Goal: Task Accomplishment & Management: Manage account settings

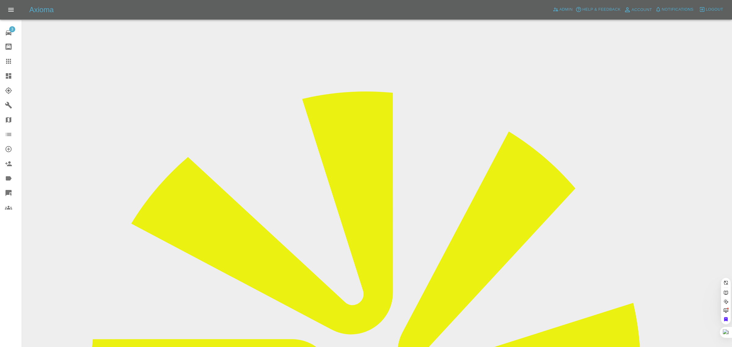
paste input "harry2amess@gmail.com"
type input "harry2amess@gmail.com"
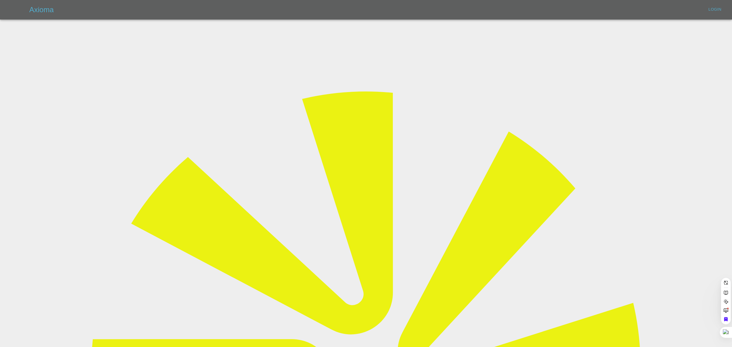
scroll to position [0, 13]
type input "[EMAIL_ADDRESS][DOMAIN_NAME]"
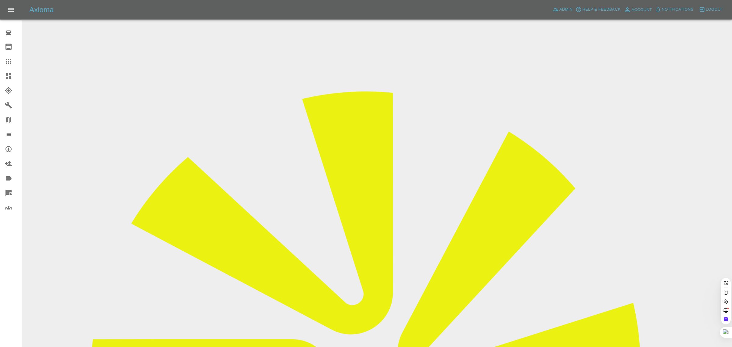
paste input "harry2amess@gmail.com"
type input "harry2amess@gmail.com"
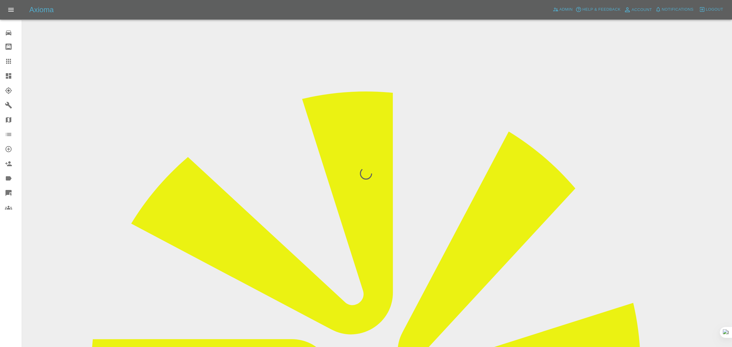
click at [20, 275] on div "0 Repair home Bodyshop home Claims Dashboard Explorer Garages Map Organization …" at bounding box center [11, 173] width 22 height 347
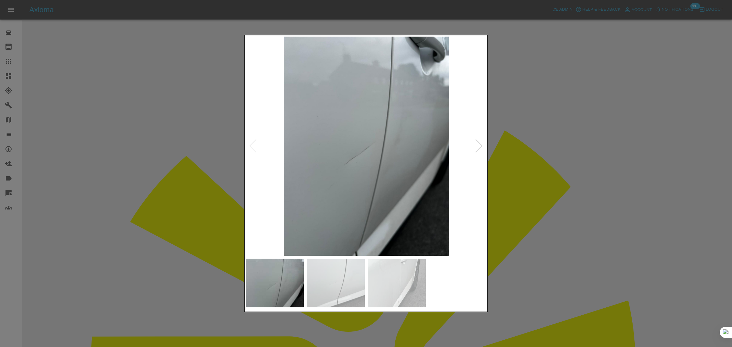
click at [528, 161] on div at bounding box center [366, 173] width 732 height 347
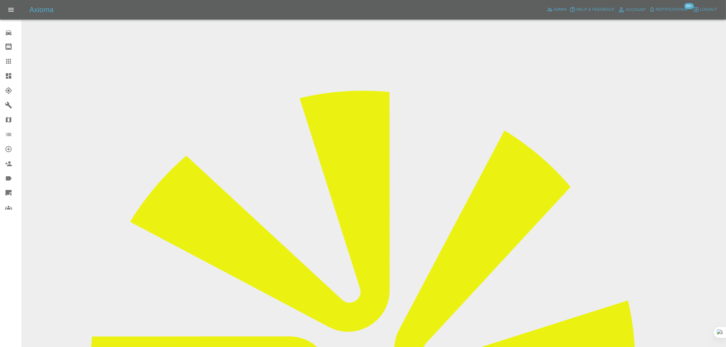
drag, startPoint x: 349, startPoint y: 203, endPoint x: 392, endPoint y: 176, distance: 50.9
copy tr "harry2amess@gmail.com"
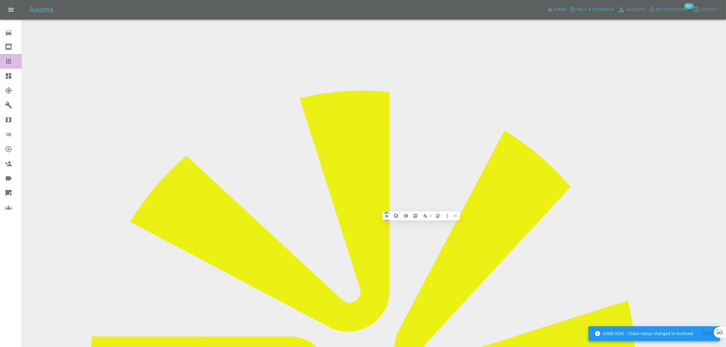
click at [10, 63] on icon at bounding box center [8, 61] width 5 height 5
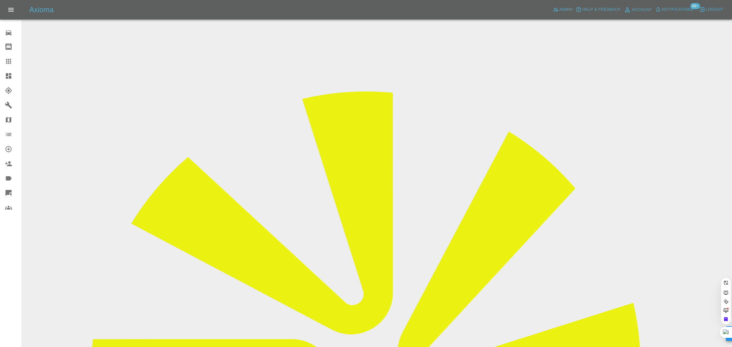
paste input "jonathantrodd@gmail.com"
type input "jonathantrodd@gmail.co"
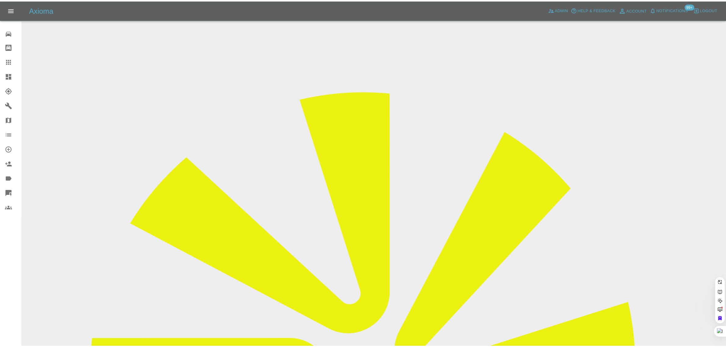
scroll to position [0, 5]
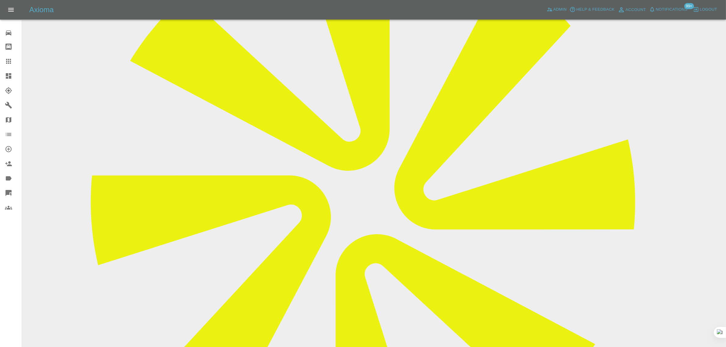
scroll to position [267, 0]
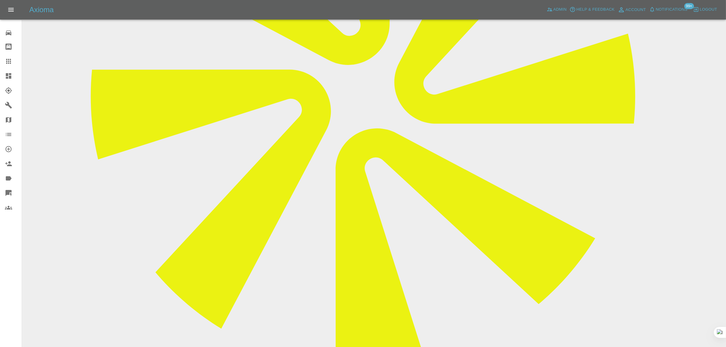
paste textarea "I hope you’re well. I have messaged Jordan who is supposed to be carrying out o…"
type textarea "I hope you’re well. I have messaged Jordan who is supposed to be carrying out o…"
click at [5, 64] on icon at bounding box center [8, 61] width 7 height 7
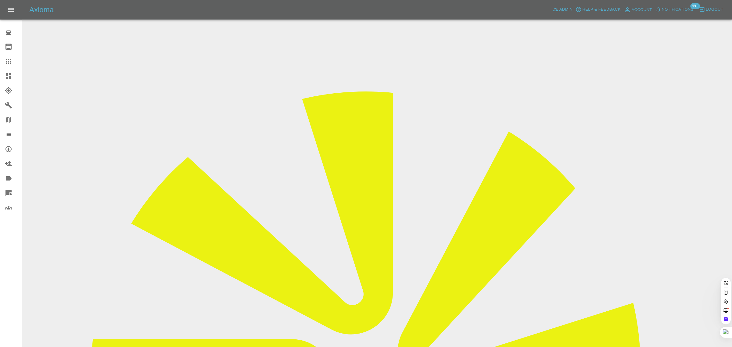
paste input "Denise@chilternstreetstudio.com"
type input "Denise@chilternstreetstudio.com"
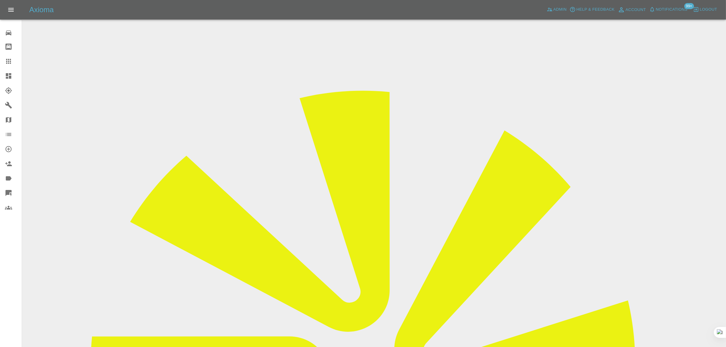
click at [15, 267] on div "0 Repair home Bodyshop home Claims Dashboard Explorer Garages Map Organization …" at bounding box center [11, 173] width 22 height 347
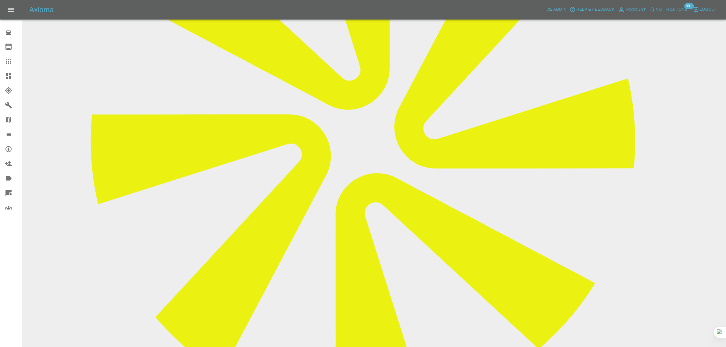
scroll to position [62, 0]
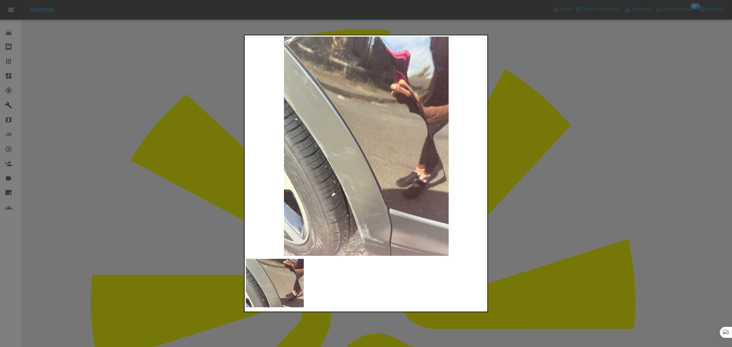
click at [513, 176] on div at bounding box center [366, 173] width 732 height 347
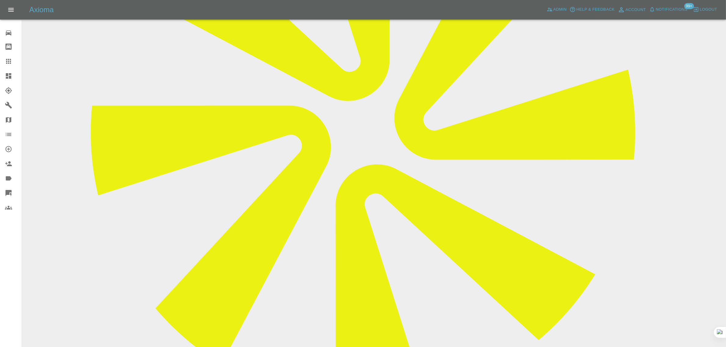
scroll to position [328, 0]
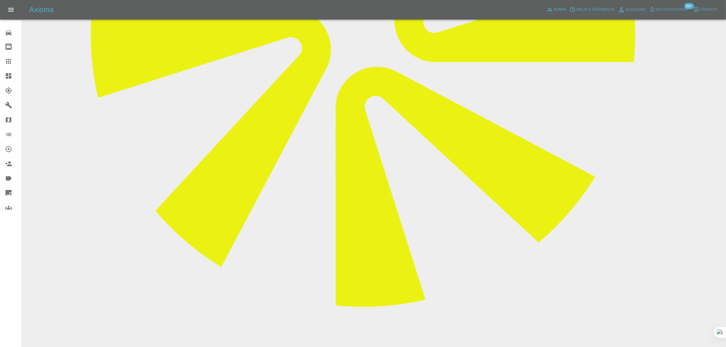
drag, startPoint x: 336, startPoint y: 258, endPoint x: 338, endPoint y: 265, distance: 7.9
copy p "Bumper Corner Retexture Trim"
click at [6, 56] on link "Claims" at bounding box center [11, 61] width 22 height 15
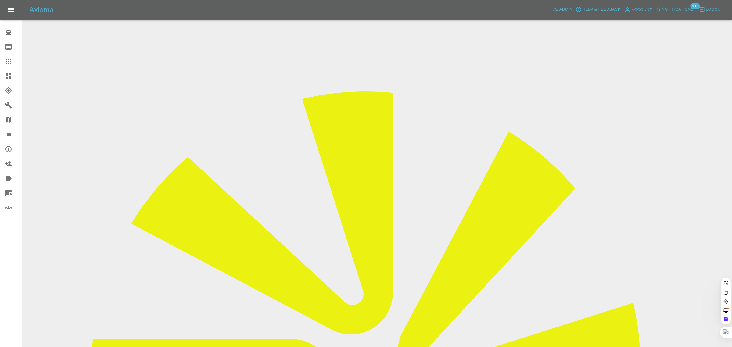
paste input "hnintdn@gmail.com"
type input "hnintdn@gmail.com"
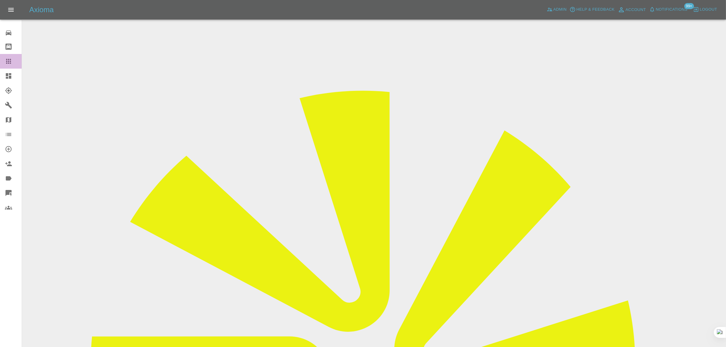
click at [8, 61] on icon at bounding box center [8, 61] width 7 height 7
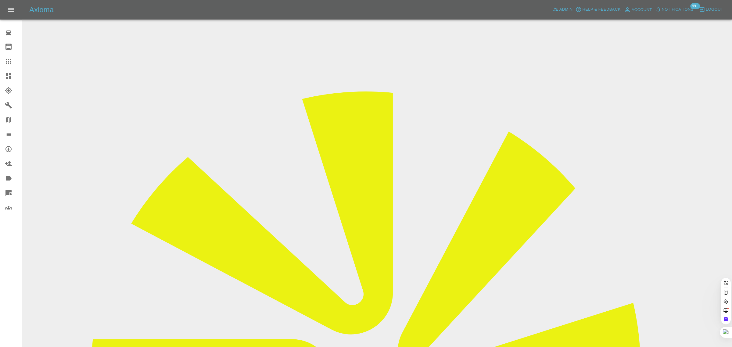
paste input "suraiyatandon7@gmail.com"
type input "suraiyatandon7@gmail.com"
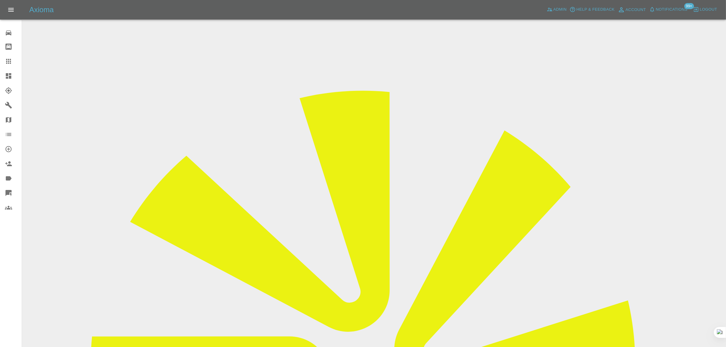
click at [0, 0] on input "Choose images" at bounding box center [0, 0] width 0 height 0
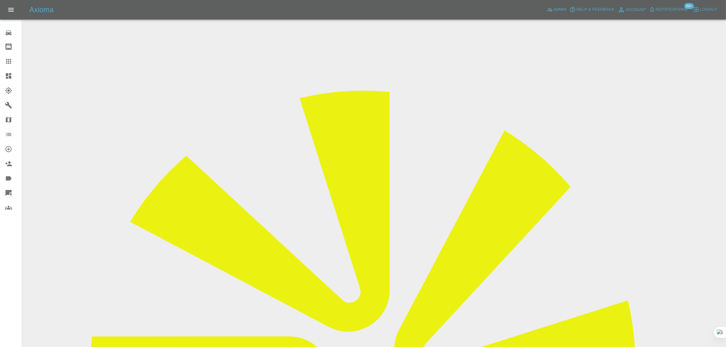
click at [0, 0] on input "Choose files (pdf)" at bounding box center [0, 0] width 0 height 0
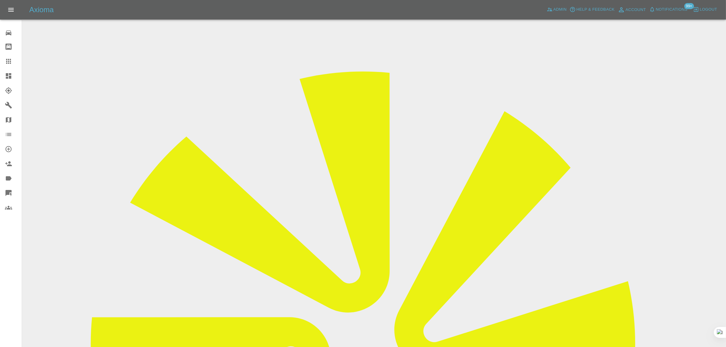
scroll to position [30, 0]
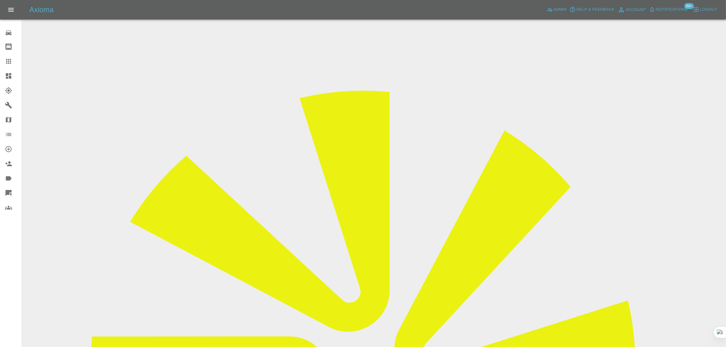
click at [8, 58] on icon at bounding box center [8, 61] width 7 height 7
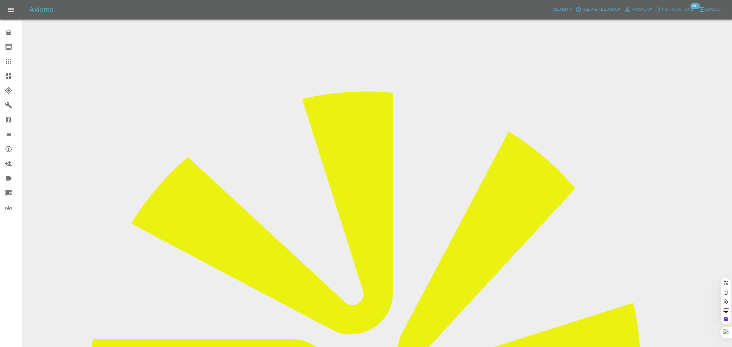
paste input "deborahrea83@yahoo.com"
type input "deborahrea83@yahoo.com"
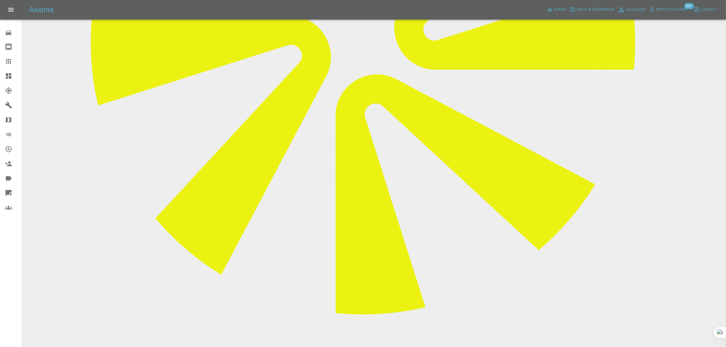
scroll to position [457, 0]
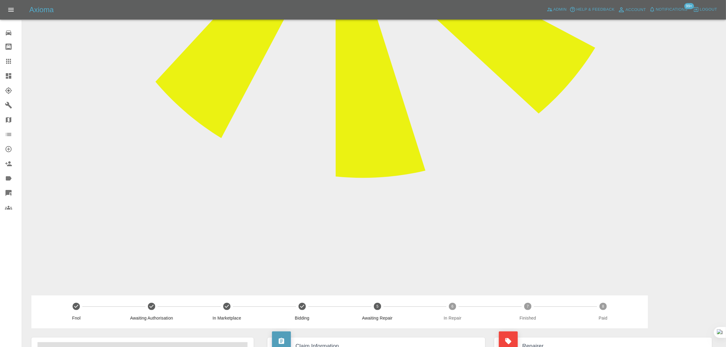
paste textarea "The repair did not take place...again! I did not hear anything from Bobby even …"
type textarea "The repair did not take place...again! I did not hear anything from Bobby even …"
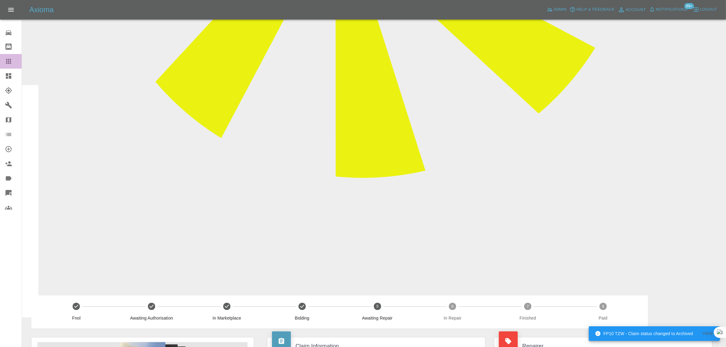
click at [13, 65] on div at bounding box center [13, 61] width 17 height 7
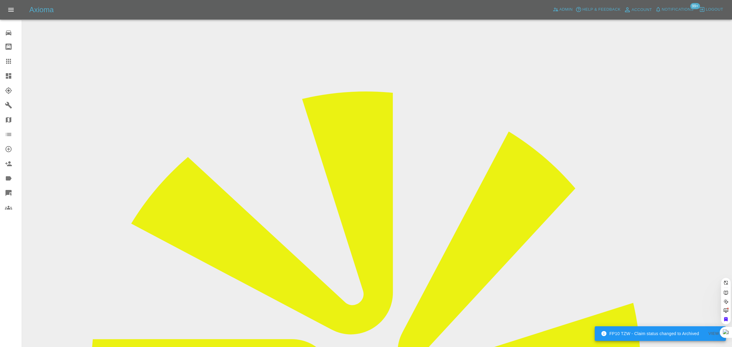
paste input "sadanynan@gmail.com"
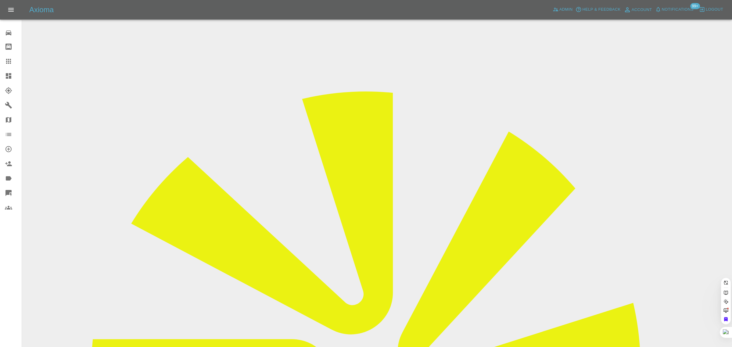
scroll to position [0, 1]
type input "sadanynan@gmail.com"
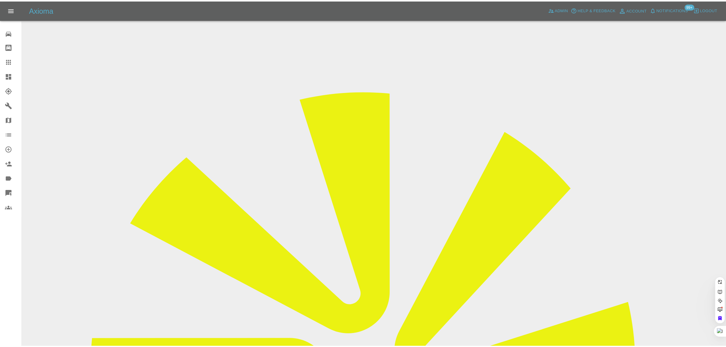
scroll to position [0, 0]
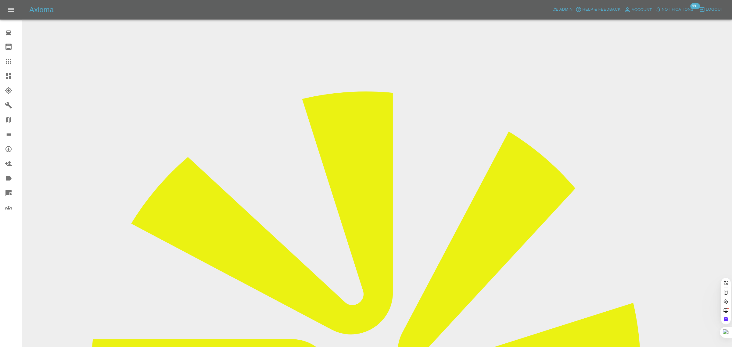
paste input "sadanynan@gmail.com"
type input "sadanynan@gmail.com"
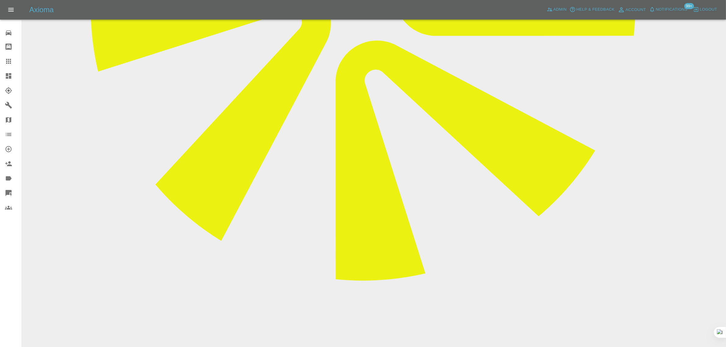
scroll to position [152, 0]
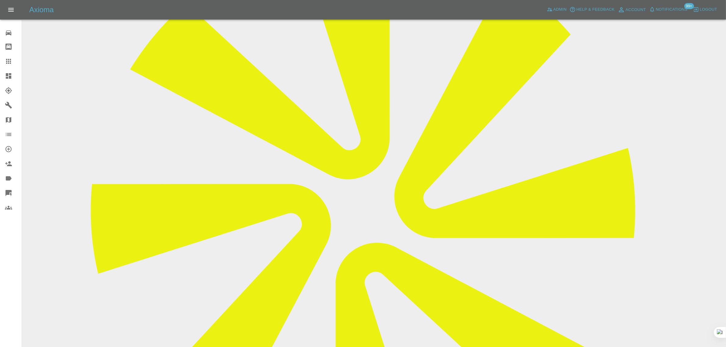
click at [10, 60] on icon at bounding box center [8, 61] width 7 height 7
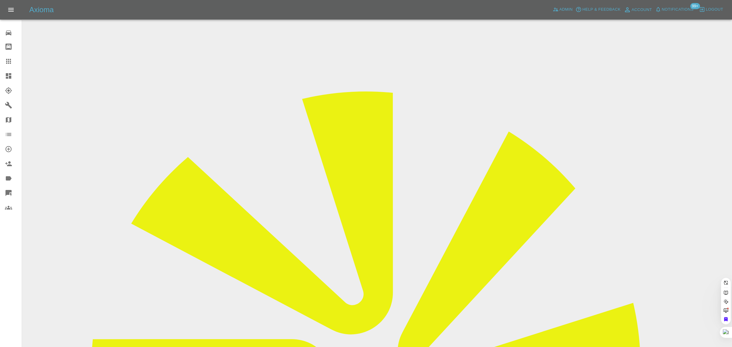
paste input "1steveroberts.slr@gmail.com"
type input "1steveroberts.slr@gmail.com"
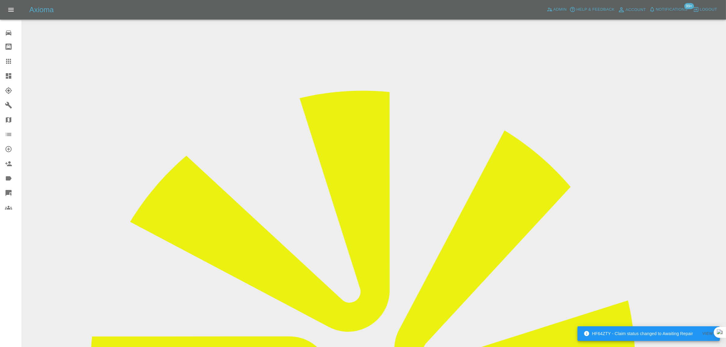
click at [8, 58] on icon at bounding box center [8, 61] width 7 height 7
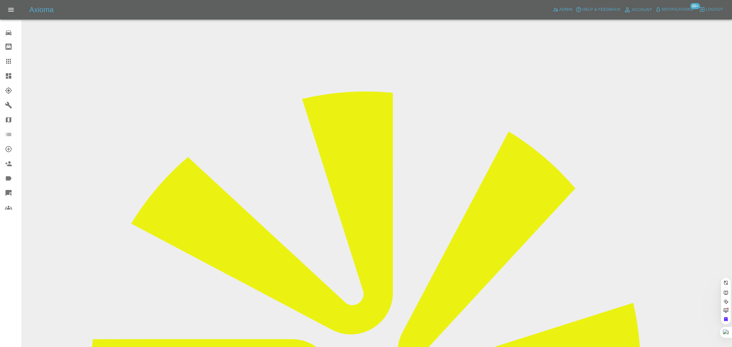
paste input "paulrpbygrave@gmail.com"
type input "paulrpbygrave@gmail.co"
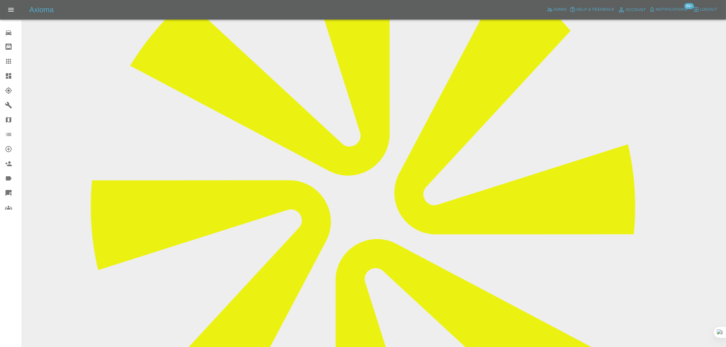
scroll to position [152, 0]
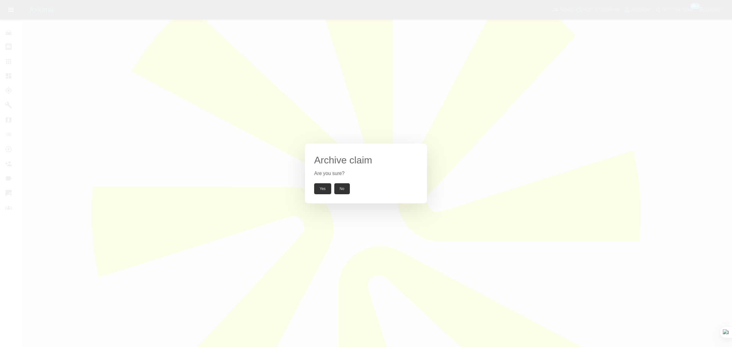
click at [321, 188] on button "Yes" at bounding box center [322, 188] width 17 height 11
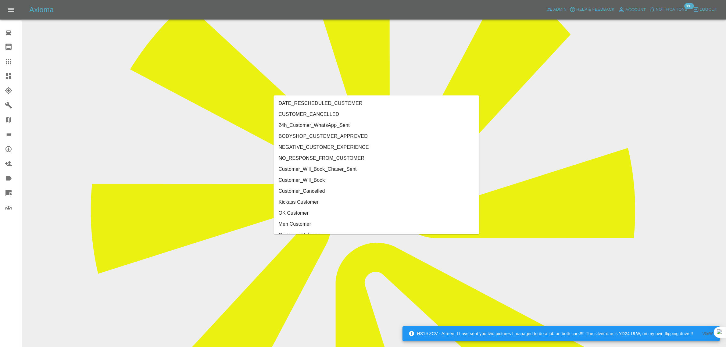
type input "cust"
click at [317, 192] on li "Customer_Cancelled" at bounding box center [377, 191] width 206 height 11
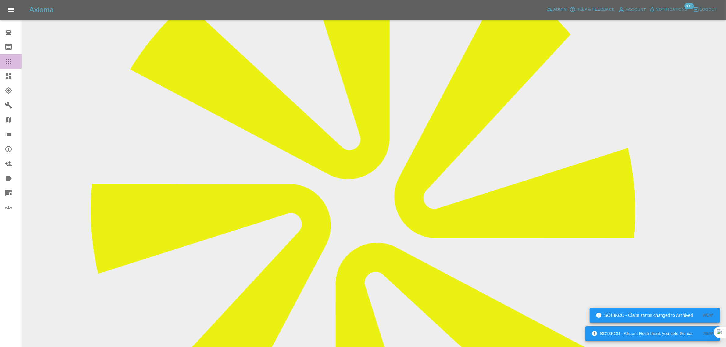
click at [9, 56] on link "Claims" at bounding box center [11, 61] width 22 height 15
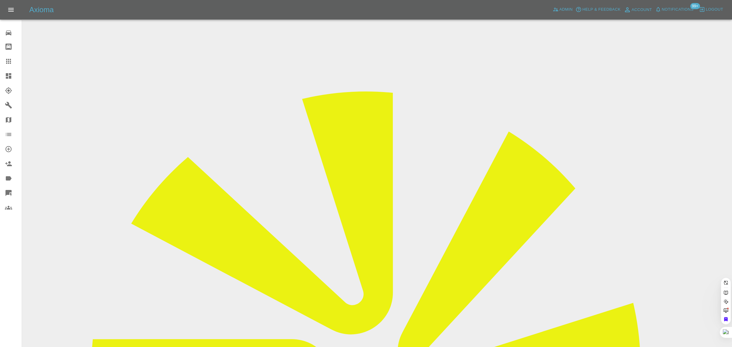
paste input "willisant1984@gmail.com"
type input "willisant1984@gmail.com"
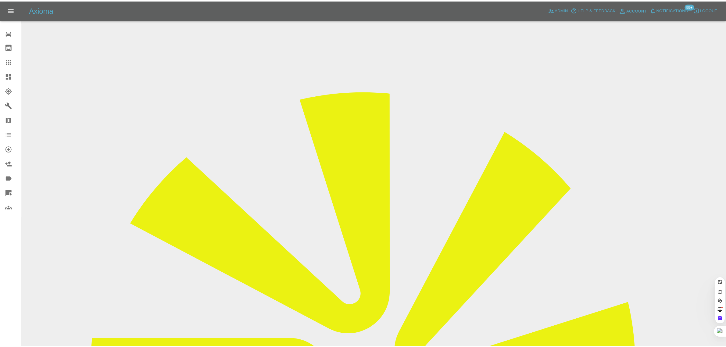
scroll to position [0, 5]
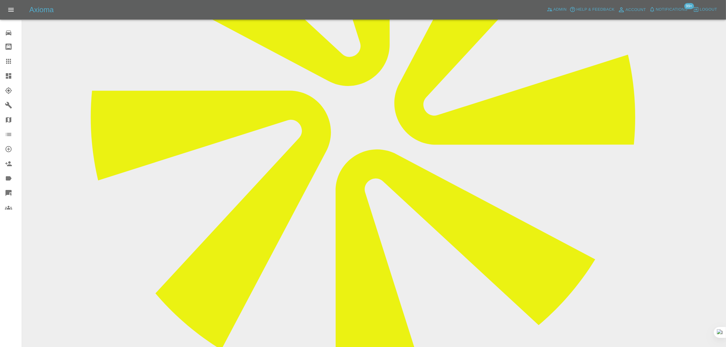
scroll to position [267, 0]
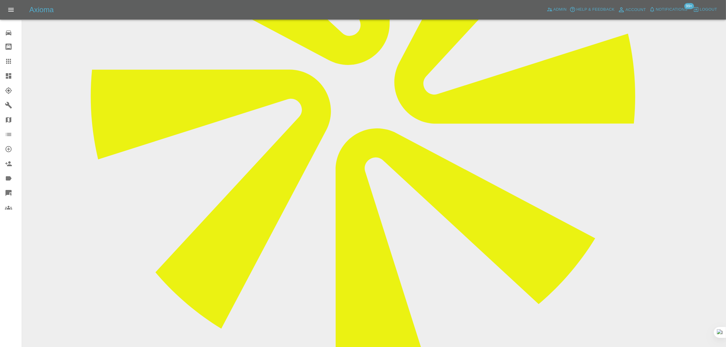
paste textarea "Hello, I have a repair booked on the 6th September at 192 Mortimer Ave, Cardiff…"
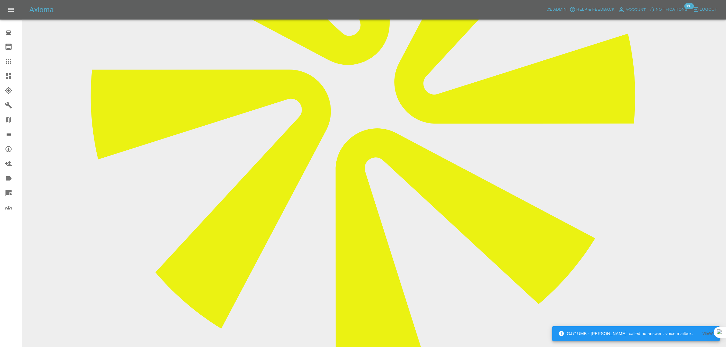
type textarea "Hello, I have a repair booked on the 6th September at 192 Mortimer Ave, Cardiff…"
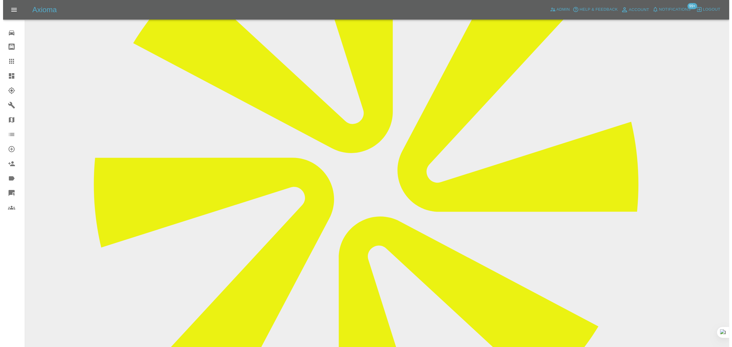
scroll to position [76, 0]
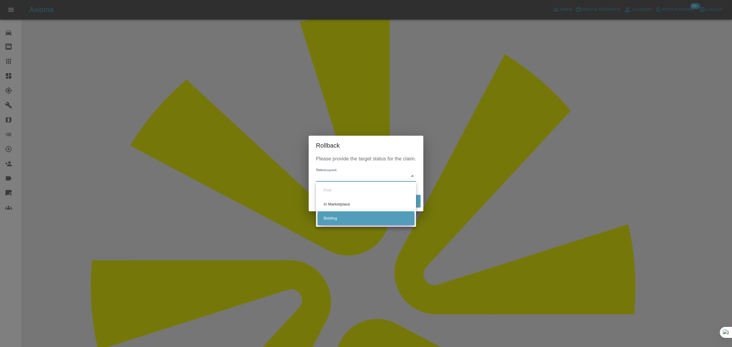
click at [329, 217] on li "Bidding" at bounding box center [365, 218] width 97 height 14
type input "bidding"
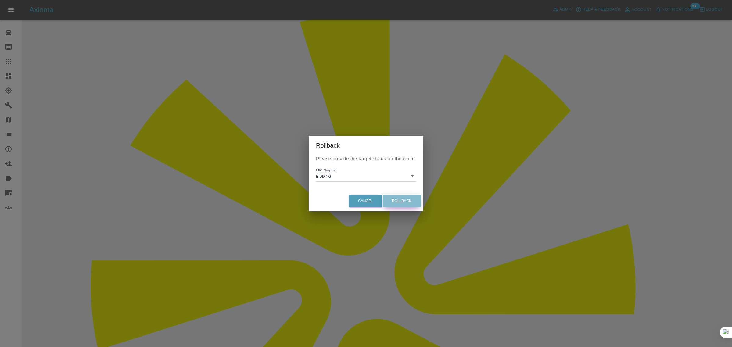
click at [396, 197] on button "Rollback" at bounding box center [402, 201] width 38 height 13
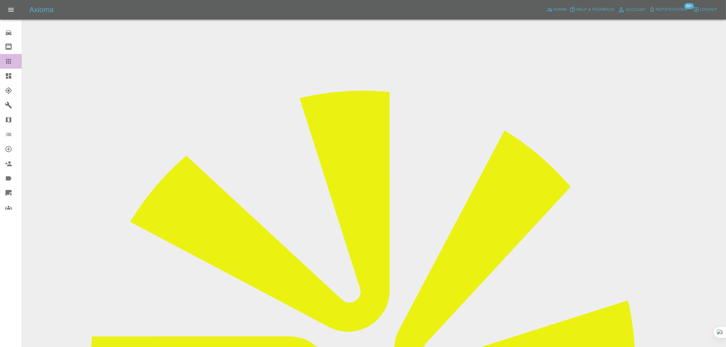
click at [12, 63] on div at bounding box center [13, 61] width 17 height 7
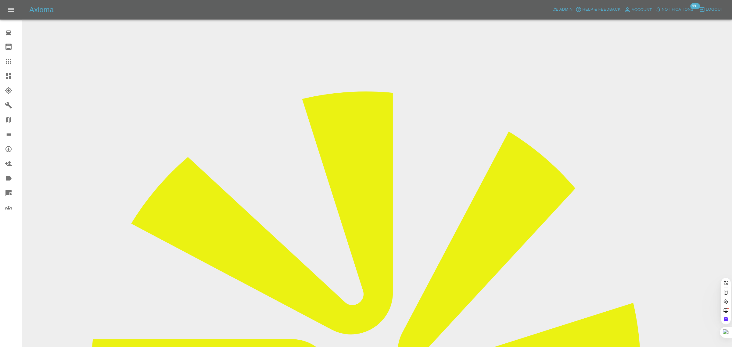
paste input "herbyp28@gmail.com"
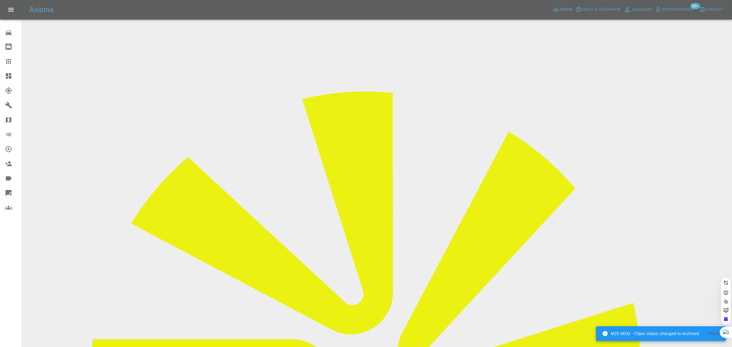
type input "herbyp28@gmail.com"
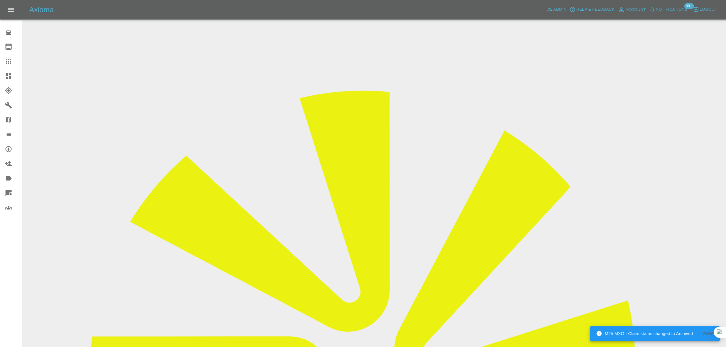
scroll to position [229, 0]
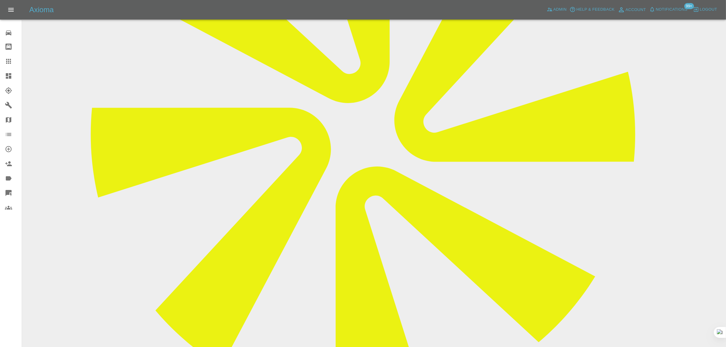
paste textarea "No, Lewis did not attend on Friday. He did message me to apologise, and said he…"
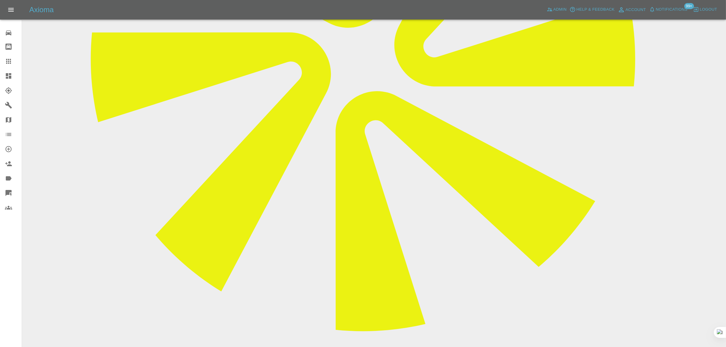
scroll to position [305, 0]
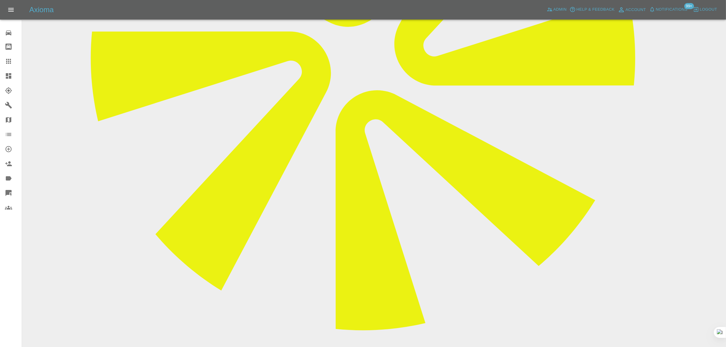
type textarea "No, Lewis did not attend on Friday. He did message me to apologise, and said he…"
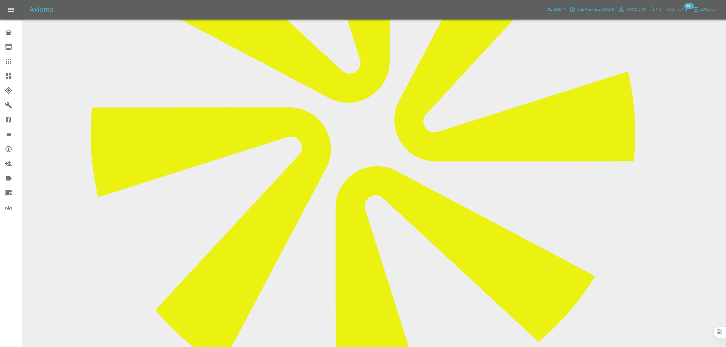
scroll to position [229, 0]
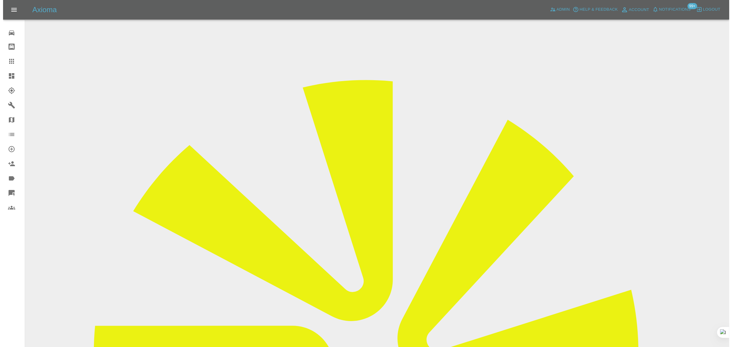
scroll to position [0, 0]
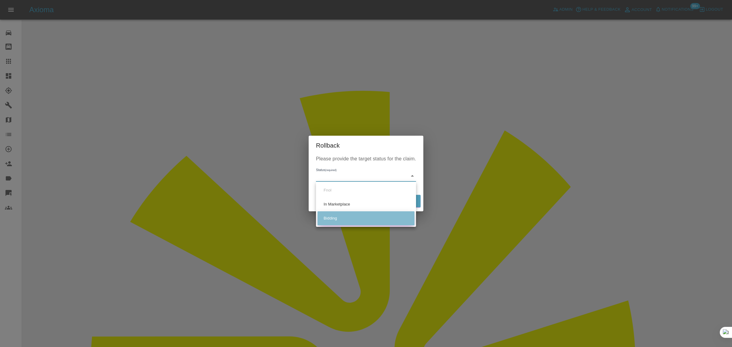
click at [333, 215] on li "Bidding" at bounding box center [365, 218] width 97 height 14
type input "bidding"
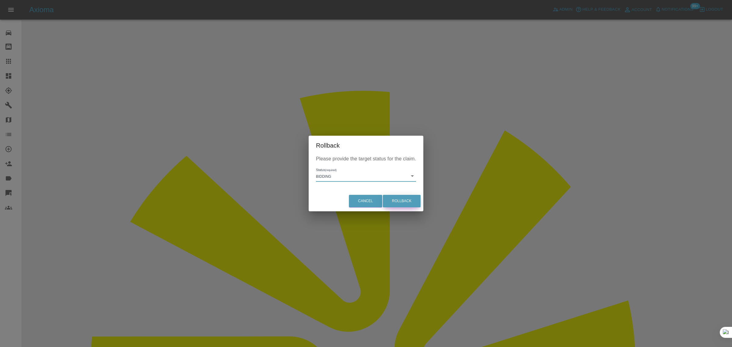
click at [401, 196] on button "Rollback" at bounding box center [402, 201] width 38 height 13
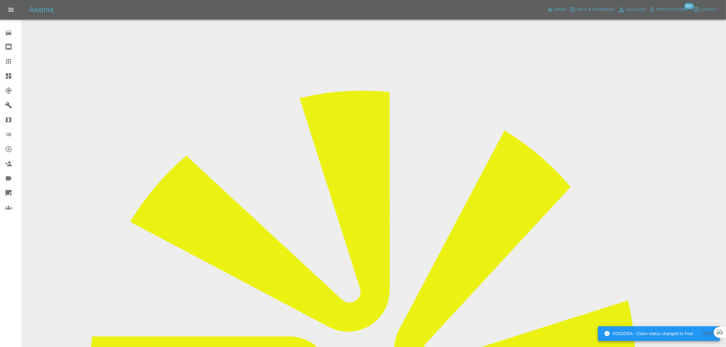
click at [9, 62] on icon at bounding box center [8, 61] width 7 height 7
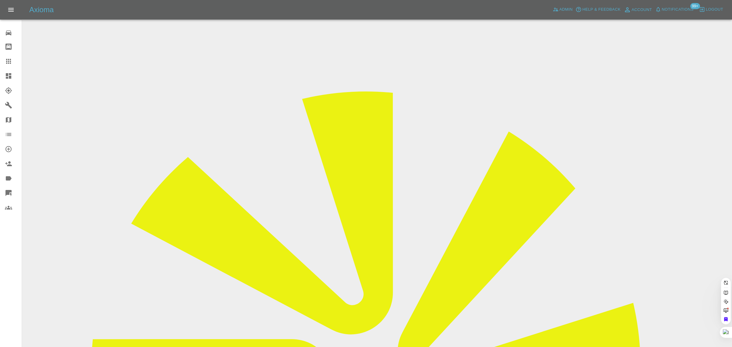
paste input "davidpinillauk@gmail.com"
type input "davidpinillauk@gmail.com"
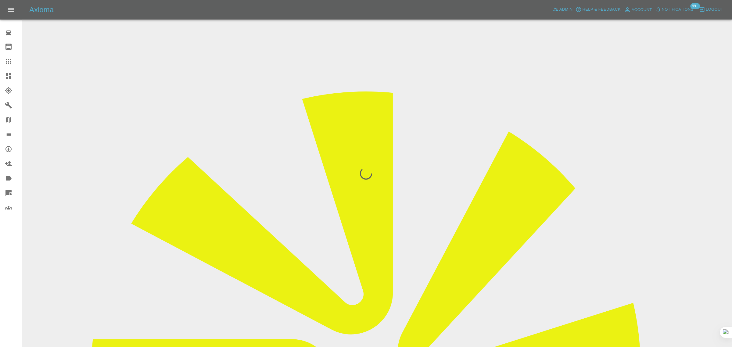
click at [7, 265] on div "0 Repair home Bodyshop home Claims Dashboard Explorer Garages Map Organization …" at bounding box center [11, 173] width 22 height 347
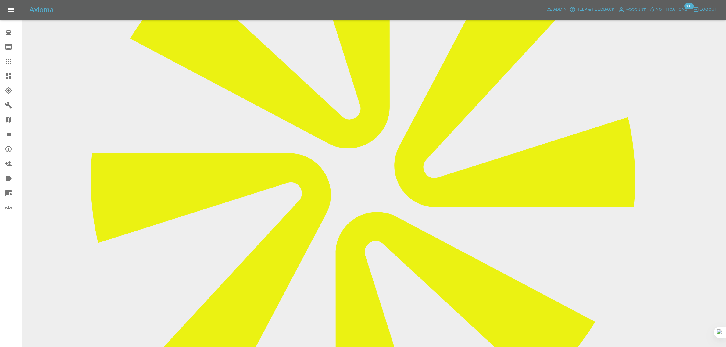
scroll to position [38, 0]
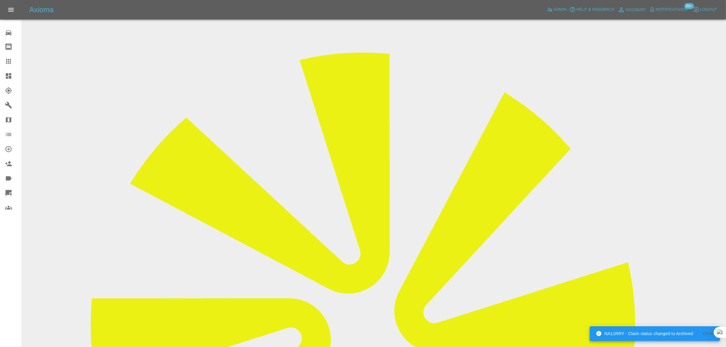
drag, startPoint x: 566, startPoint y: 57, endPoint x: 600, endPoint y: 59, distance: 33.9
copy td "Automotive Cosm"
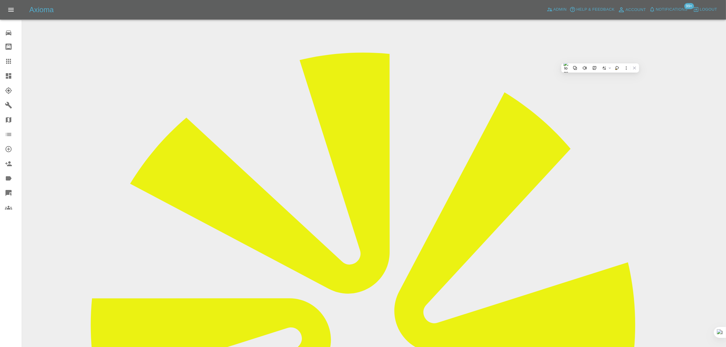
click at [8, 57] on link "Claims" at bounding box center [11, 61] width 22 height 15
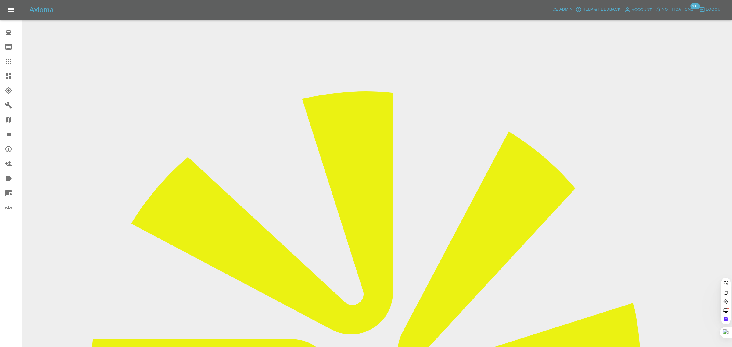
paste input "sylvia.overton@gmail.com"
type input "sylvia.overton@gmail.com"
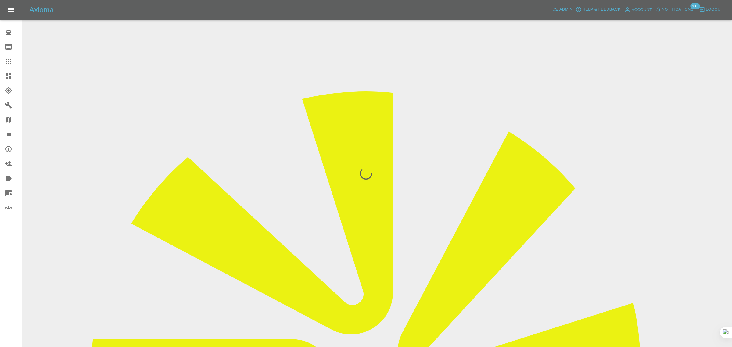
click at [9, 273] on div "0 Repair home Bodyshop home Claims Dashboard Explorer Garages Map Organization …" at bounding box center [11, 173] width 22 height 347
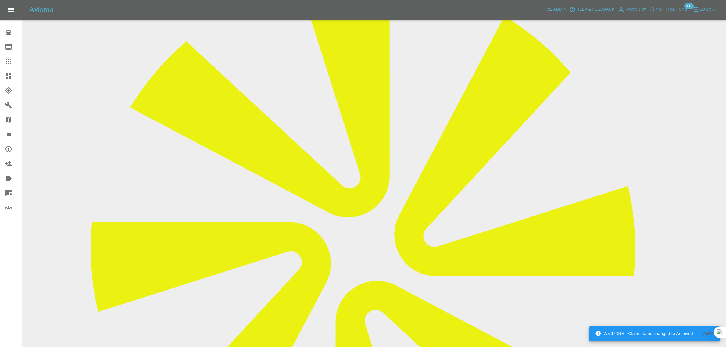
scroll to position [343, 0]
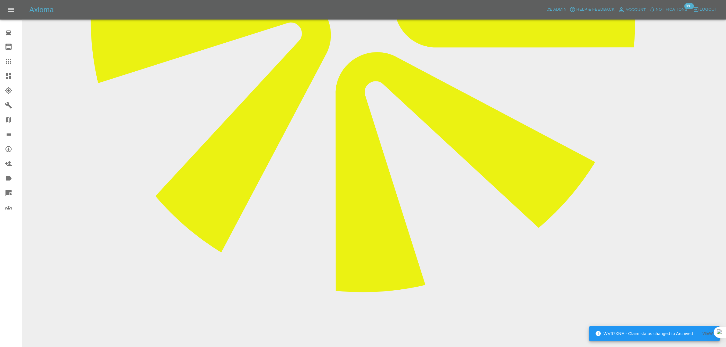
paste textarea "Navdeep has contacted me. He was unable to get an answer when he came, I obviou…"
type textarea "Navdeep has contacted me. He was unable to get an answer when he came, I obviou…"
click at [15, 60] on div at bounding box center [13, 61] width 17 height 7
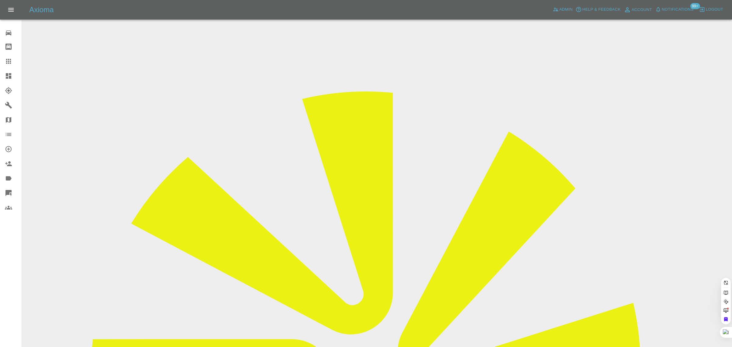
paste input "Nikki.Kerr@tullowoil.com"
type input "Nikki.Kerr@tullowoil.com"
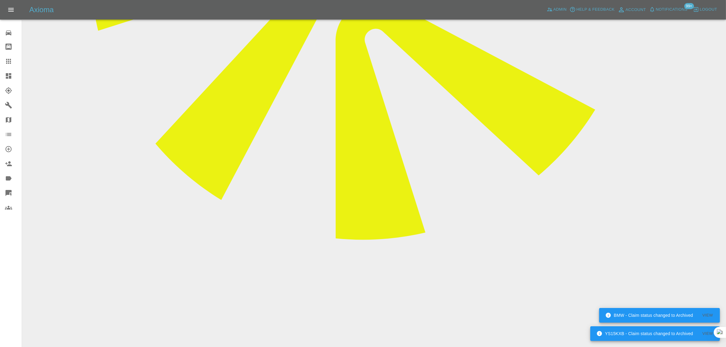
scroll to position [419, 0]
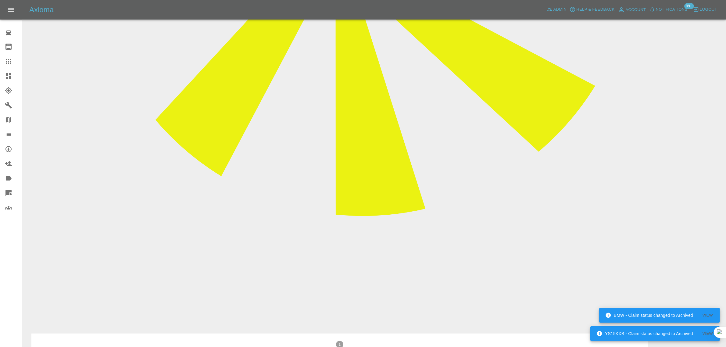
paste textarea "The repairer contacted me 15 minutes after he was due to attend to tell me he w…"
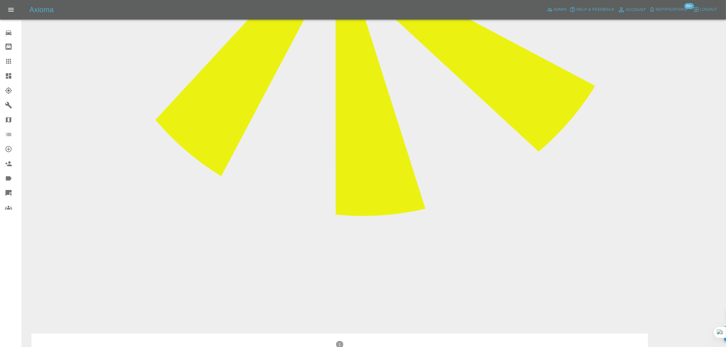
type textarea "The repairer contacted me 15 minutes after he was due to attend to tell me he w…"
click at [11, 61] on icon at bounding box center [8, 61] width 7 height 7
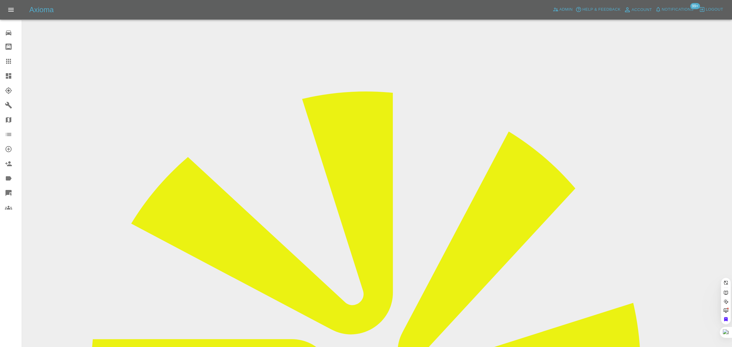
paste input "prramage@gmail.com"
type input "prramage@gmail.com"
click at [6, 264] on div "0 Repair home Bodyshop home Claims Dashboard Explorer Garages Map Organization …" at bounding box center [11, 173] width 22 height 347
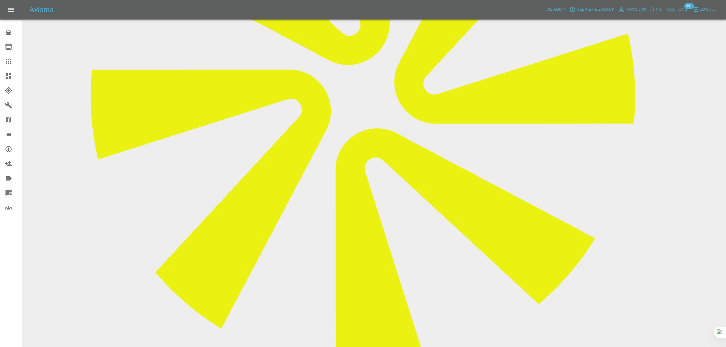
scroll to position [305, 0]
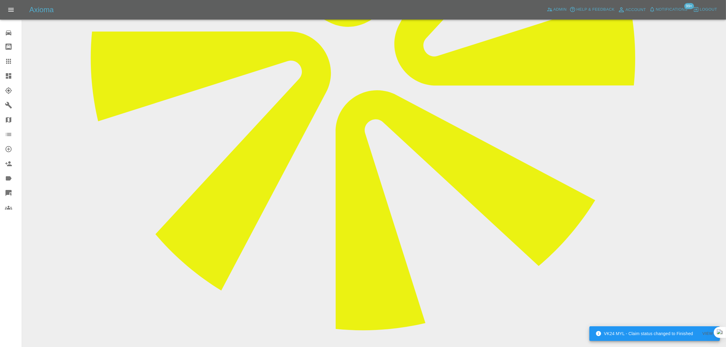
paste textarea "Including the original appointment on Friday 29th and the rescheduling for Satu…"
type textarea "Including the original appointment on Friday 29th and the rescheduling for Satu…"
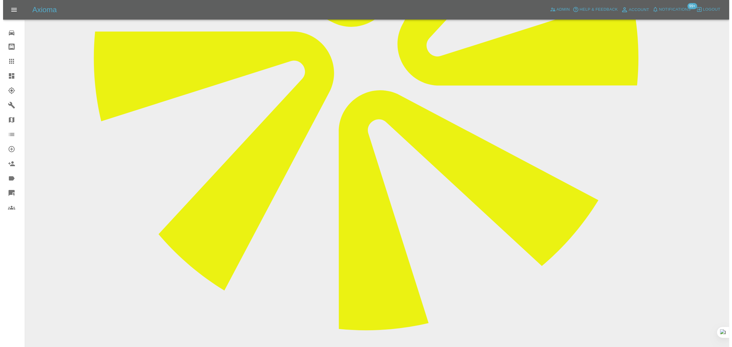
scroll to position [152, 0]
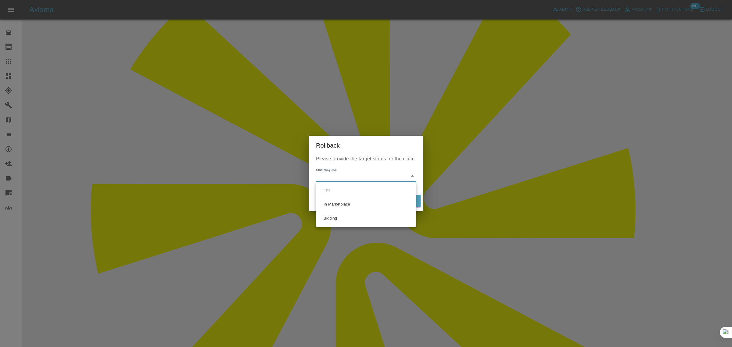
click at [342, 220] on li "Bidding" at bounding box center [365, 218] width 97 height 14
type input "bidding"
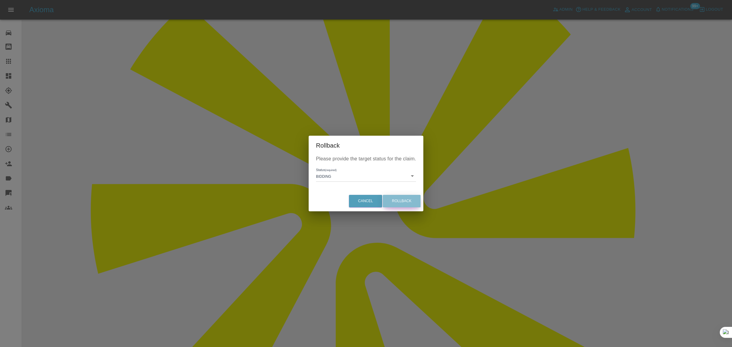
click at [398, 201] on button "Rollback" at bounding box center [402, 201] width 38 height 13
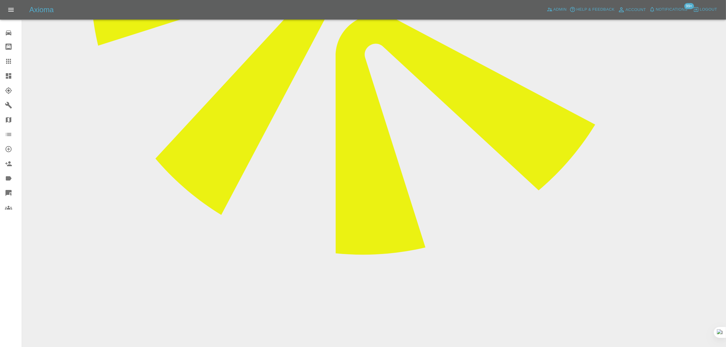
scroll to position [381, 0]
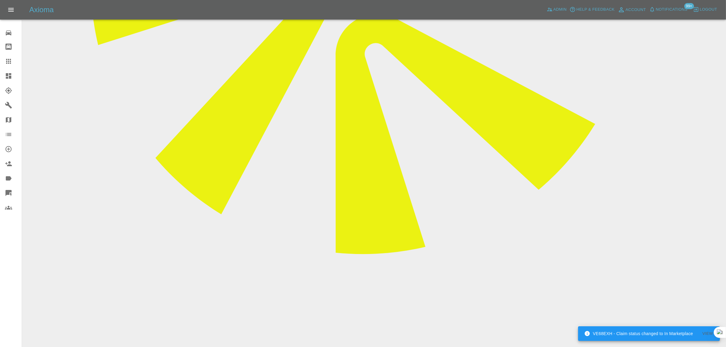
click at [11, 60] on icon at bounding box center [8, 61] width 7 height 7
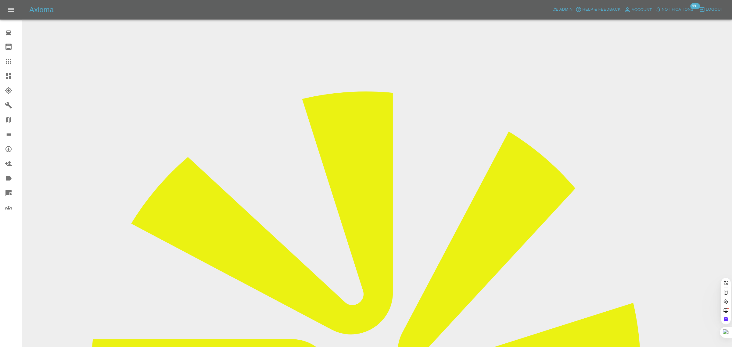
paste input "michael.cox321@btinternet.com"
type input "michael.cox321@btinternet.co"
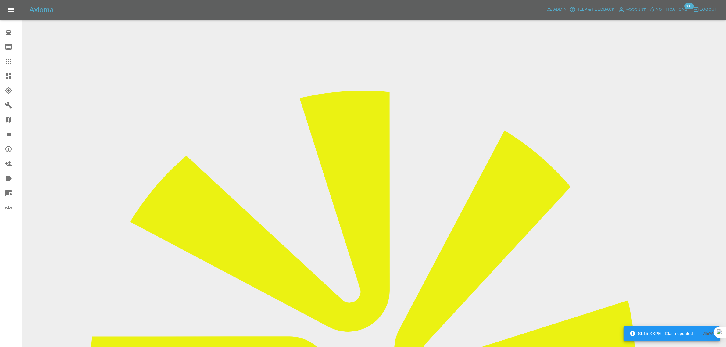
click at [8, 66] on link "Claims" at bounding box center [11, 61] width 22 height 15
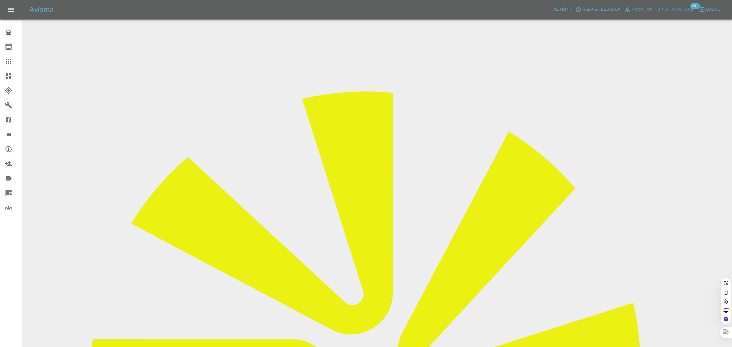
paste input "adam.j.humphreys89@gmail.com"
type input "adam.j.humphreys89@gmail.com"
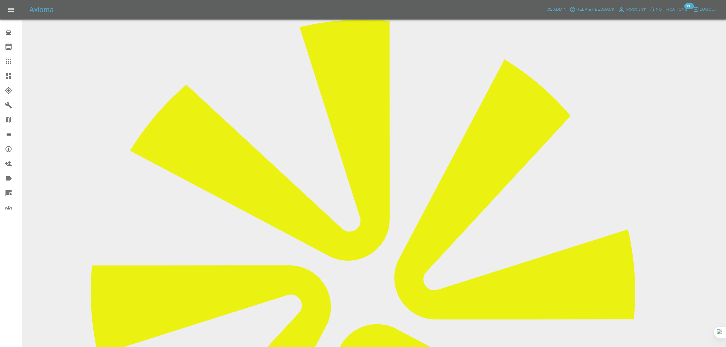
scroll to position [229, 0]
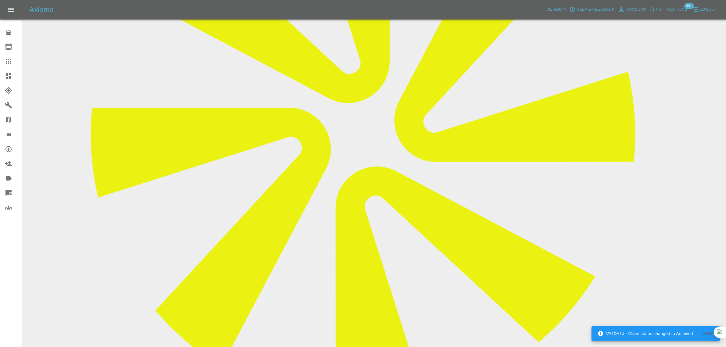
type textarea "please apply £15 discount"
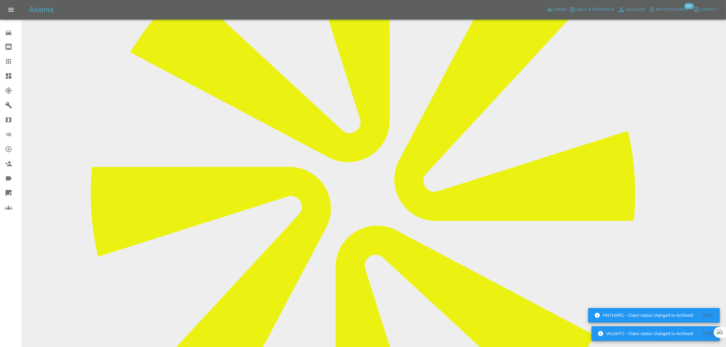
scroll to position [0, 0]
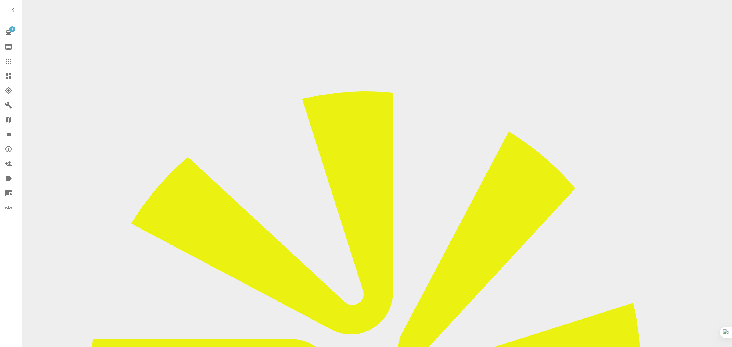
click at [5, 60] on icon at bounding box center [8, 61] width 7 height 7
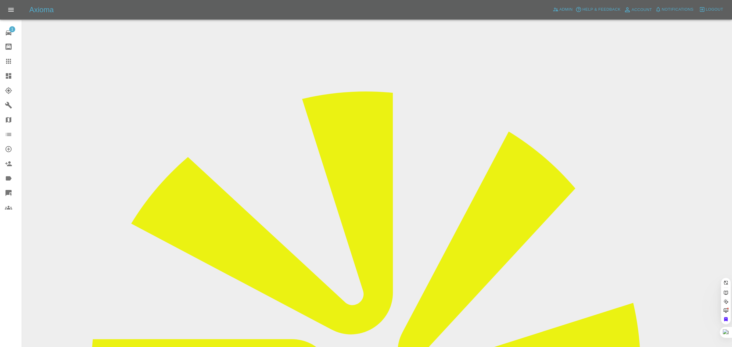
paste input "abi.hill@hotmail.com"
type input "abi.hill@hotmail.com"
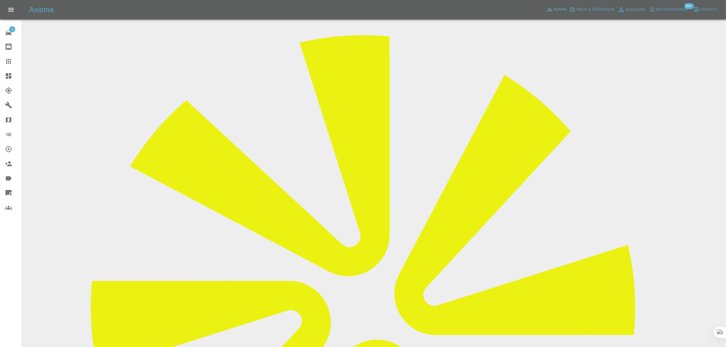
scroll to position [102, 0]
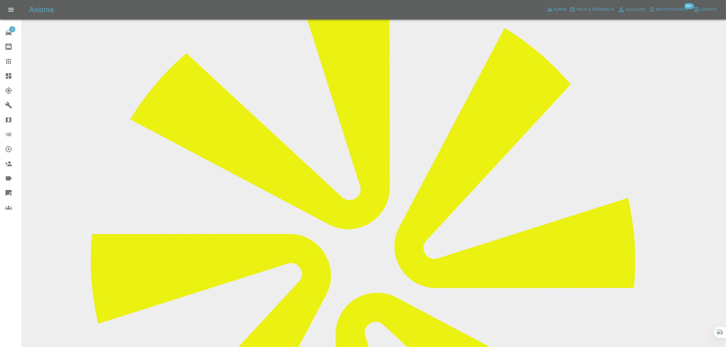
drag, startPoint x: 316, startPoint y: 279, endPoint x: 466, endPoint y: 281, distance: 150.4
drag, startPoint x: 276, startPoint y: 275, endPoint x: 522, endPoint y: 289, distance: 246.5
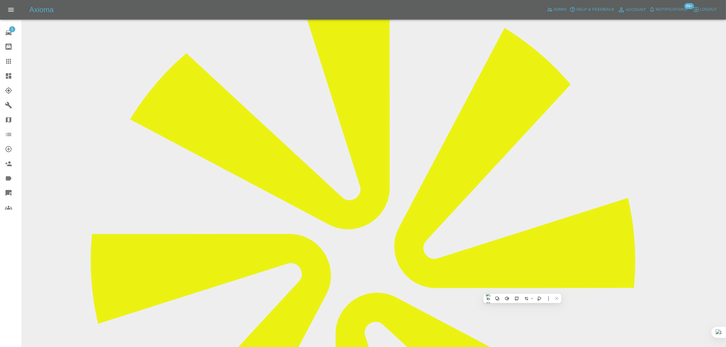
copy p "Fiat 500 currently stuck on the drive. Seems as if there is an issue with the b…"
click at [7, 54] on link "Claims" at bounding box center [11, 61] width 22 height 15
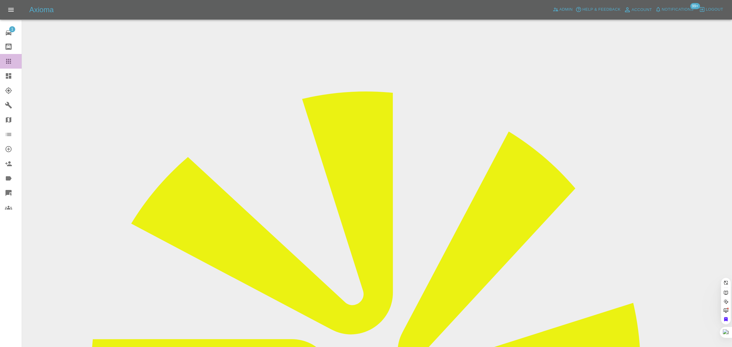
click at [11, 63] on icon at bounding box center [8, 61] width 7 height 7
paste input "kempo2803@gmail.com"
type input "kempo2803@gmail.com"
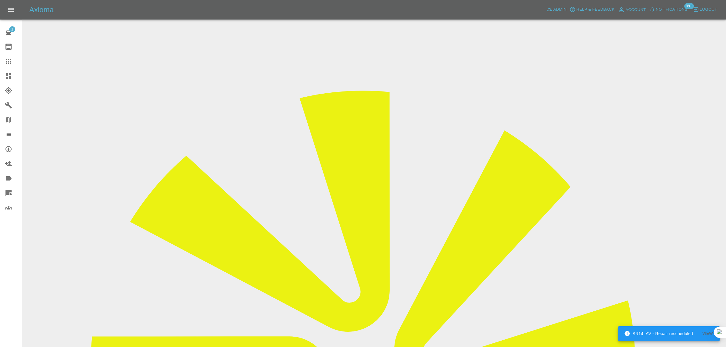
scroll to position [319, 0]
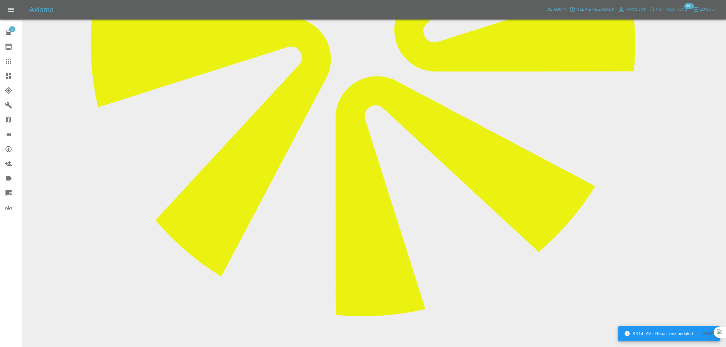
paste textarea "No dates talk to me please"
type textarea "No dates talk to me please"
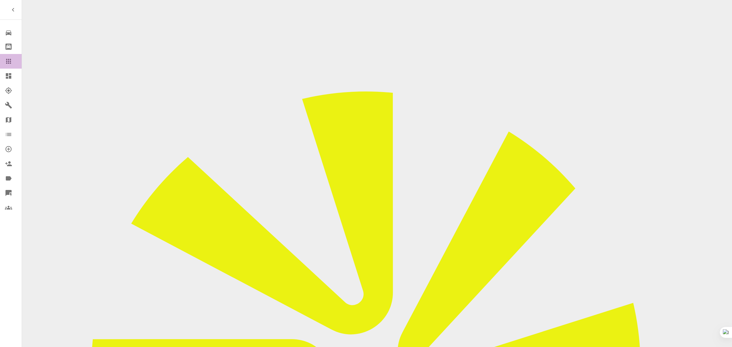
click at [14, 58] on div at bounding box center [13, 61] width 17 height 7
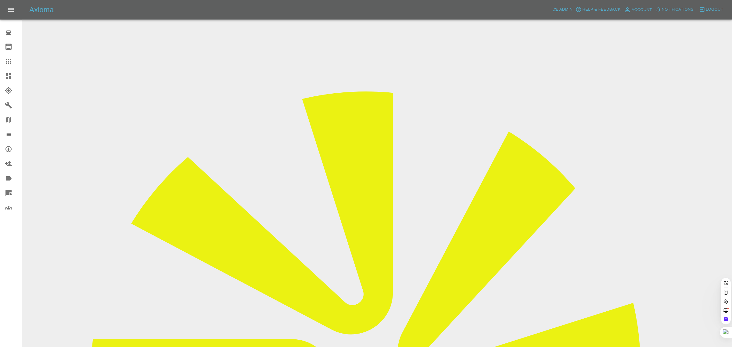
paste input "[EMAIL_ADDRESS][DOMAIN_NAME]"
type input "[EMAIL_ADDRESS][DOMAIN_NAME]"
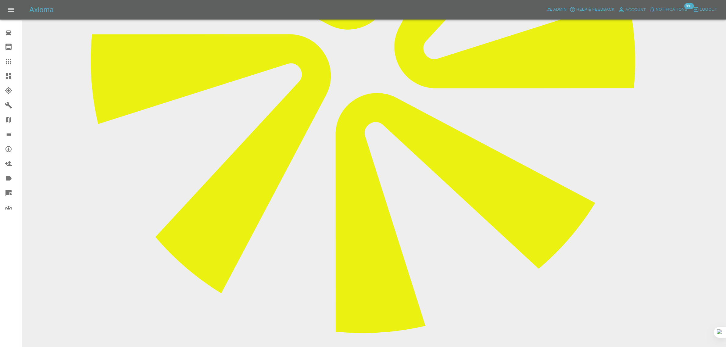
scroll to position [305, 0]
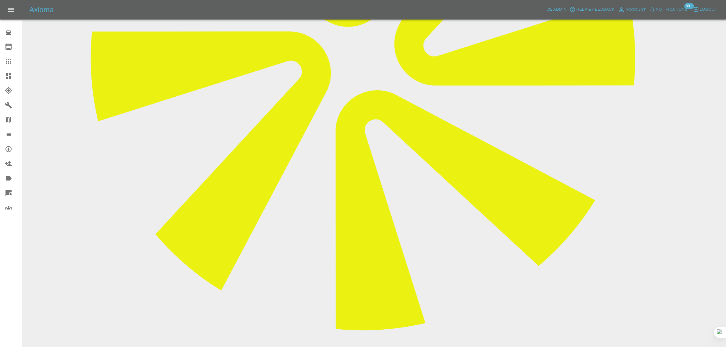
paste textarea "I unfortunately had to cancel the appointment due to another appointment. I rea…"
type textarea "I unfortunately had to cancel the appointment due to another appointment. I rea…"
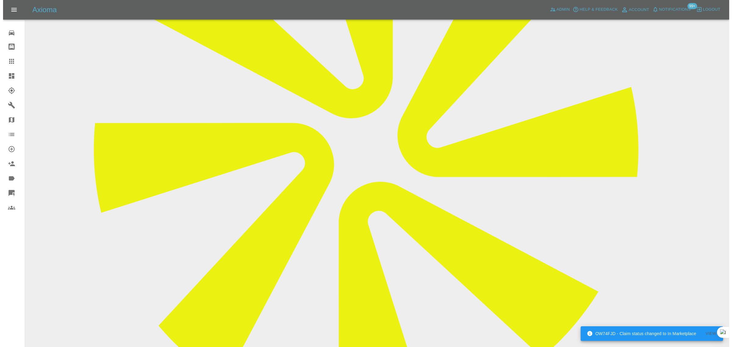
scroll to position [114, 0]
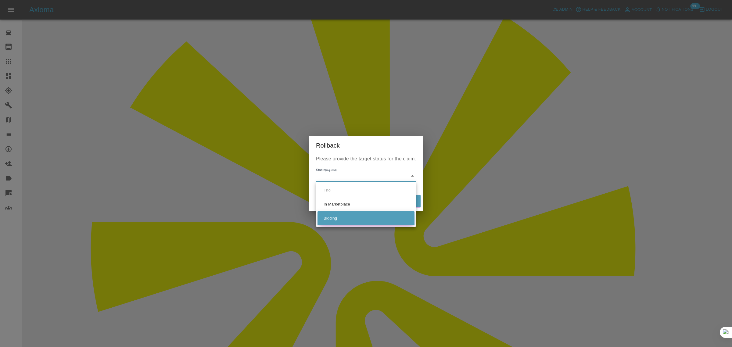
click at [335, 217] on li "Bidding" at bounding box center [365, 218] width 97 height 14
type input "bidding"
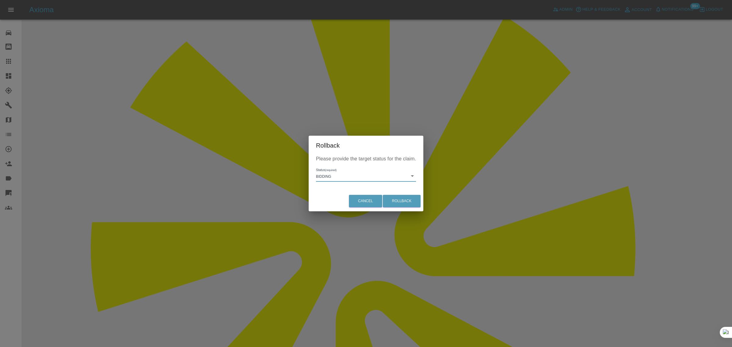
click at [400, 194] on div "Cancel Rollback" at bounding box center [366, 201] width 115 height 20
click at [395, 201] on button "Rollback" at bounding box center [402, 201] width 38 height 13
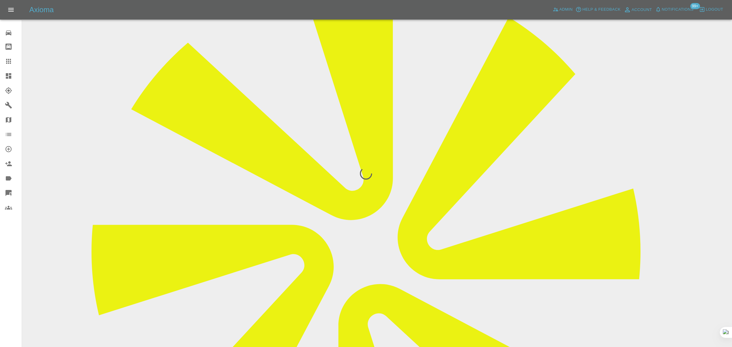
scroll to position [0, 0]
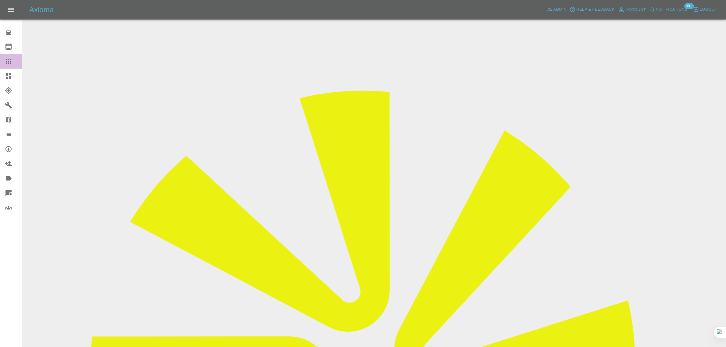
click at [16, 62] on div at bounding box center [13, 61] width 17 height 7
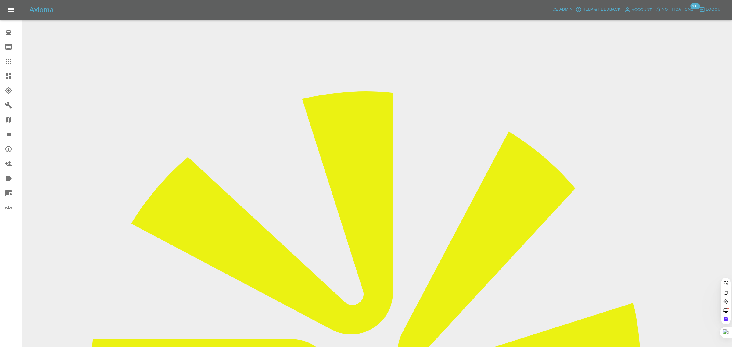
paste input "[PERSON_NAME][EMAIL_ADDRESS][DOMAIN_NAME]"
type input "[PERSON_NAME][EMAIL_ADDRESS][DOMAIN_NAME]"
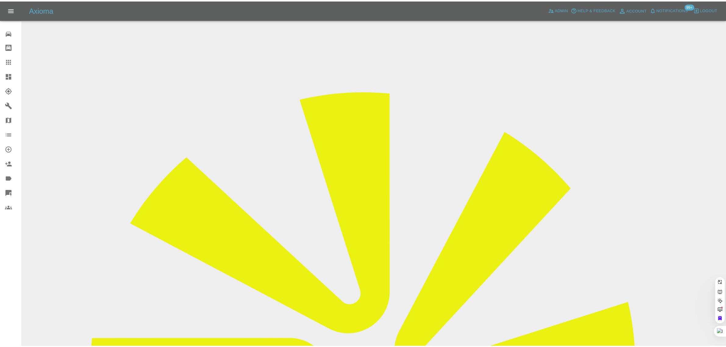
scroll to position [0, 32]
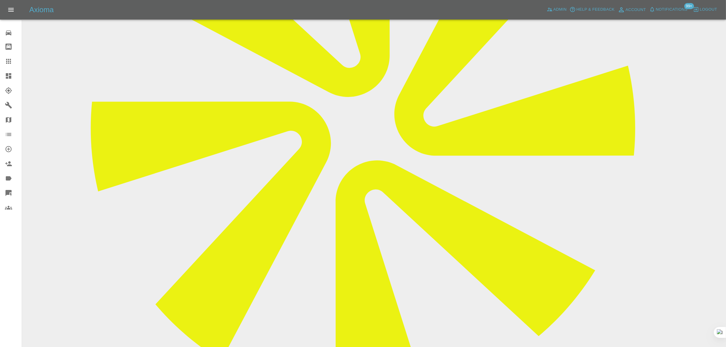
scroll to position [267, 0]
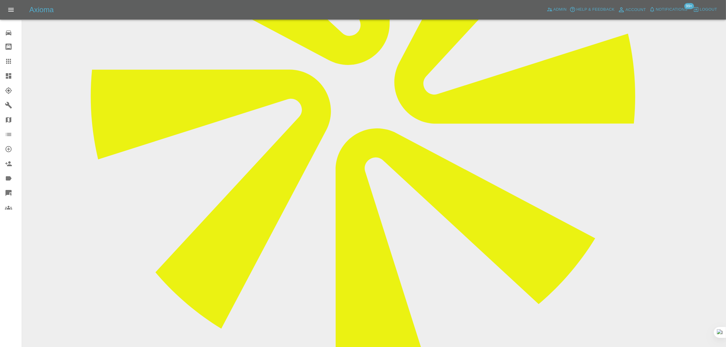
paste textarea "I have contacted the repairer this morning. I’m pretty disappointed as I had to…"
type textarea "I have contacted the repairer this morning. I’m pretty disappointed as I had to…"
click at [16, 59] on div at bounding box center [13, 61] width 17 height 7
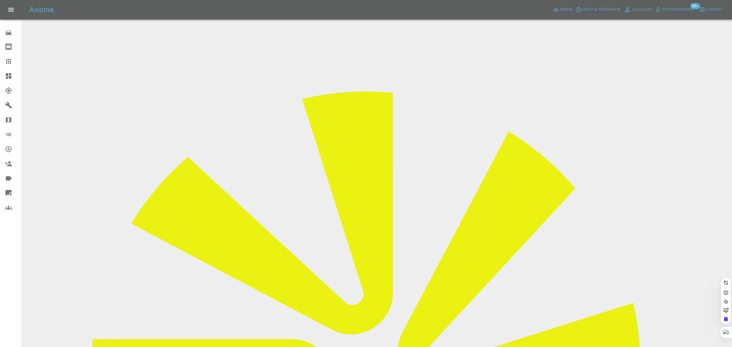
paste input "janbarrycable@gmail.com"
type input "janbarrycable@gmail.co"
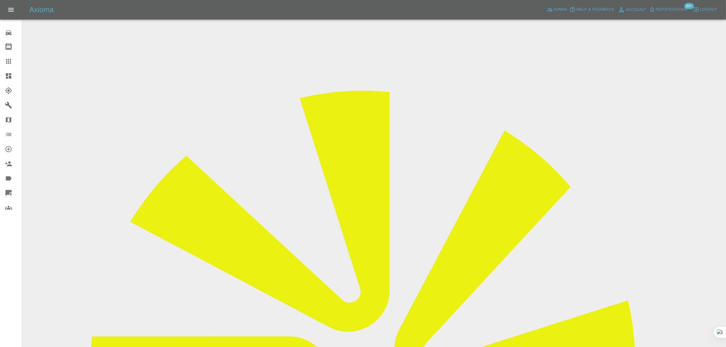
click at [0, 0] on input "Choose Videos" at bounding box center [0, 0] width 0 height 0
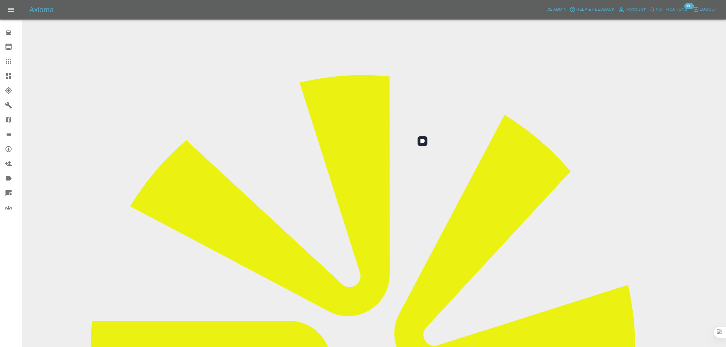
scroll to position [30, 0]
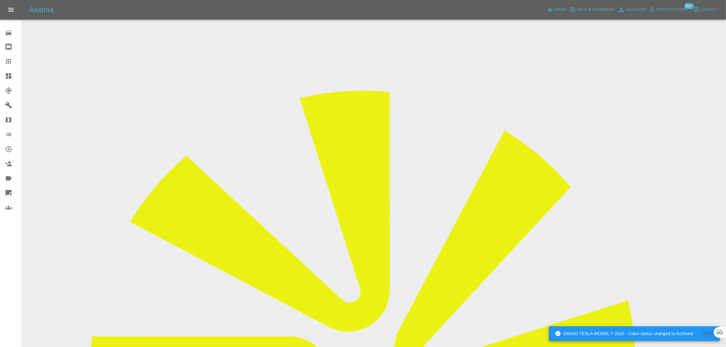
click at [13, 56] on link "Claims" at bounding box center [11, 61] width 22 height 15
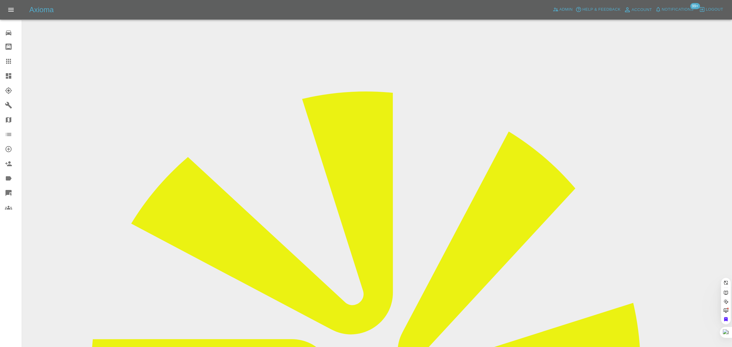
paste input "falconerrobert21@gmail.com"
type input "falconerrobert21@gmail.com"
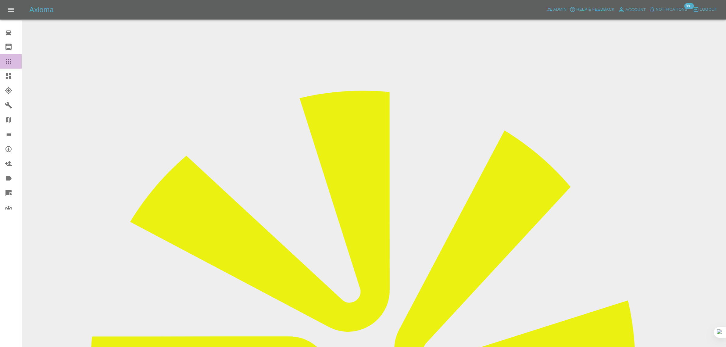
click at [12, 63] on div at bounding box center [13, 61] width 17 height 7
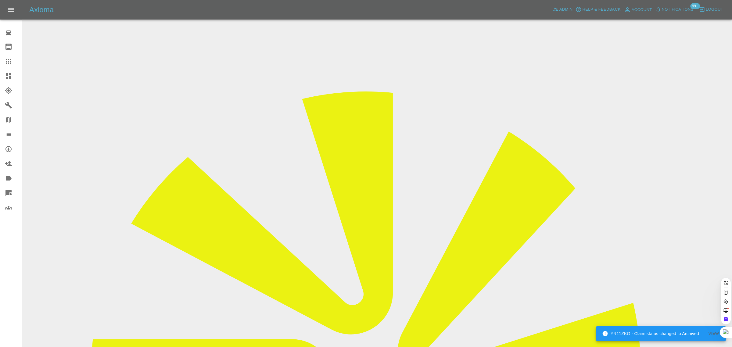
paste input "BD25VJU"
type input "BD25VJU"
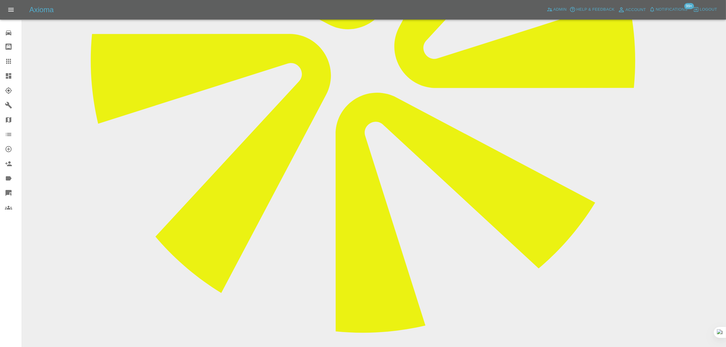
scroll to position [305, 0]
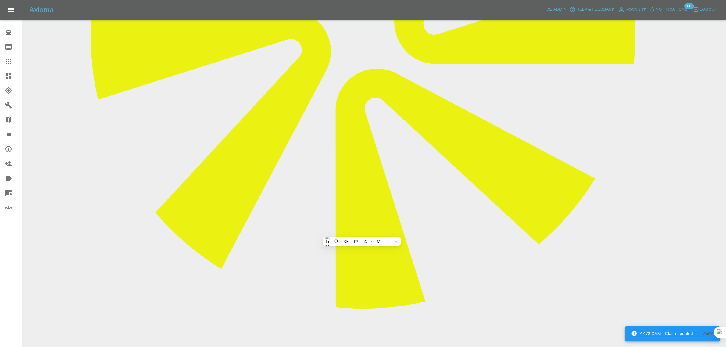
scroll to position [343, 0]
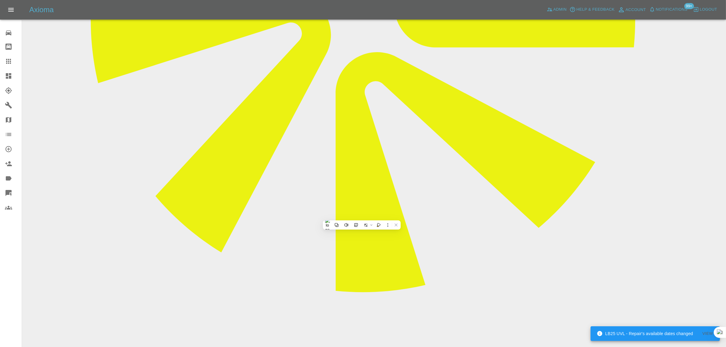
click at [13, 67] on link "Claims" at bounding box center [11, 61] width 22 height 15
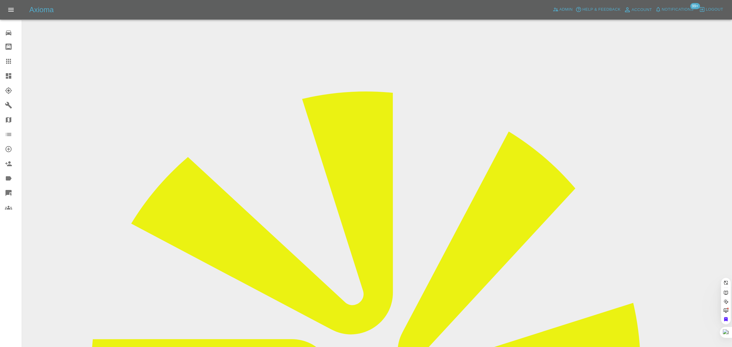
paste input "chrisfowkes43@gmail.com"
type input "chrisfowkes43@gmail.com"
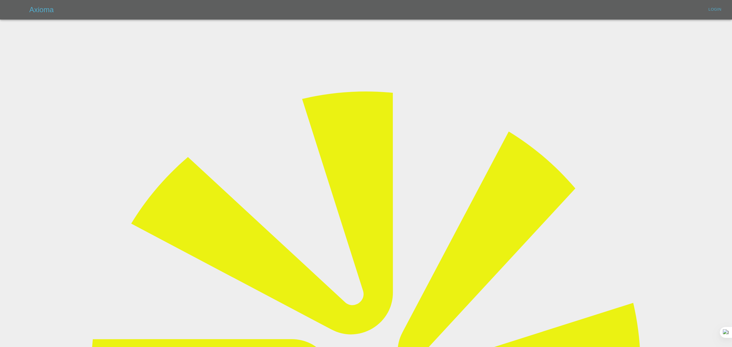
type input "[EMAIL_ADDRESS][DOMAIN_NAME]"
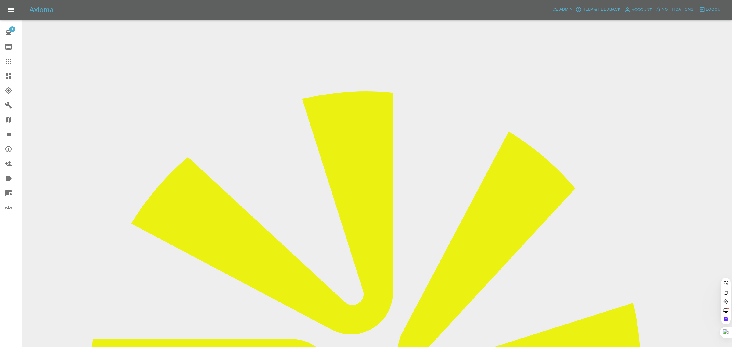
paste input "[EMAIL_ADDRESS][DOMAIN_NAME]"
type input "[EMAIL_ADDRESS][DOMAIN_NAME]"
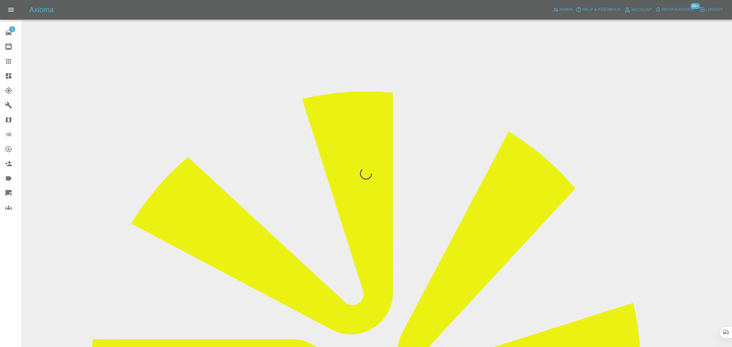
click at [10, 253] on div "1 Repair home Bodyshop home Claims Dashboard Explorer Garages Map Organization …" at bounding box center [11, 173] width 22 height 347
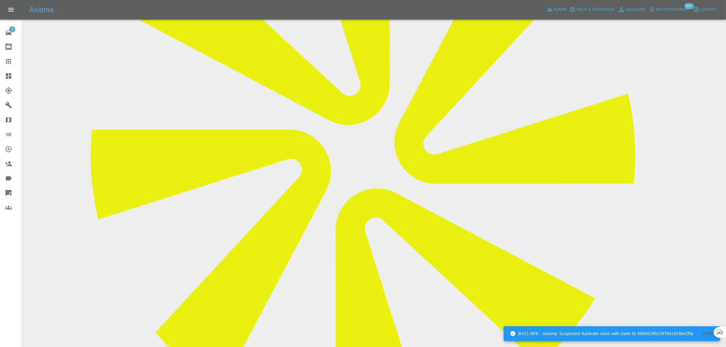
scroll to position [38, 0]
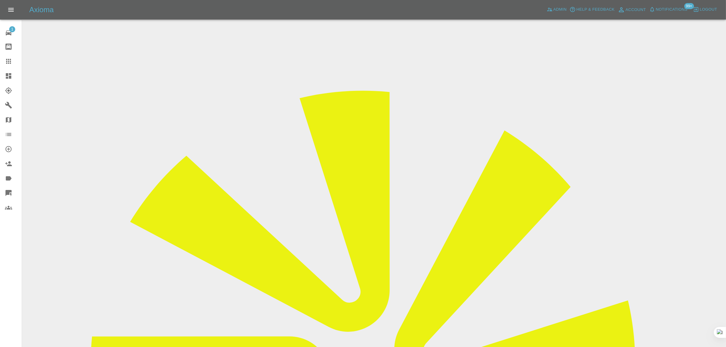
click at [0, 0] on input "Choose images" at bounding box center [0, 0] width 0 height 0
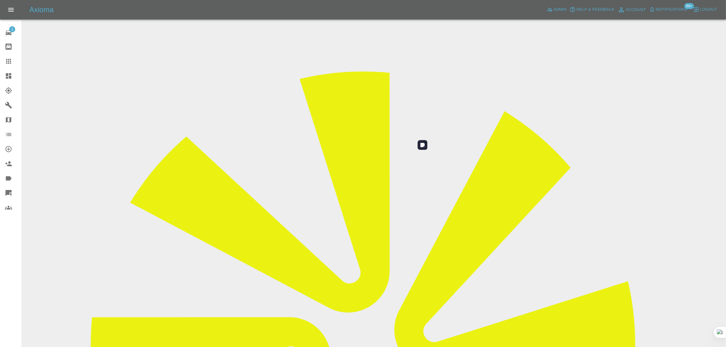
scroll to position [30, 0]
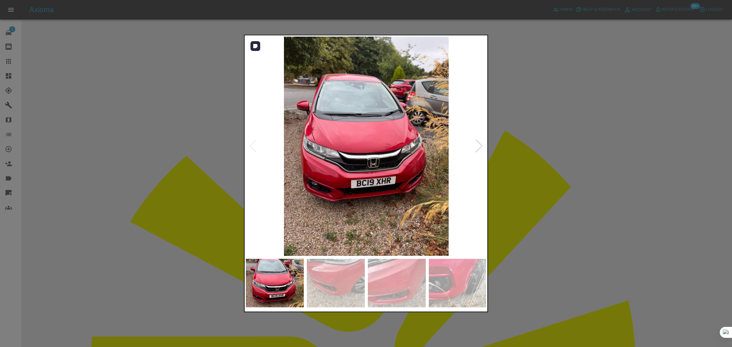
click at [481, 147] on div at bounding box center [479, 145] width 8 height 13
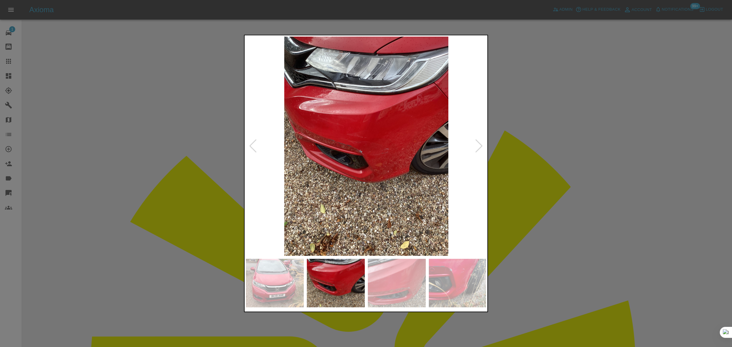
click at [481, 147] on div at bounding box center [479, 145] width 8 height 13
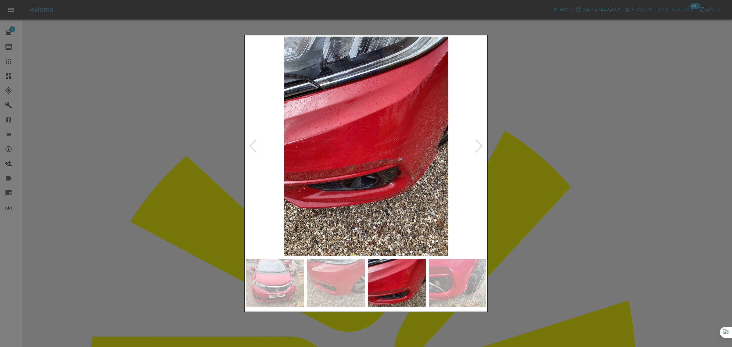
click at [481, 147] on div at bounding box center [479, 145] width 8 height 13
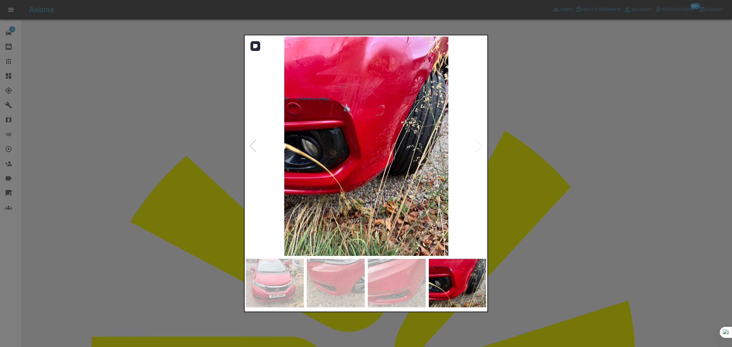
click at [481, 147] on img at bounding box center [366, 146] width 241 height 219
click at [516, 149] on div at bounding box center [366, 173] width 732 height 347
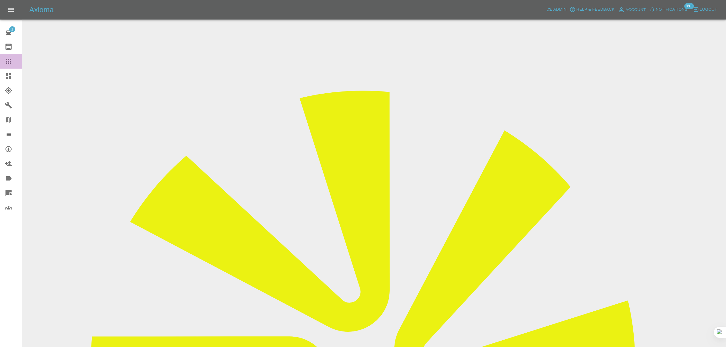
click at [8, 61] on icon at bounding box center [8, 61] width 5 height 5
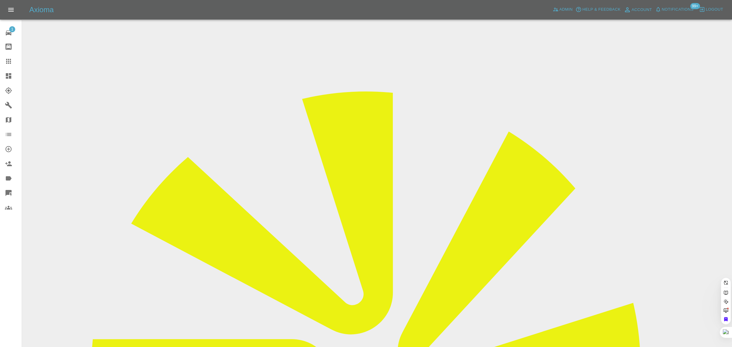
paste input "annbalquin612@gmail.com"
type input "annbalquin612@gmail.com"
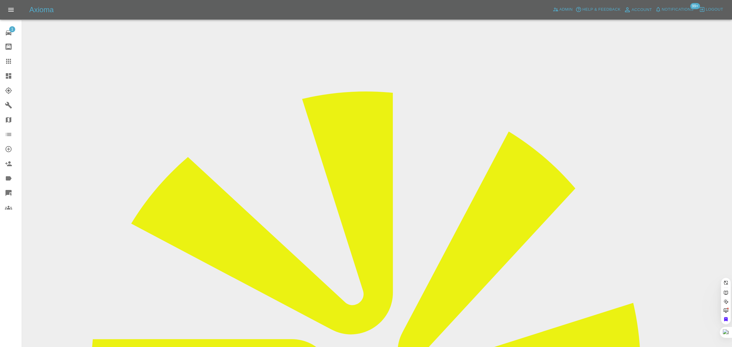
scroll to position [0, 0]
paste input "annbalquin612@gmail.com"
type input "annbalquin612@gmail.com"
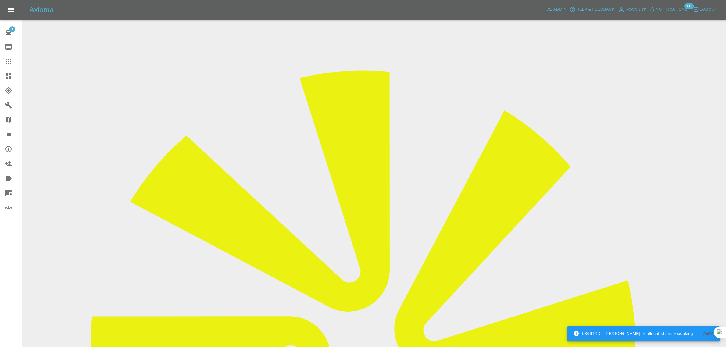
scroll to position [38, 0]
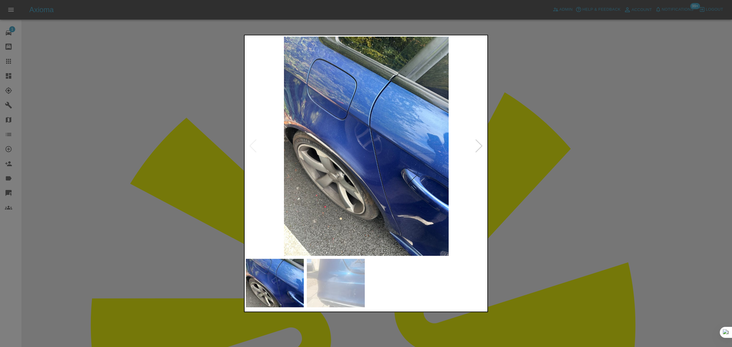
click at [532, 130] on div at bounding box center [366, 173] width 732 height 347
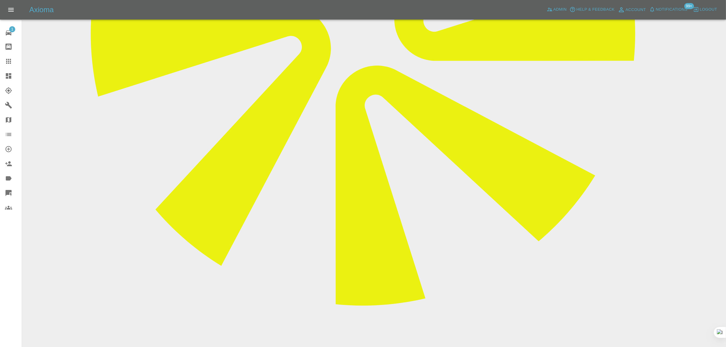
scroll to position [343, 0]
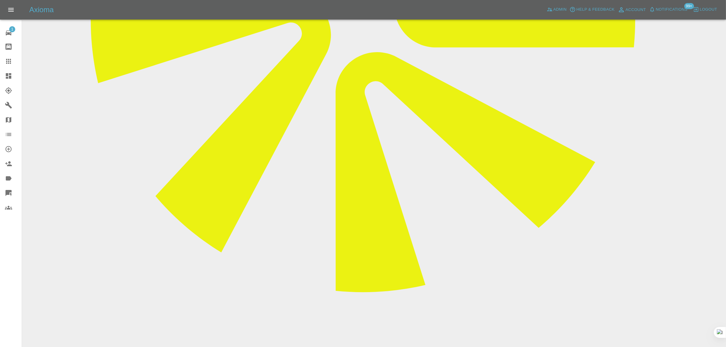
paste textarea "Based on the photo I just need a quote on the paintwork needed not the dent if …"
type textarea "Based on the photo I just need a quote on the paintwork needed not the dent if …"
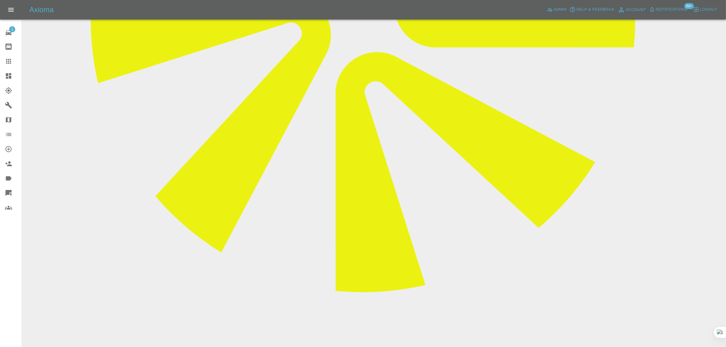
click at [11, 59] on icon at bounding box center [8, 61] width 5 height 5
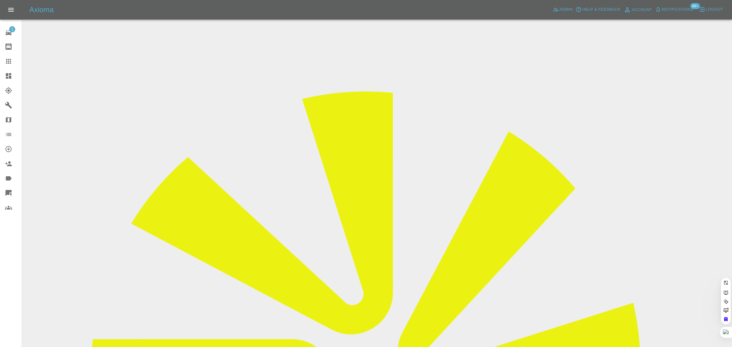
paste input "denny.mason34@yahoo.co.uk"
type input "denny.mason34@yahoo.co.uk"
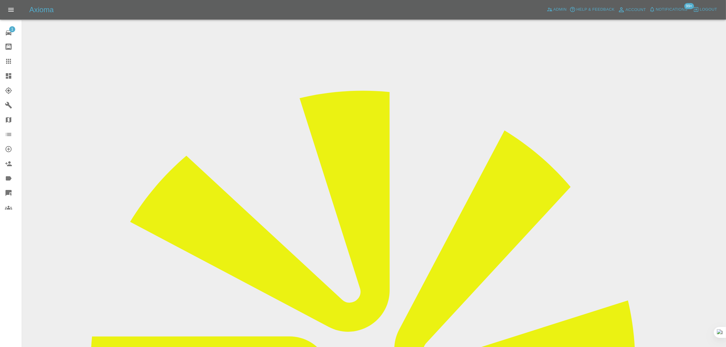
drag, startPoint x: 180, startPoint y: 285, endPoint x: 117, endPoint y: 277, distance: 63.7
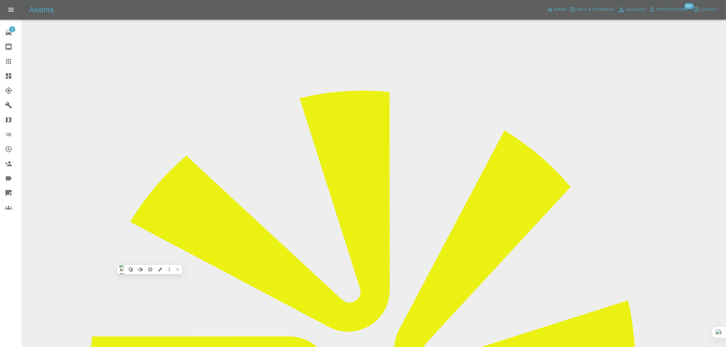
paste input "26 1DR"
type input "PE26 1DR"
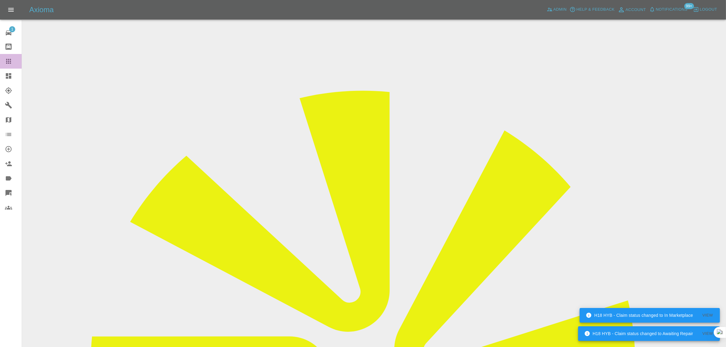
click at [6, 58] on icon at bounding box center [8, 61] width 7 height 7
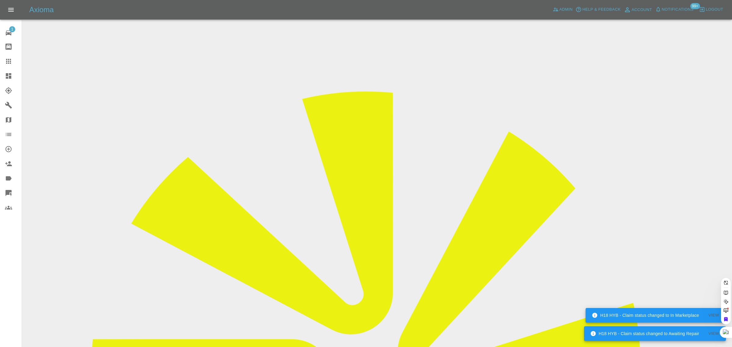
paste input "message.david@icloud.com"
type input "message.david@icloud.co"
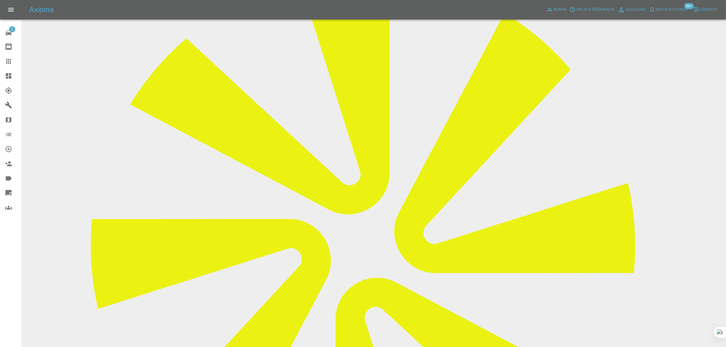
scroll to position [267, 0]
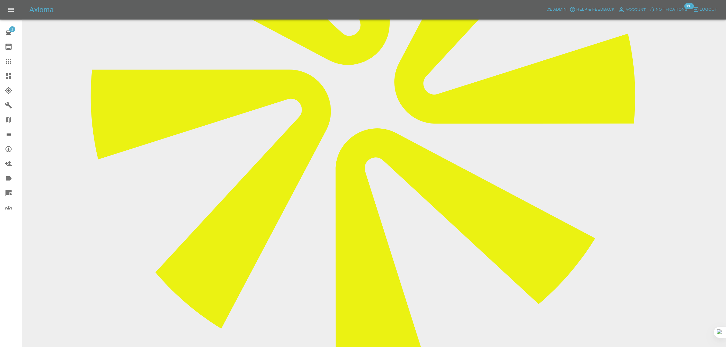
paste textarea "Please cancel this appointment. I have advised Stuart. Thanks."
type textarea "Please cancel this appointment. I have advised Stuart. Thanks."
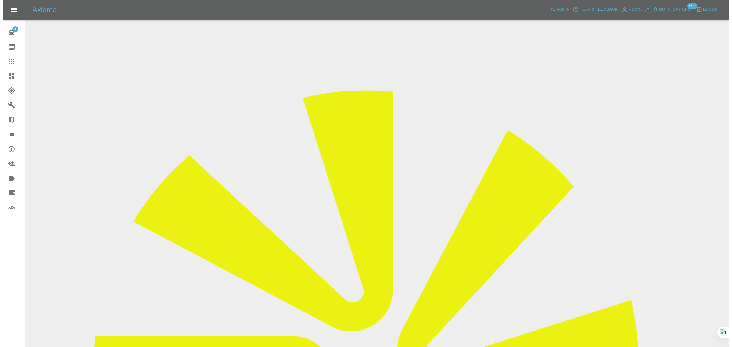
scroll to position [0, 0]
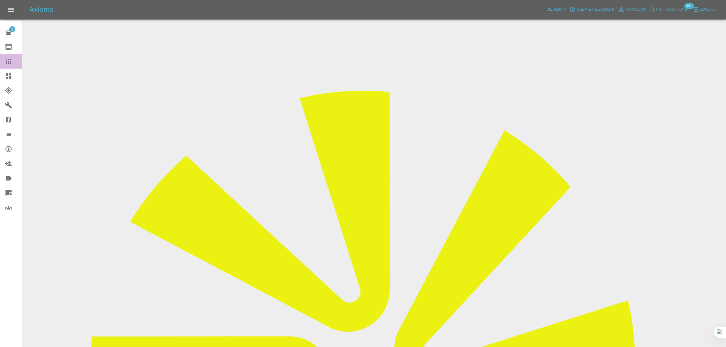
click at [16, 59] on div at bounding box center [13, 61] width 17 height 7
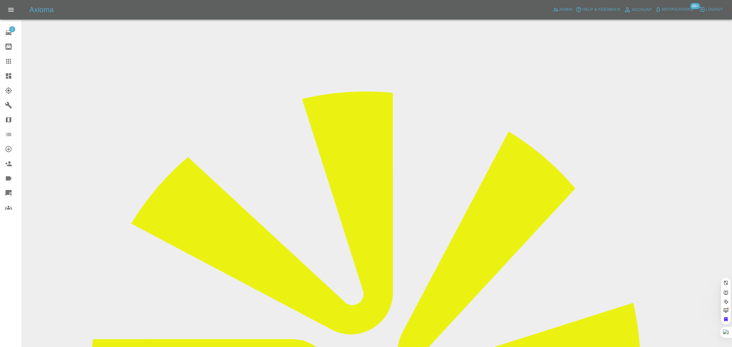
paste input "hamidaasmat@yahoo.co.uk"
type input "hamidaasmat@yahoo.co.uk"
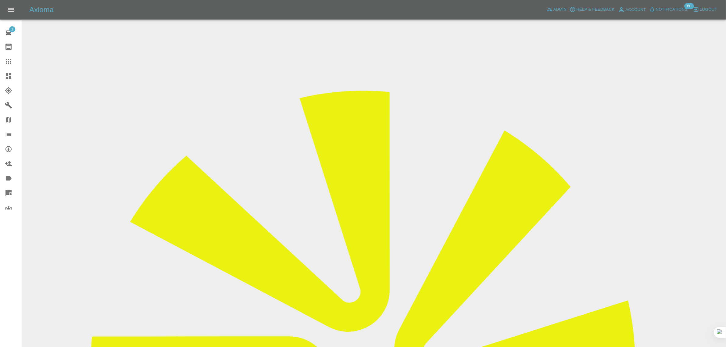
click at [6, 62] on icon at bounding box center [8, 61] width 5 height 5
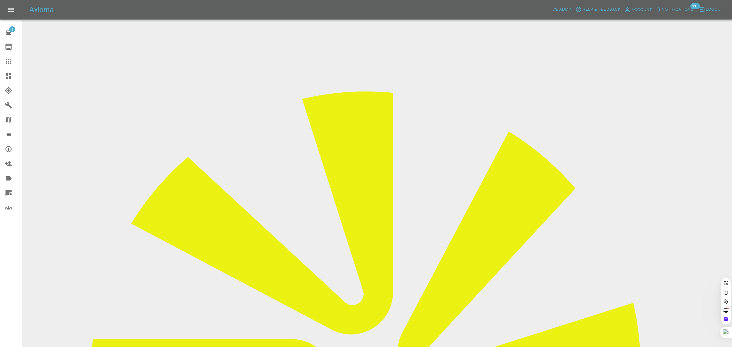
paste input "p.smithMcr@outlook.com"
type input "p.smithMcr@outlook.com"
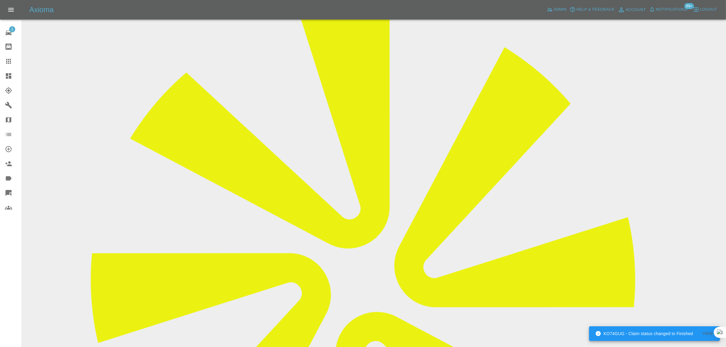
scroll to position [76, 0]
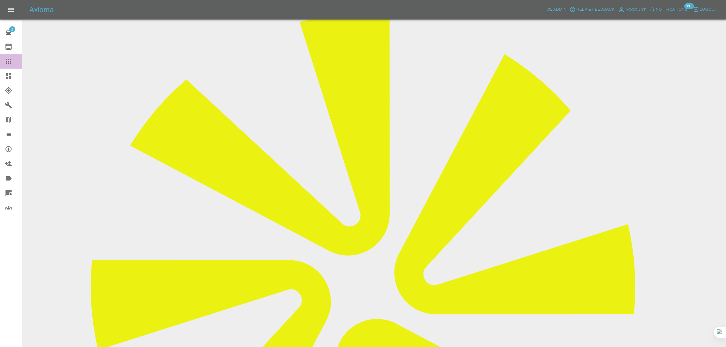
click at [8, 63] on icon at bounding box center [8, 61] width 5 height 5
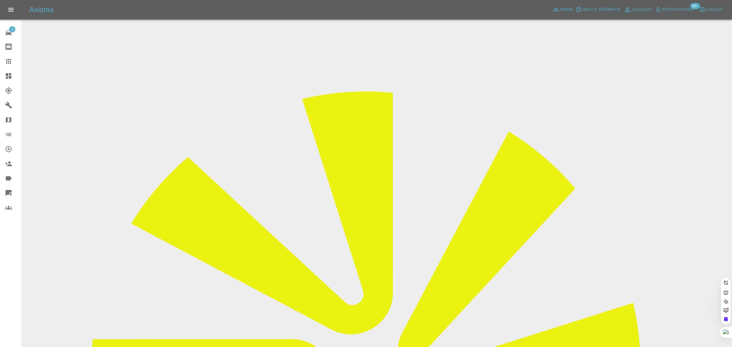
paste input "helenbarge01@gmail.com"
type input "helenbarge01@gmail.com"
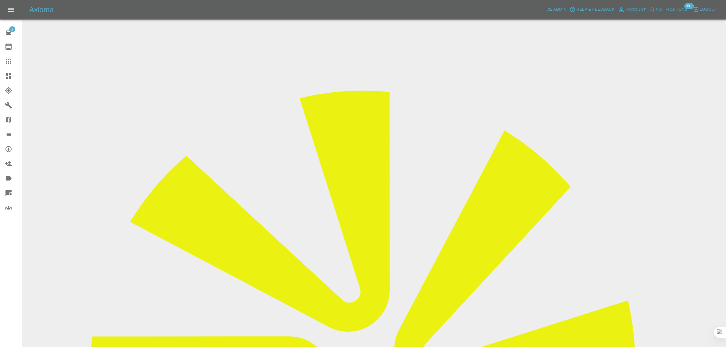
scroll to position [267, 0]
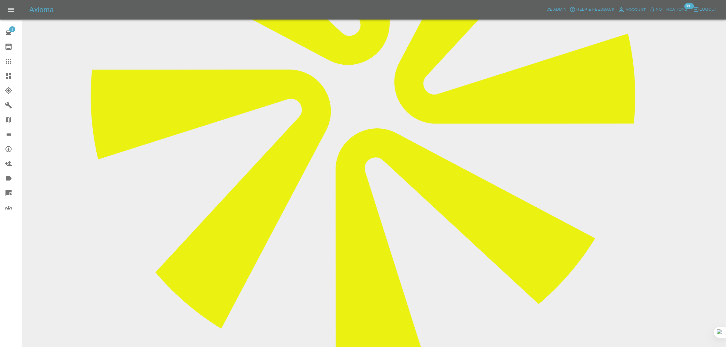
paste textarea "Many thanks for this quick turnaround. I’d like to go ahead but the work needs …"
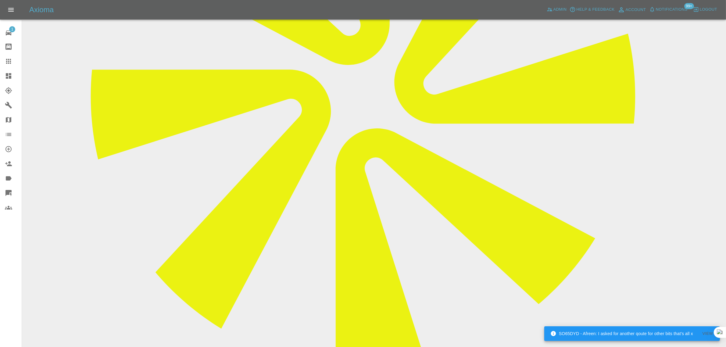
type textarea "Many thanks for this quick turnaround. I’d like to go ahead but the work needs …"
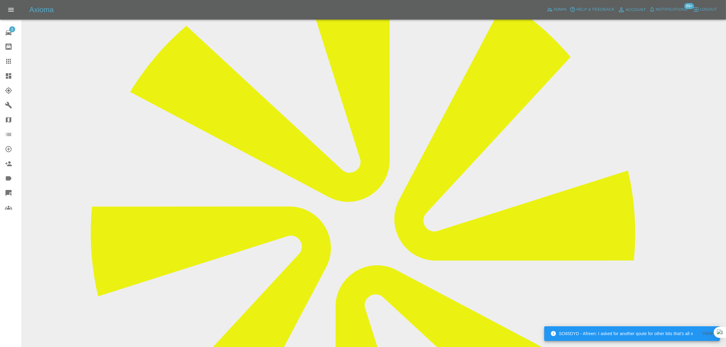
scroll to position [0, 0]
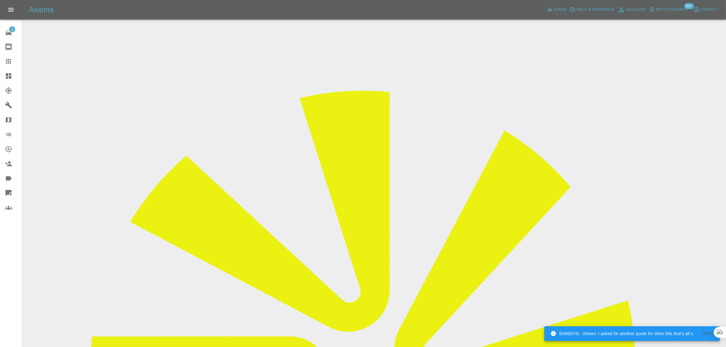
copy td "helenbarge01@gmail.com"
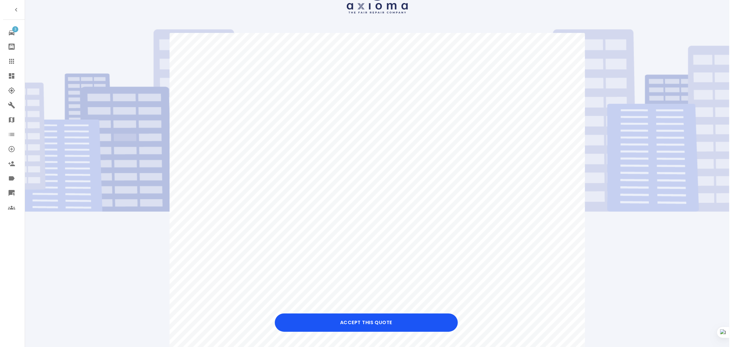
scroll to position [76, 0]
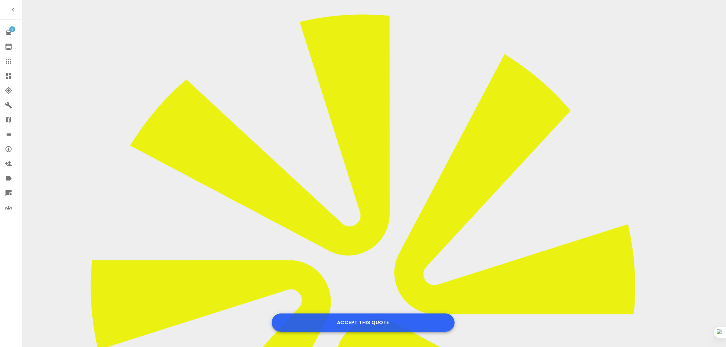
click at [370, 322] on button "Accept this Quote" at bounding box center [363, 322] width 183 height 18
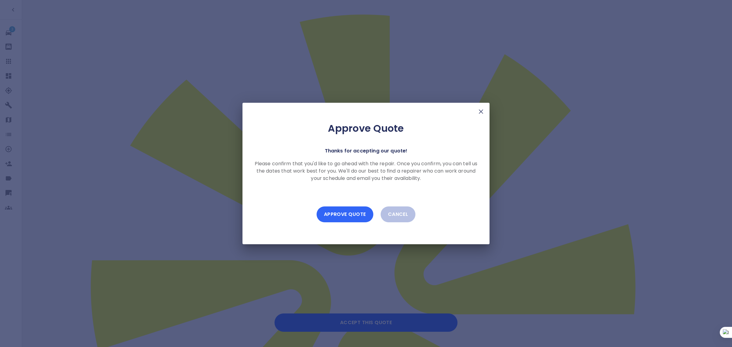
click at [333, 217] on button "Approve Quote" at bounding box center [345, 214] width 57 height 16
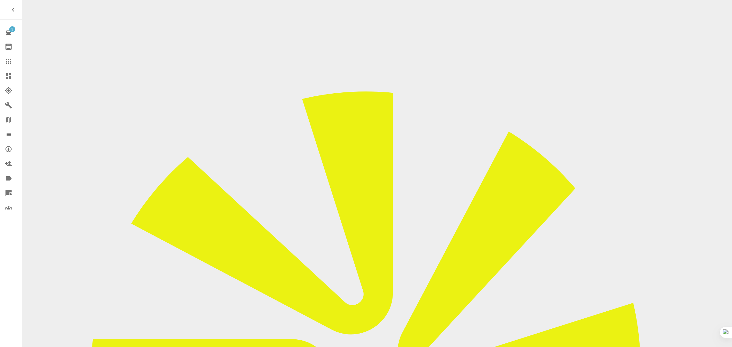
click at [6, 58] on icon at bounding box center [8, 61] width 7 height 7
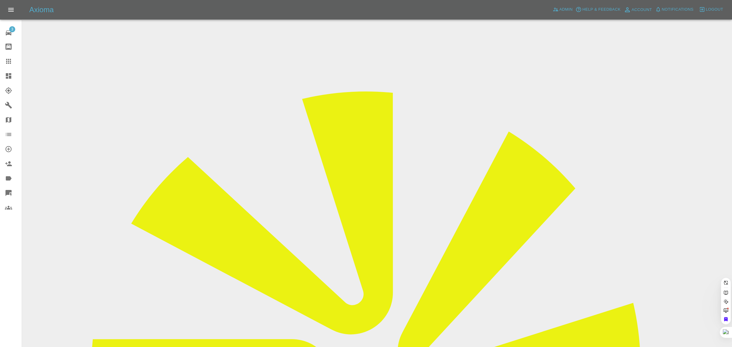
paste input "harry2amess@gmail.com"
type input "harry2amess@gmail.com"
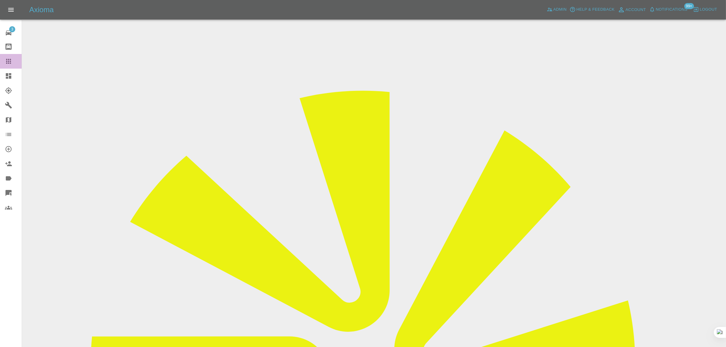
click at [14, 62] on div at bounding box center [13, 61] width 17 height 7
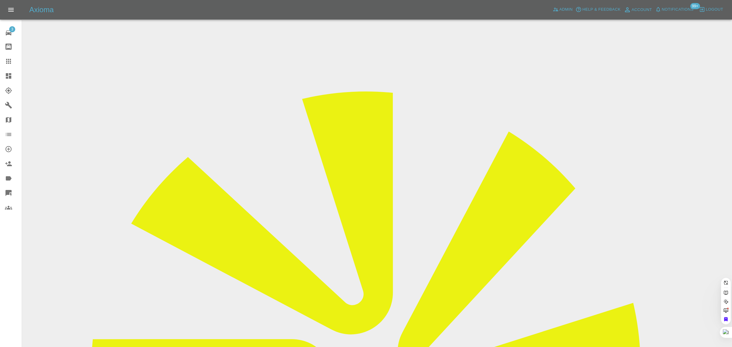
paste input "geoffjoyce55@hotmail.com"
type input "geoffjoyce55@hotmail.com"
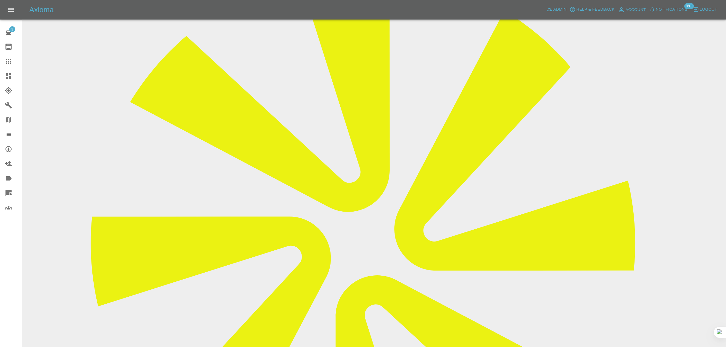
scroll to position [267, 0]
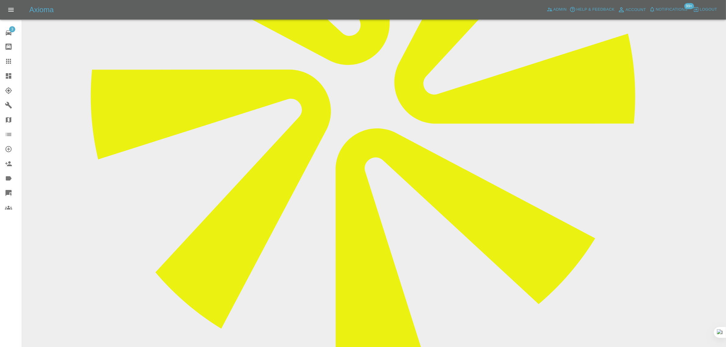
paste textarea "As I mentioned a few days ago I’m waiting on the vehicle owner getting back to …"
type textarea "As I mentioned a few days ago I’m waiting on the vehicle owner getting back to …"
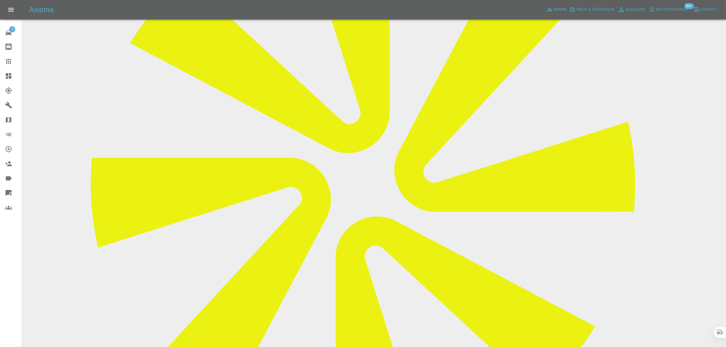
scroll to position [114, 0]
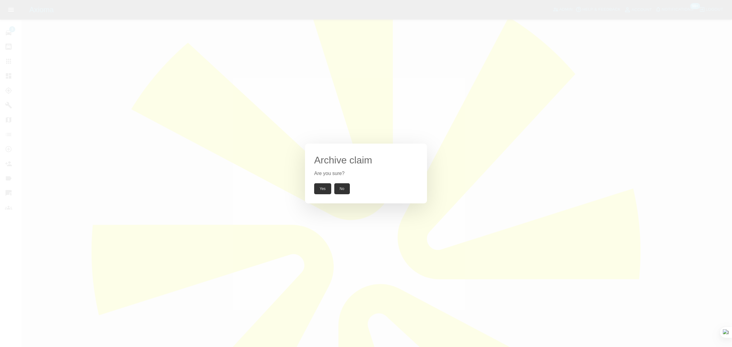
click at [321, 185] on button "Yes" at bounding box center [322, 188] width 17 height 11
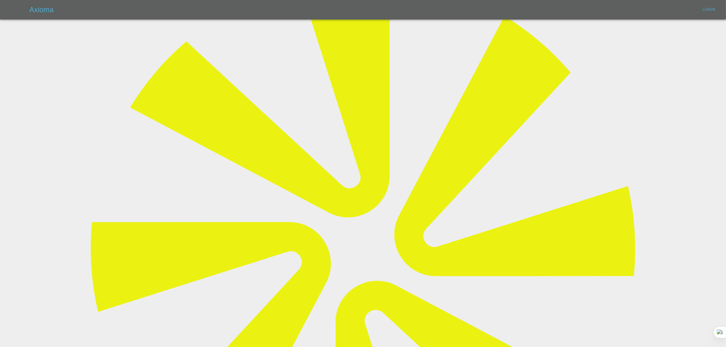
type input "bookkeeping@fifoaccounting.com"
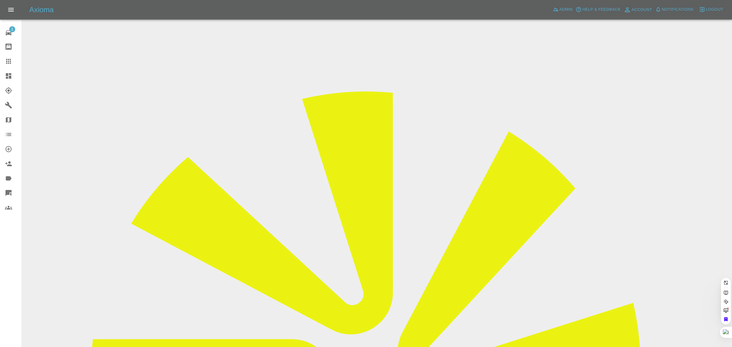
paste input "mrmcha@gmail.com"
type input "mrmcha@gmail.com"
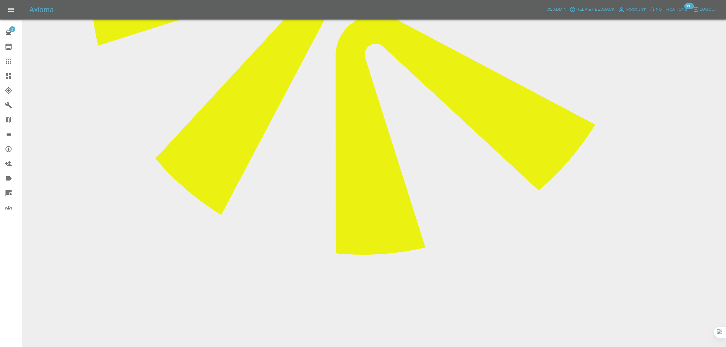
scroll to position [381, 0]
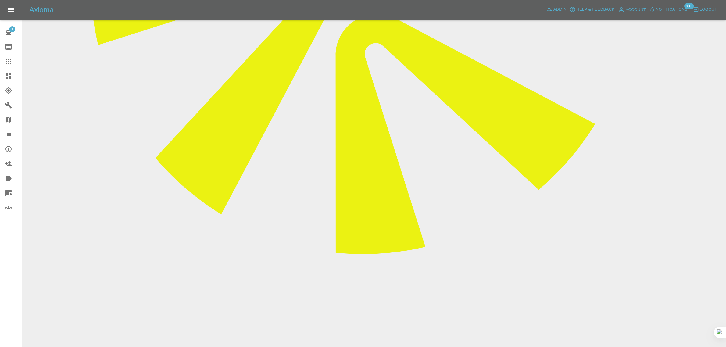
paste textarea "I have contacted Tim but not had a response. Please can you let me know at what…"
type textarea "I have contacted Tim but not had a response. Please can you let me know at what…"
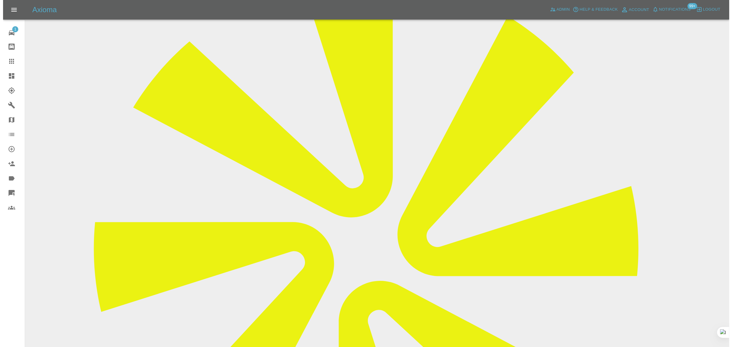
scroll to position [0, 0]
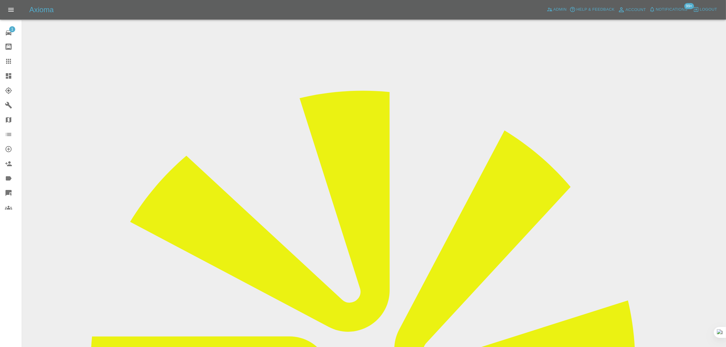
drag, startPoint x: 572, startPoint y: 95, endPoint x: 613, endPoint y: 94, distance: 41.2
copy td "Clever Spray Techni"
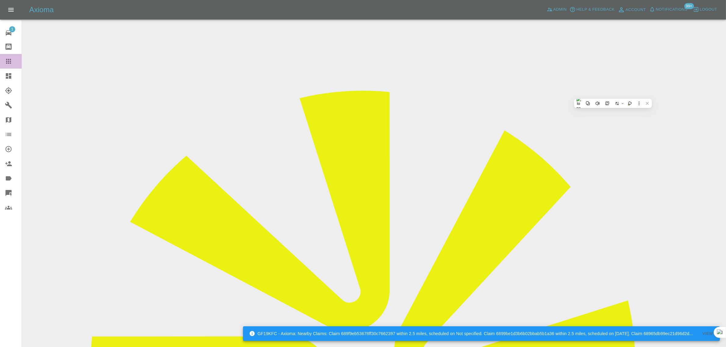
click at [5, 62] on icon at bounding box center [8, 61] width 7 height 7
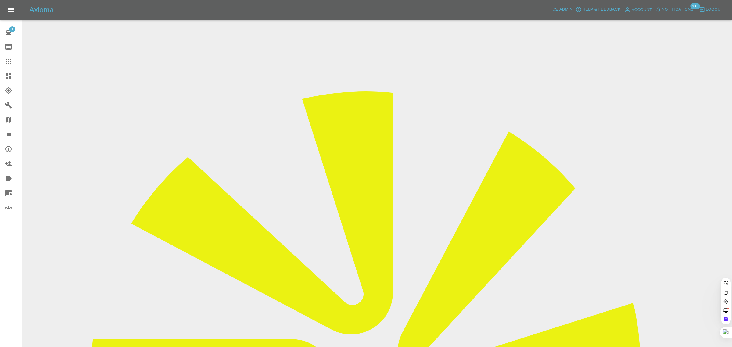
paste input "wotaboutme29@gmail.com"
type input "wotaboutme29@gmail.com"
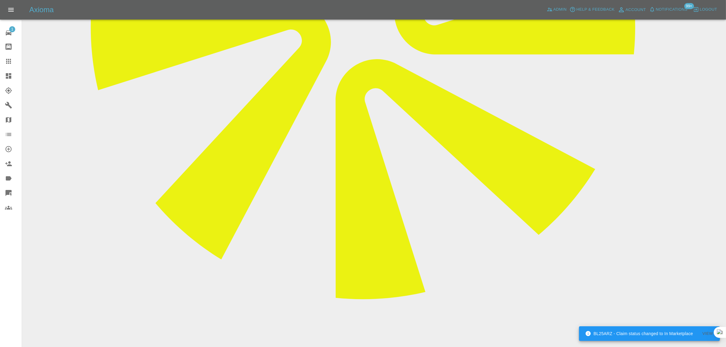
scroll to position [343, 0]
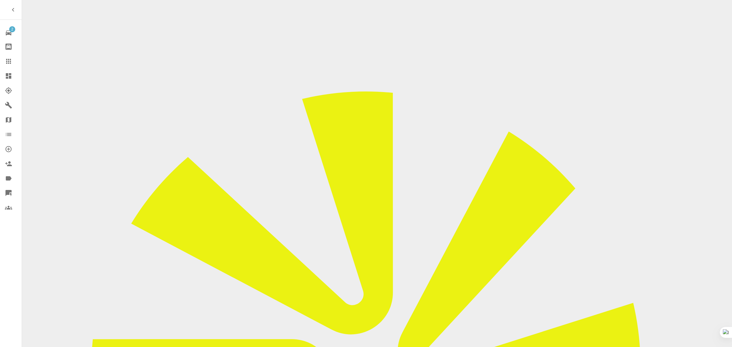
click at [8, 63] on icon at bounding box center [8, 61] width 7 height 7
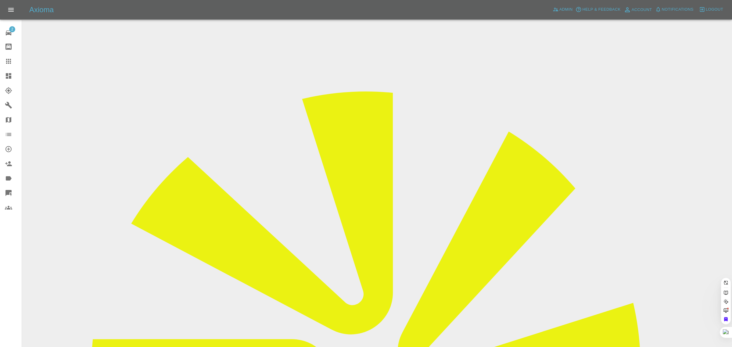
paste input "[EMAIL_ADDRESS][DOMAIN_NAME]"
type input "[EMAIL_ADDRESS][DOMAIN_NAME]"
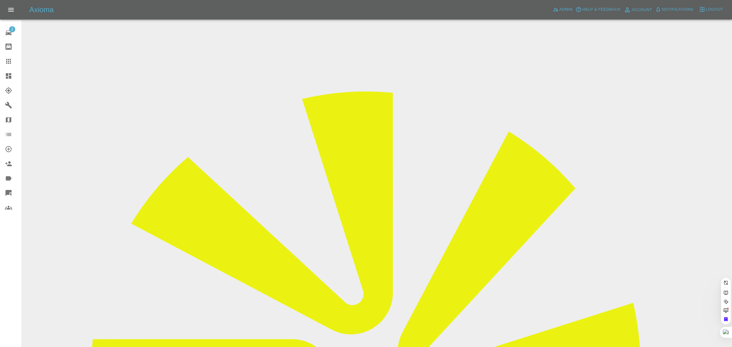
drag, startPoint x: 382, startPoint y: 217, endPoint x: 396, endPoint y: 217, distance: 14.6
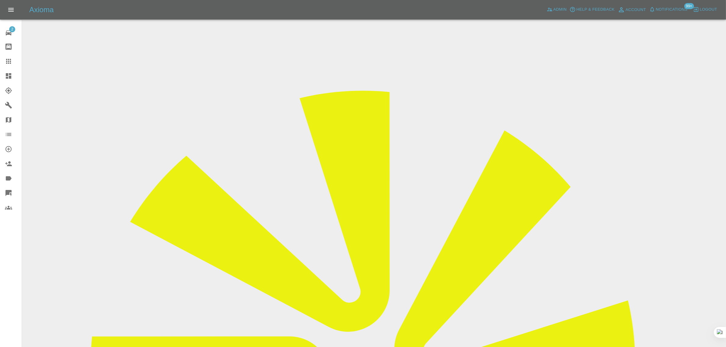
click at [13, 59] on div at bounding box center [13, 61] width 17 height 7
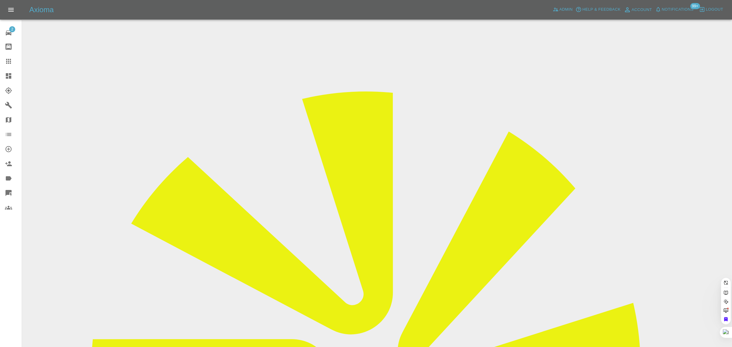
paste input "[EMAIL_ADDRESS][DOMAIN_NAME]"
type input "n-brown16@hotmail.c"
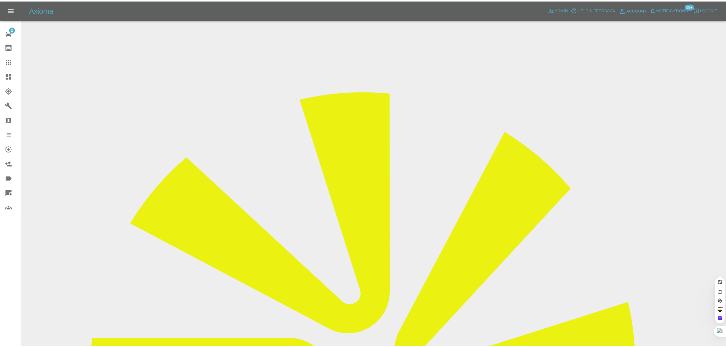
scroll to position [0, 0]
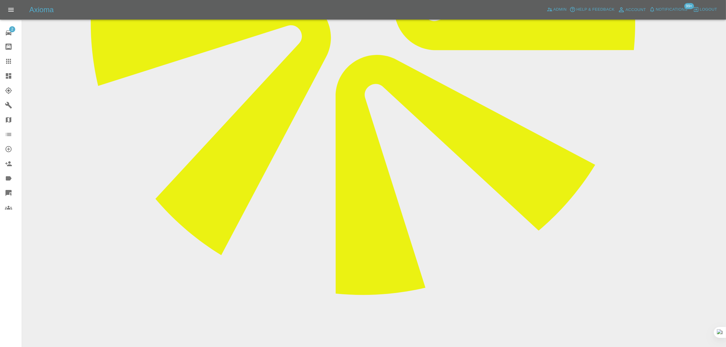
scroll to position [343, 0]
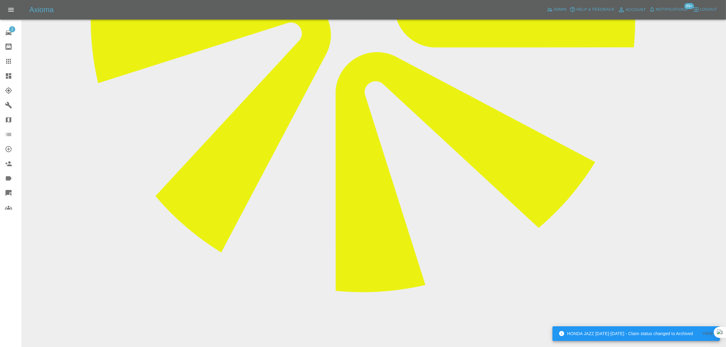
paste textarea "I would prefer a refund at this time. Thank you."
type textarea "I would prefer a refund at this time. Thank you."
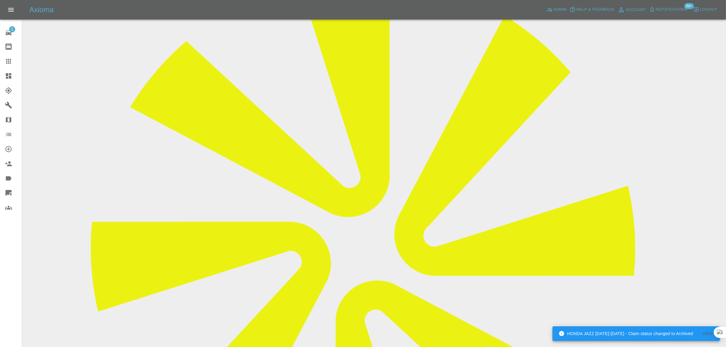
scroll to position [114, 0]
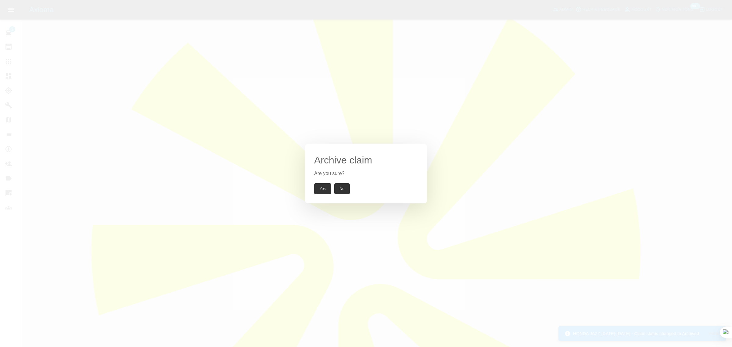
click at [318, 191] on button "Yes" at bounding box center [322, 188] width 17 height 11
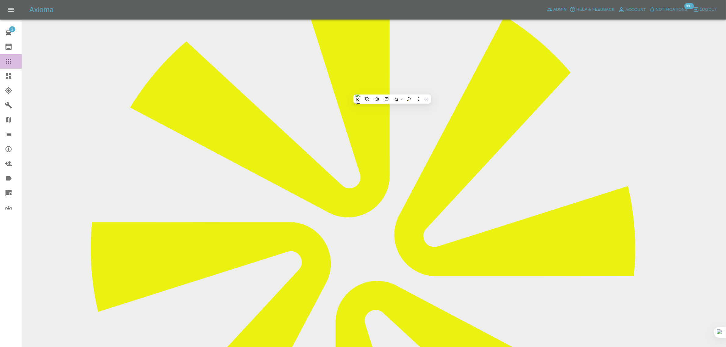
click at [11, 60] on icon at bounding box center [8, 61] width 7 height 7
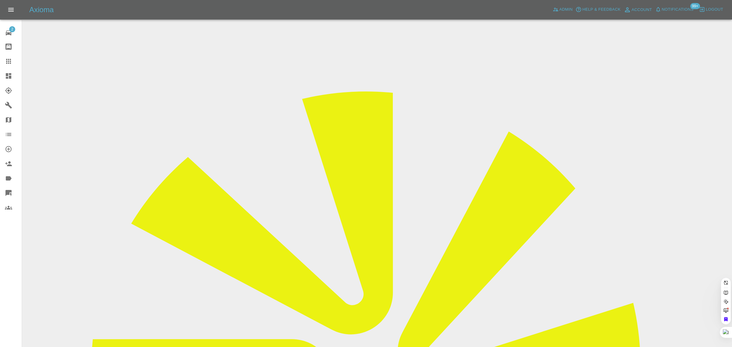
paste input "prramage@gmail.com"
type input "prramage@gmail.com"
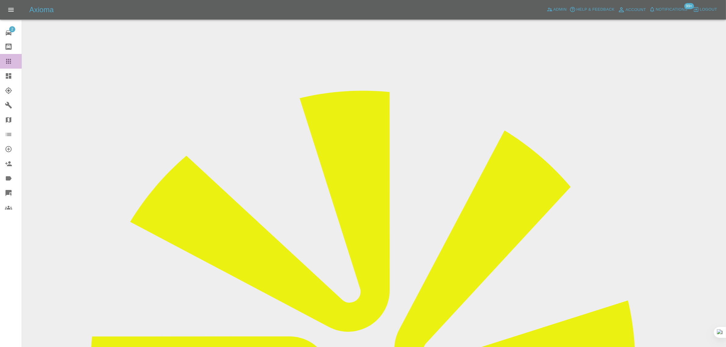
click at [7, 60] on icon at bounding box center [8, 61] width 5 height 5
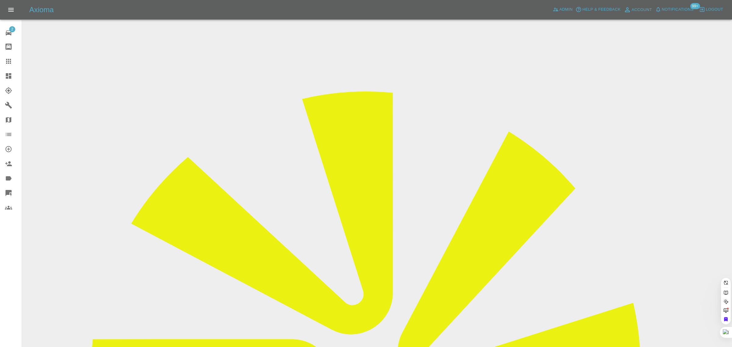
paste input "shaneconlon@chartersgroup.com"
type input "shaneconlon@chartersgroup.com"
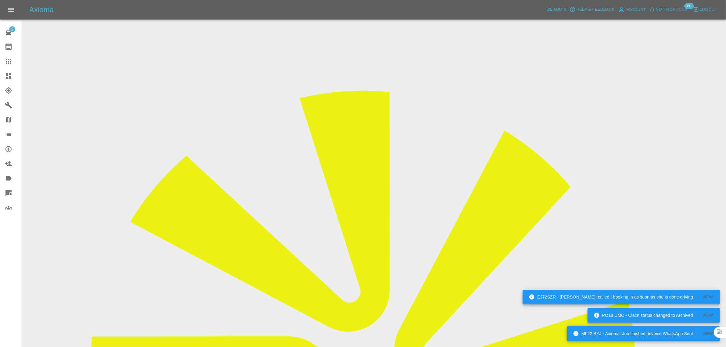
click at [10, 63] on icon at bounding box center [8, 61] width 7 height 7
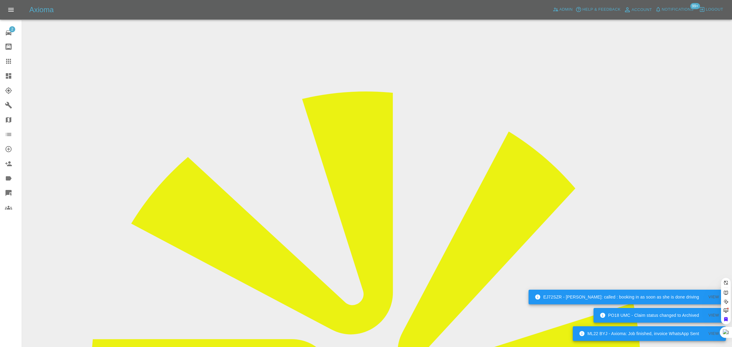
paste input "deborahrea83@yahoo.com"
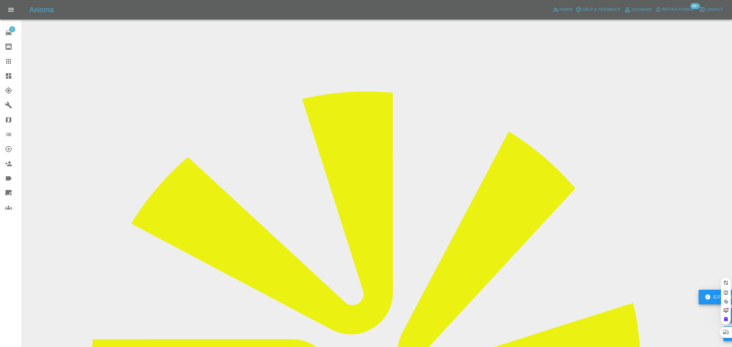
type input "deborahrea83@yahoo.com"
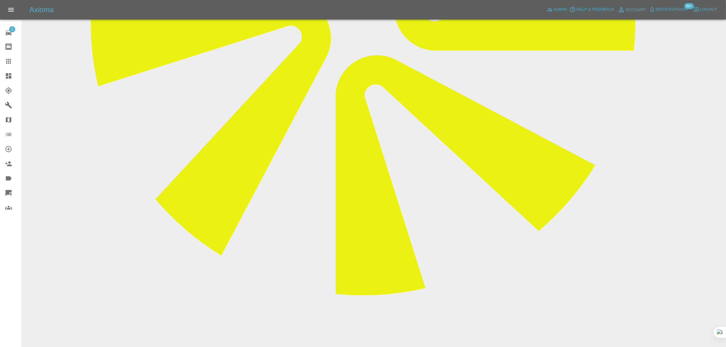
scroll to position [343, 0]
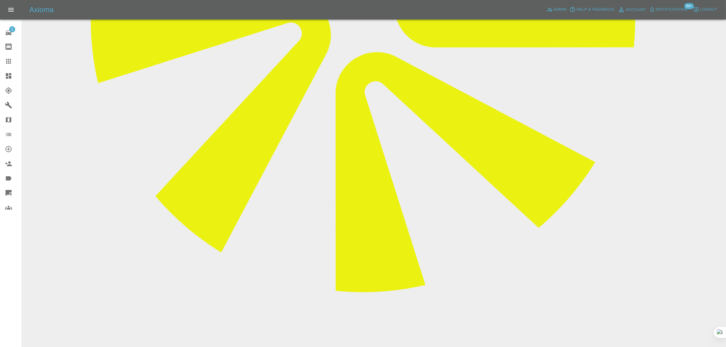
click at [11, 59] on icon at bounding box center [8, 61] width 7 height 7
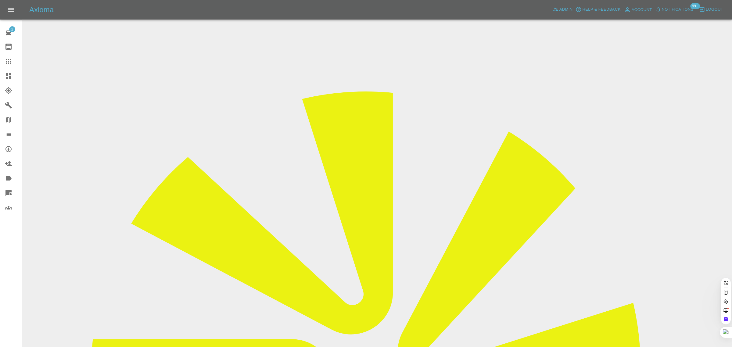
paste input "andrew_mclaughlin@btinternet.com"
type input "andrew_mclaughlin@btinternet.com"
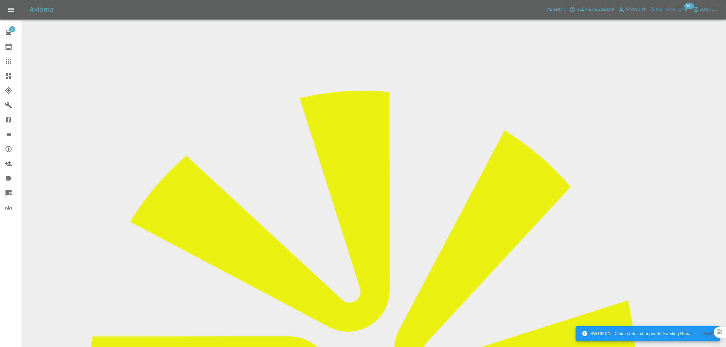
scroll to position [305, 0]
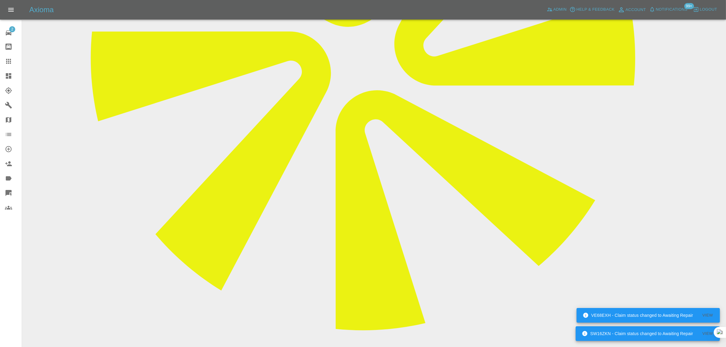
click at [12, 62] on div at bounding box center [13, 61] width 17 height 7
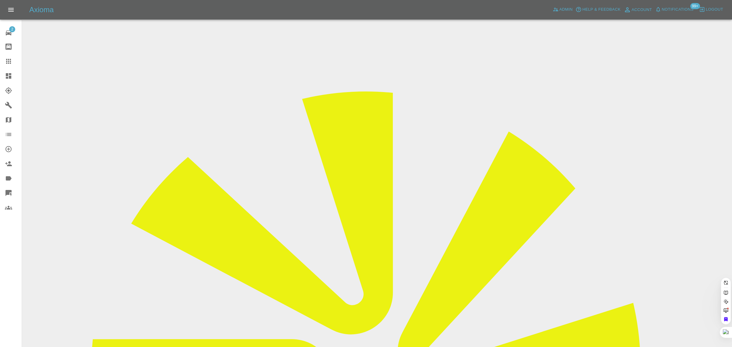
paste input "falconerrobert21@gmail.com"
type input "falconerrobert21@gmail.com"
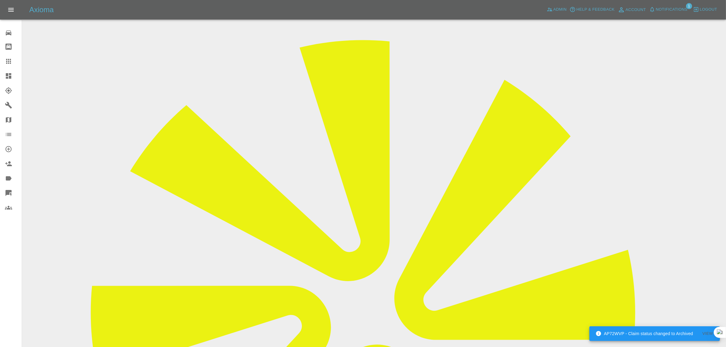
scroll to position [191, 0]
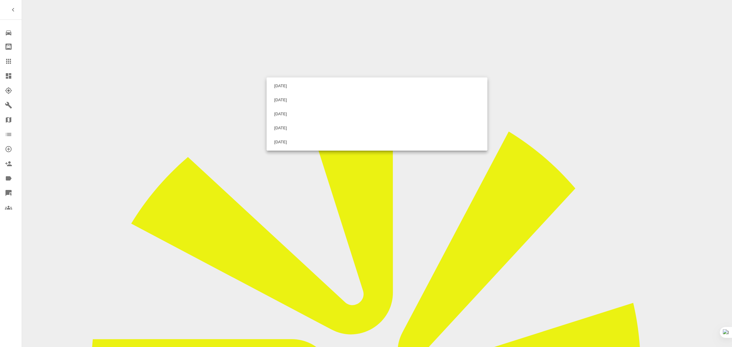
click at [197, 80] on div at bounding box center [366, 173] width 732 height 347
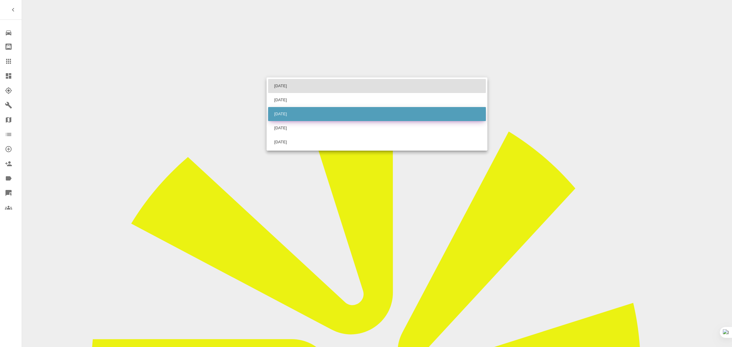
click at [299, 109] on li "[DATE]" at bounding box center [377, 114] width 218 height 14
type input "[DATE]T00:00:00.000Z"
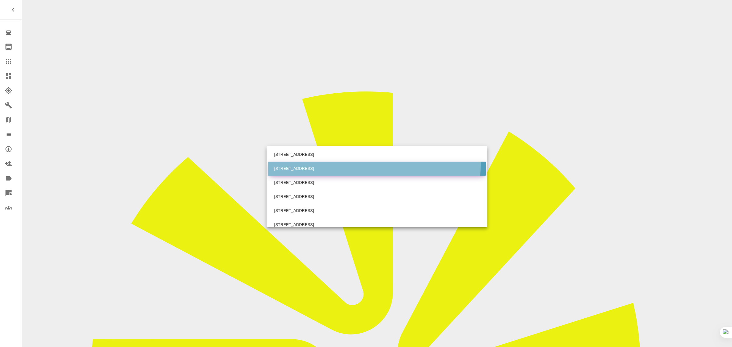
click at [296, 164] on li "[STREET_ADDRESS]" at bounding box center [377, 169] width 218 height 14
type input "[STREET_ADDRESS]"
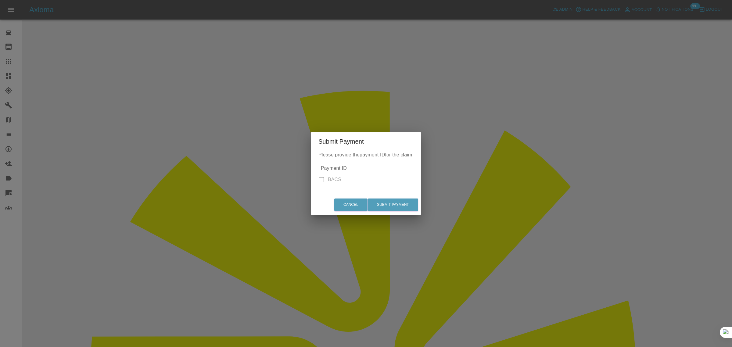
click at [360, 165] on input "Payment ID" at bounding box center [368, 168] width 95 height 10
paste input "pi_3RskLHA4aDea5wMj1xIEOpAz"
type input "pi_3RskLHA4aDea5wMj1xIEOpAz"
click at [391, 205] on button "Submit Payment" at bounding box center [393, 205] width 50 height 13
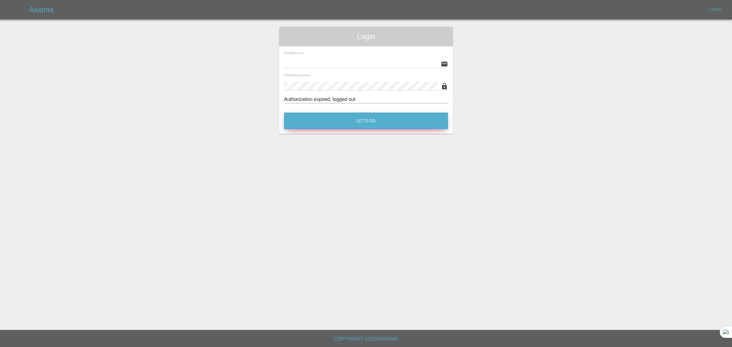
type input "[EMAIL_ADDRESS][DOMAIN_NAME]"
click at [333, 124] on button "Let's Go" at bounding box center [366, 121] width 164 height 17
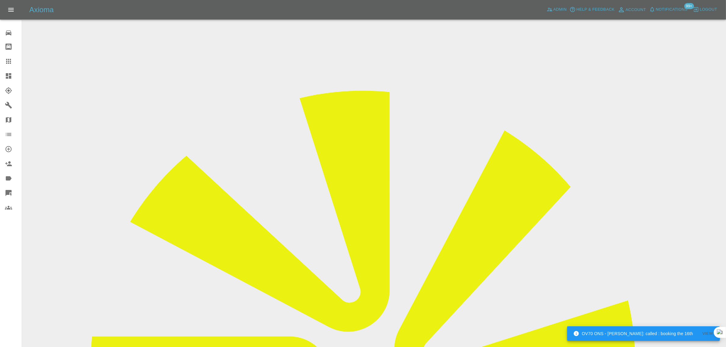
click at [6, 60] on icon at bounding box center [8, 61] width 5 height 5
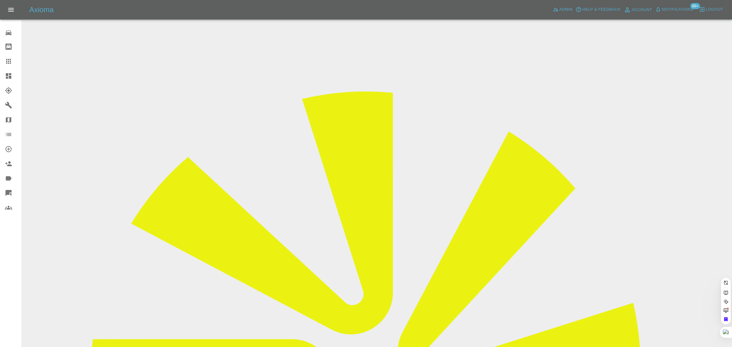
paste input "[EMAIL_ADDRESS][DOMAIN_NAME]"
type input "[EMAIL_ADDRESS][DOMAIN_NAME]"
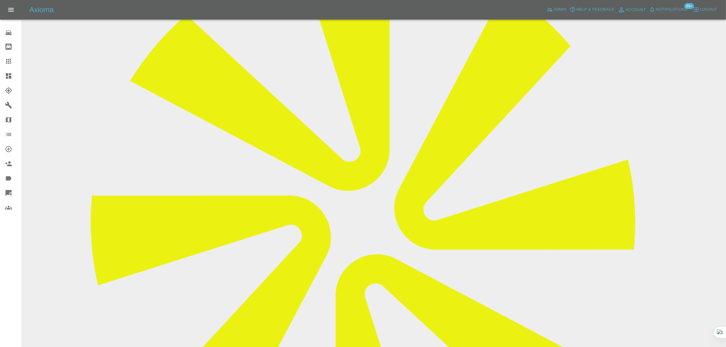
scroll to position [287, 0]
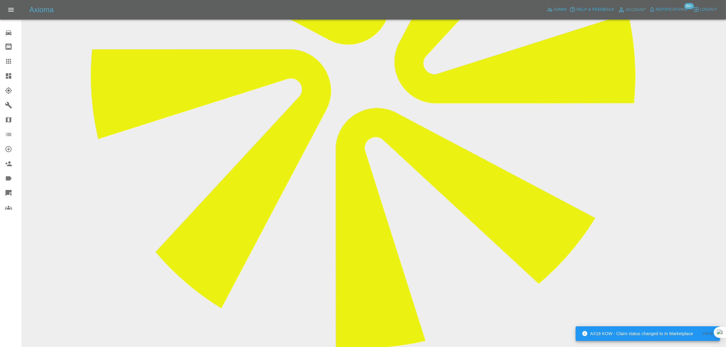
click at [5, 65] on link "Claims" at bounding box center [11, 61] width 22 height 15
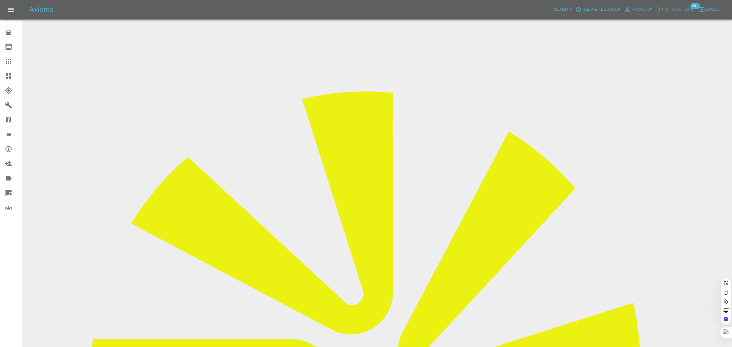
paste input "[EMAIL_ADDRESS][DOMAIN_NAME]"
type input "[EMAIL_ADDRESS][DOMAIN_NAME]"
click at [8, 257] on div "0 Repair home Bodyshop home Claims Dashboard Explorer Garages Map Organization …" at bounding box center [11, 173] width 22 height 347
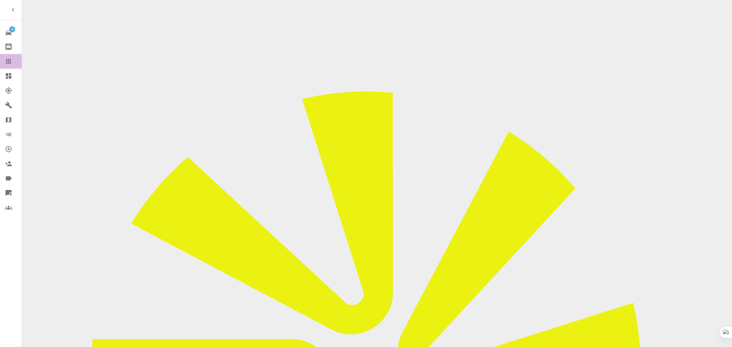
click at [13, 65] on div at bounding box center [13, 61] width 17 height 7
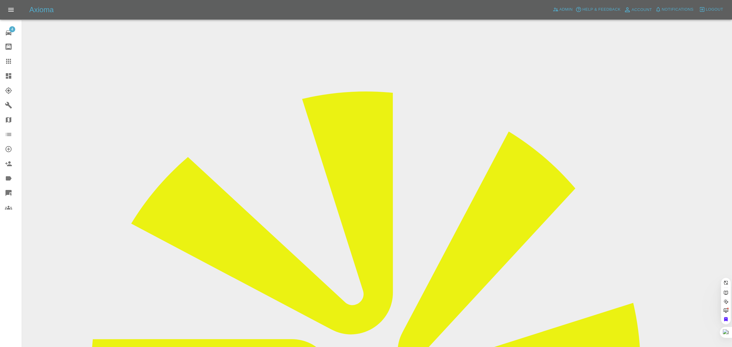
paste input "[EMAIL_ADDRESS][DOMAIN_NAME]"
type input "[EMAIL_ADDRESS][DOMAIN_NAME]"
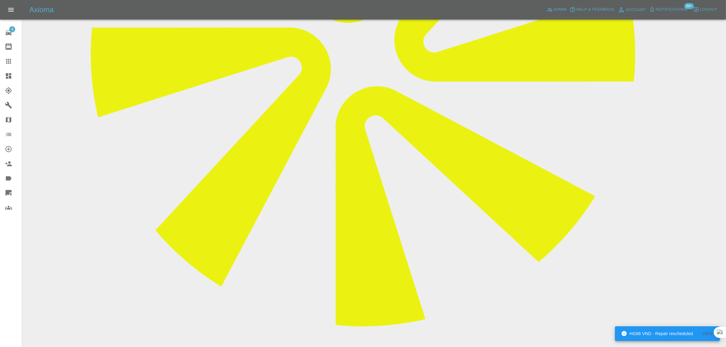
scroll to position [343, 0]
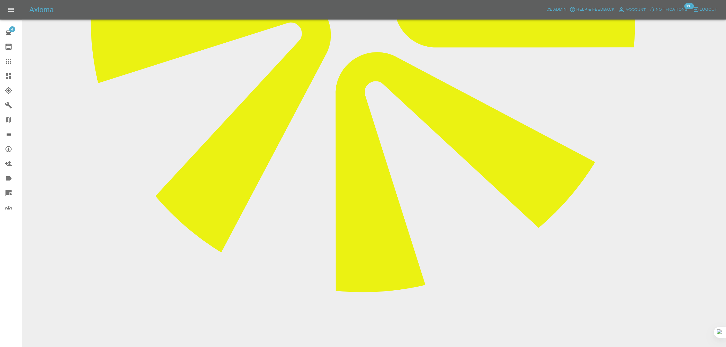
click at [9, 61] on icon at bounding box center [8, 61] width 7 height 7
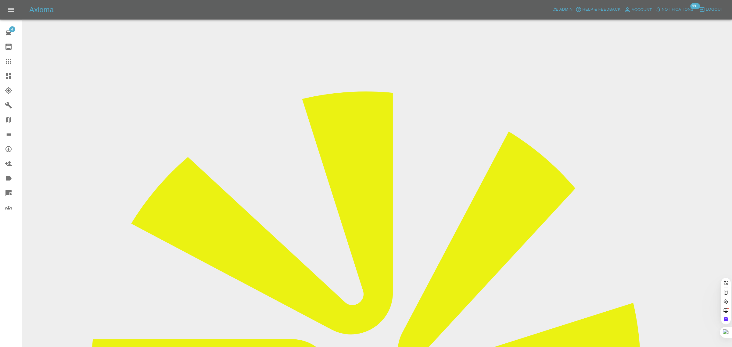
paste input "[EMAIL_ADDRESS][DOMAIN_NAME]"
type input "adrianb246@yahoo.co.u"
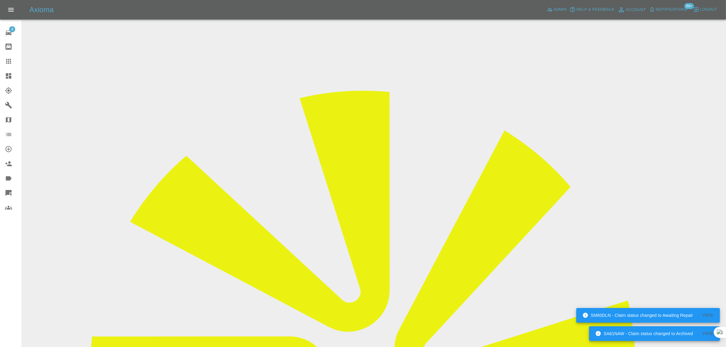
click at [8, 63] on icon at bounding box center [8, 61] width 7 height 7
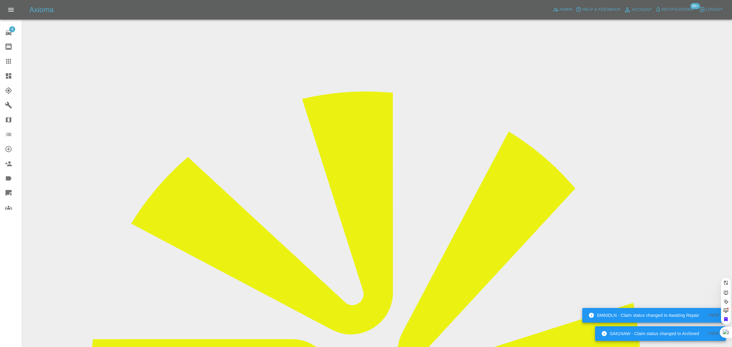
paste input "garrypjones@yahoo.co.uk"
type input "garrypjones@yahoo.co.uk"
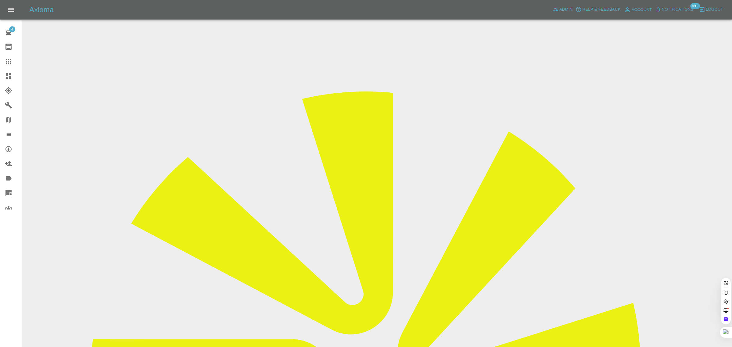
scroll to position [0, 8]
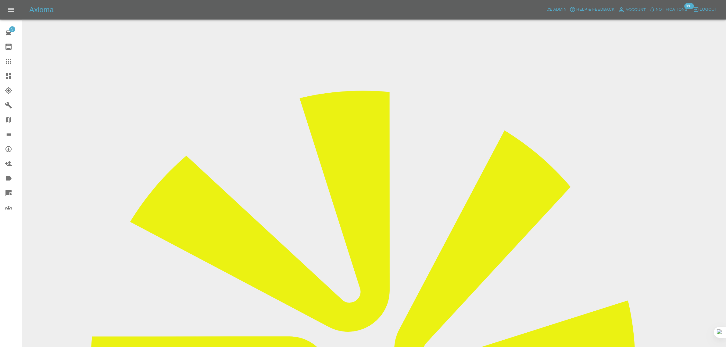
copy div "garrypjones@yahoo.co.uk"
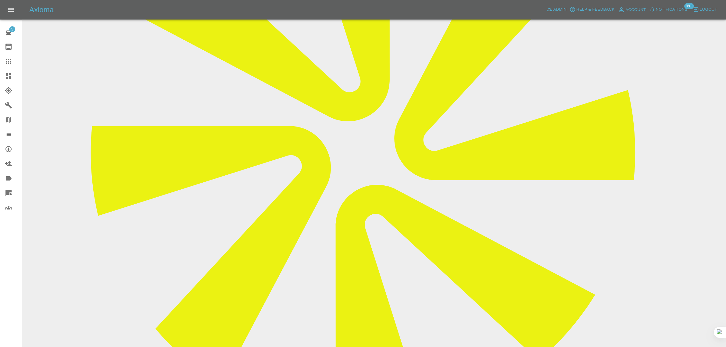
scroll to position [107, 0]
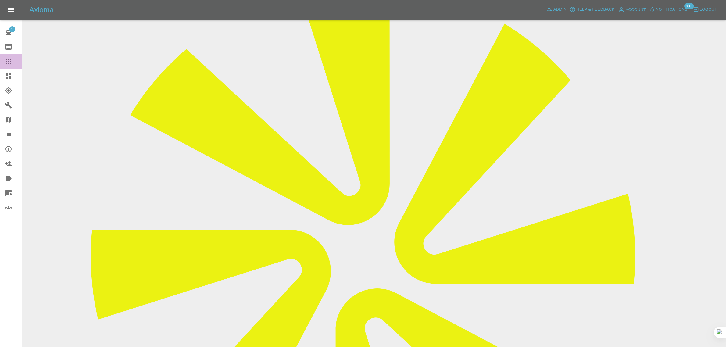
click at [9, 59] on icon at bounding box center [8, 61] width 5 height 5
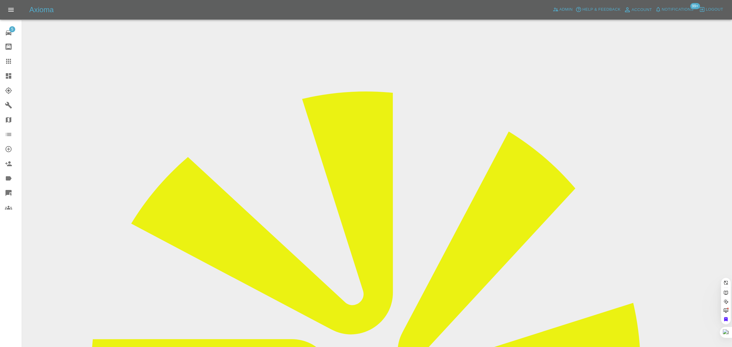
paste input "rosemarietarrant@yahoo.co.uk"
type input "rosemarietarrant@yahoo.co.uk"
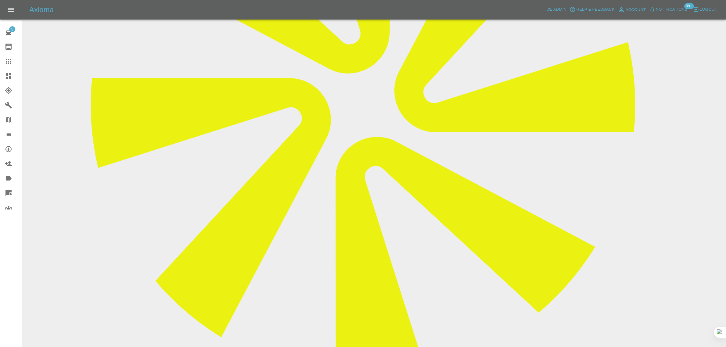
scroll to position [267, 0]
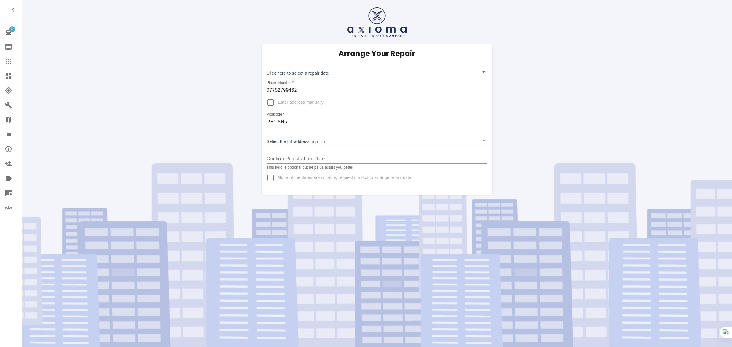
click at [274, 67] on body "6 Repair home Bodyshop home Claims Dashboard Explorer Garages Map Organization …" at bounding box center [366, 173] width 732 height 347
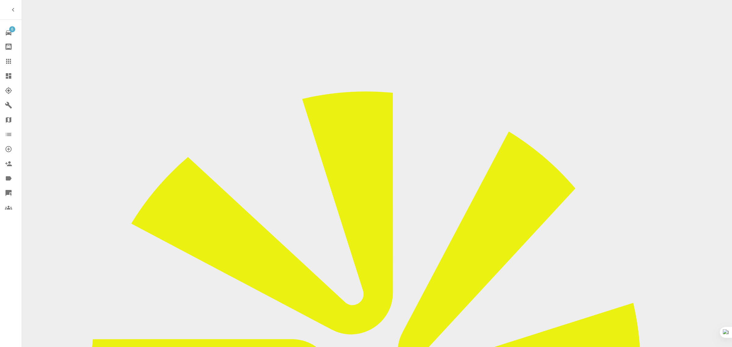
click at [14, 62] on div at bounding box center [366, 173] width 732 height 347
click at [10, 62] on icon at bounding box center [8, 61] width 7 height 7
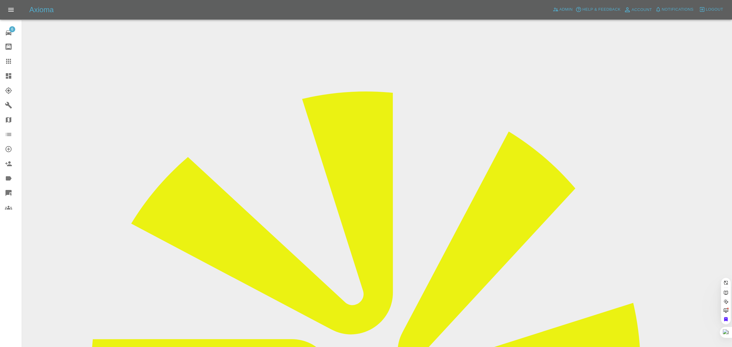
paste input "WN68 AOS"
type input "WN68 AOS"
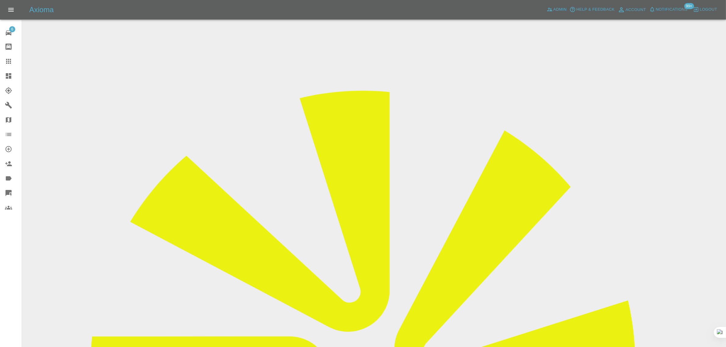
copy div "[EMAIL_ADDRESS][DOMAIN_NAME]"
click at [13, 59] on div at bounding box center [13, 61] width 17 height 7
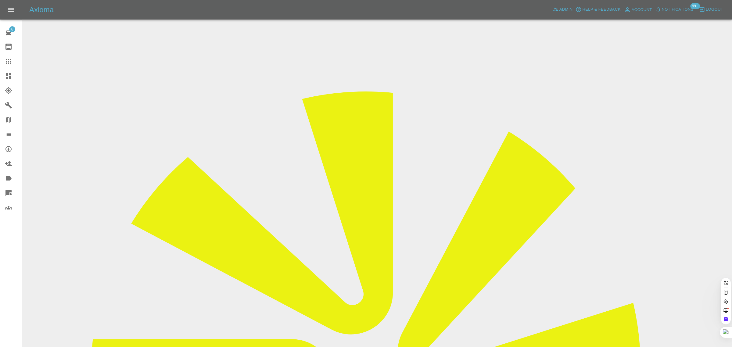
paste input "umangcshah@yahoo.com"
type input "umangcshah@yahoo.com"
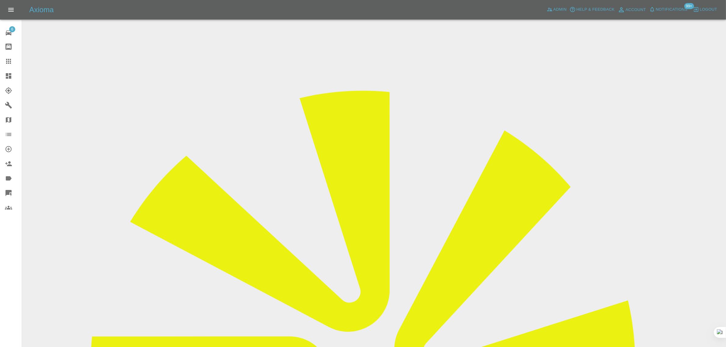
click at [9, 59] on icon at bounding box center [8, 61] width 7 height 7
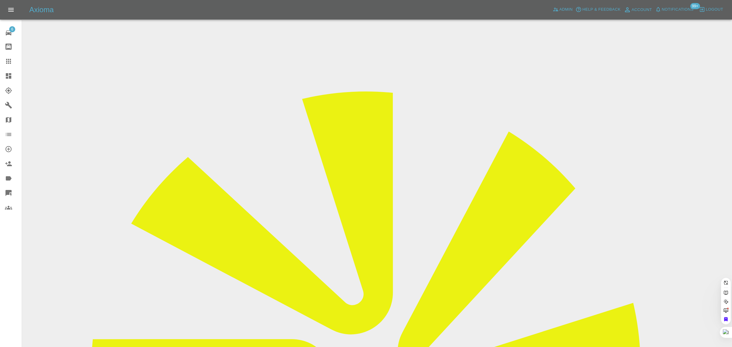
paste input "lesfowler40@btinternet.com"
type input "lesfowler40@btinternet.com"
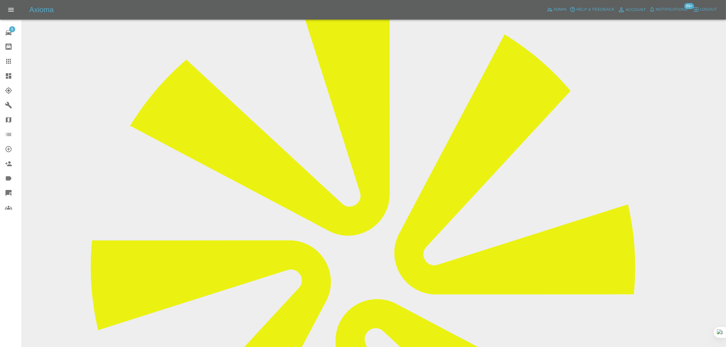
scroll to position [38, 0]
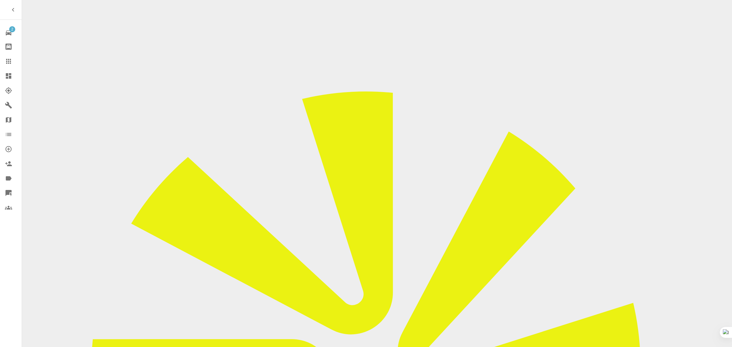
click at [12, 71] on link "Dashboard" at bounding box center [11, 76] width 22 height 15
click at [10, 66] on link "Claims" at bounding box center [11, 61] width 22 height 15
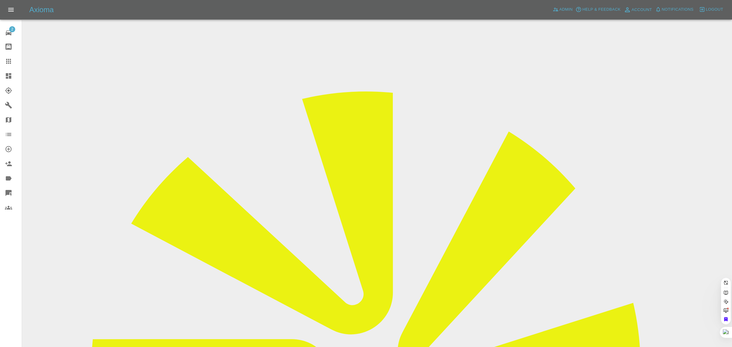
paste input "[EMAIL_ADDRESS][DOMAIN_NAME]"
type input "[EMAIL_ADDRESS][DOMAIN_NAME]"
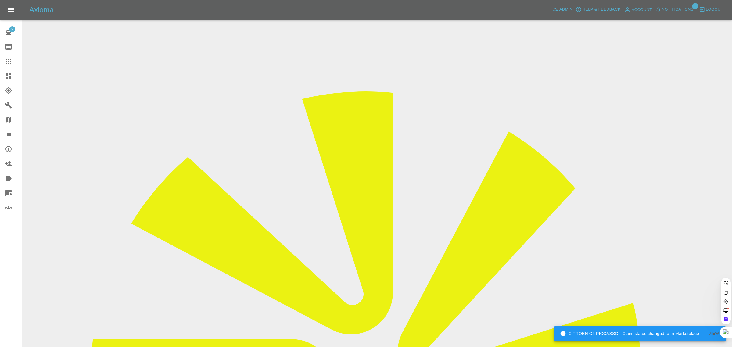
scroll to position [0, 9]
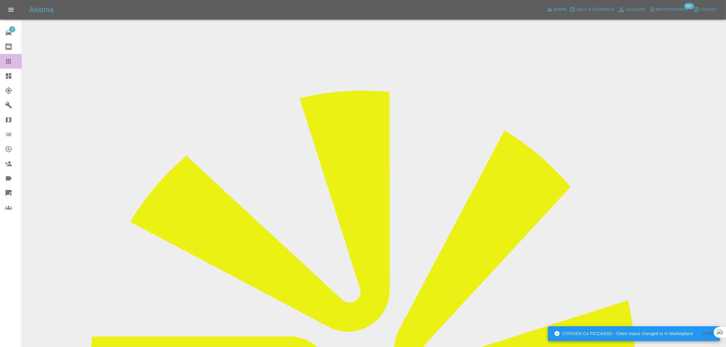
drag, startPoint x: 6, startPoint y: 59, endPoint x: 32, endPoint y: 56, distance: 26.1
click at [7, 59] on icon at bounding box center [8, 61] width 5 height 5
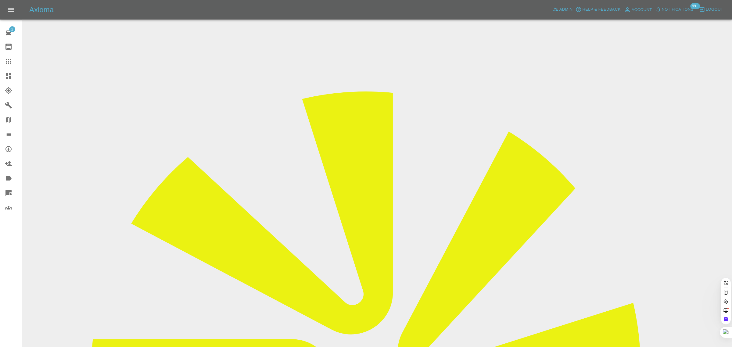
paste input "[EMAIL_ADDRESS][DOMAIN_NAME]"
type input "[EMAIL_ADDRESS][DOMAIN_NAME]"
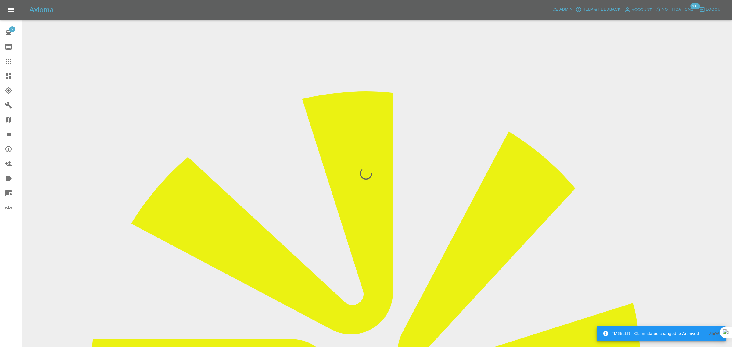
click at [11, 293] on div "2 Repair home Bodyshop home Claims Dashboard Explorer Garages Map Organization …" at bounding box center [11, 173] width 22 height 347
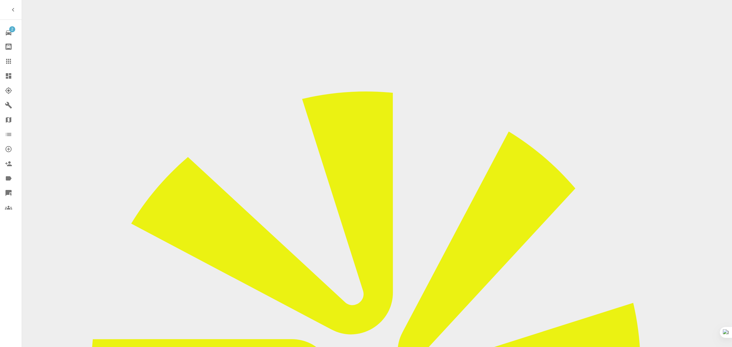
click at [5, 58] on icon at bounding box center [8, 61] width 7 height 7
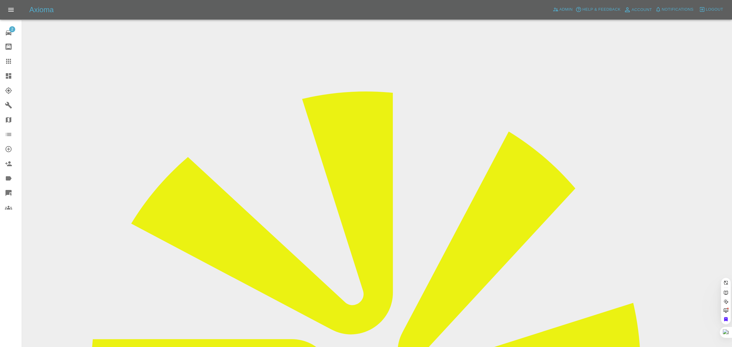
paste input "fredlever@mac.com"
type input "fredlever@mac.com"
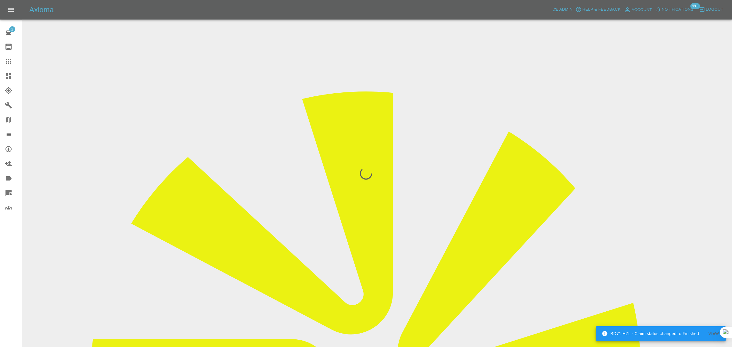
click at [15, 249] on div "2 Repair home Bodyshop home Claims Dashboard Explorer Garages Map Organization …" at bounding box center [11, 173] width 22 height 347
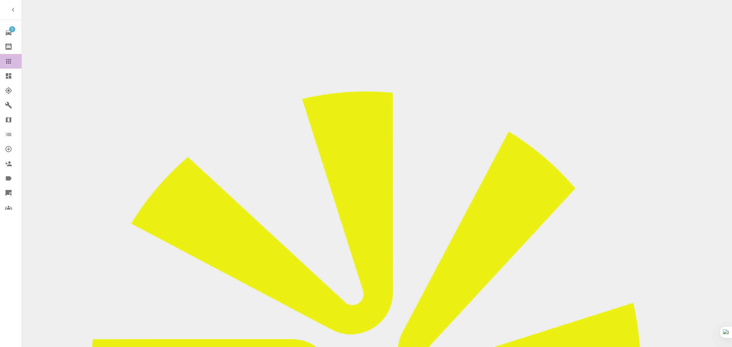
click at [7, 66] on link "Claims" at bounding box center [11, 61] width 22 height 15
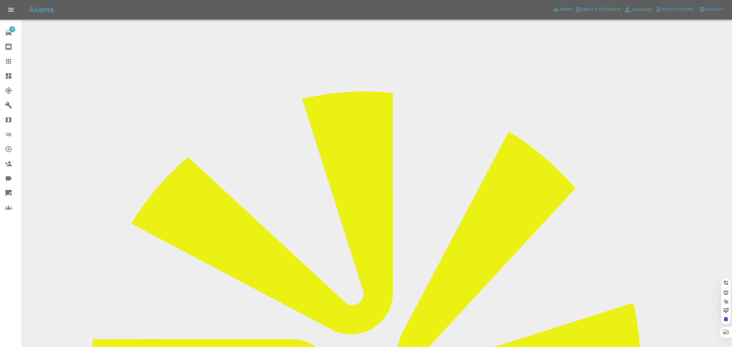
paste input "[EMAIL_ADDRESS][DOMAIN_NAME]"
type input "[EMAIL_ADDRESS][DOMAIN_NAME]"
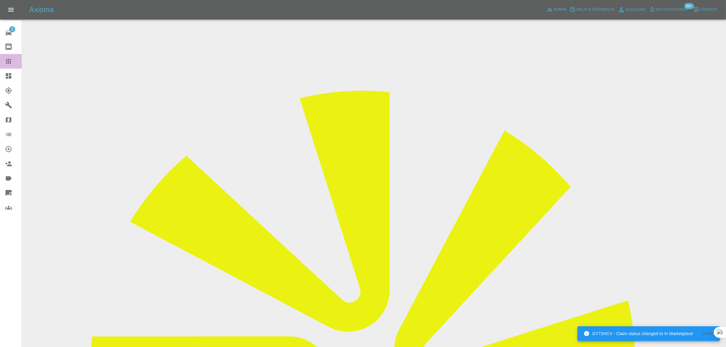
click at [15, 61] on div at bounding box center [13, 61] width 17 height 7
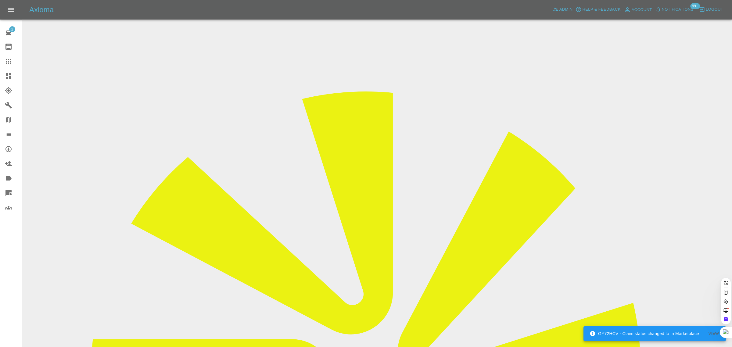
paste input "[EMAIL_ADDRESS][DOMAIN_NAME]"
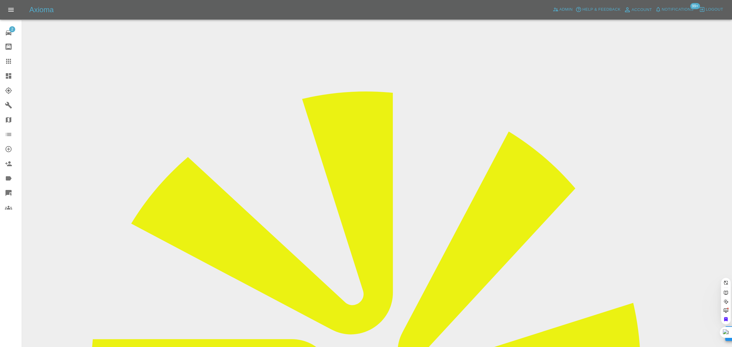
type input "[EMAIL_ADDRESS][DOMAIN_NAME]"
